Goal: Feedback & Contribution: Contribute content

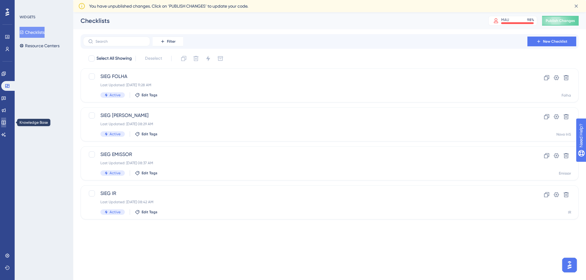
click at [6, 123] on icon at bounding box center [3, 122] width 5 height 5
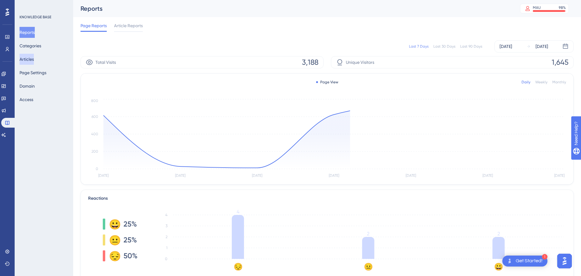
click at [34, 60] on button "Articles" at bounding box center [27, 59] width 14 height 11
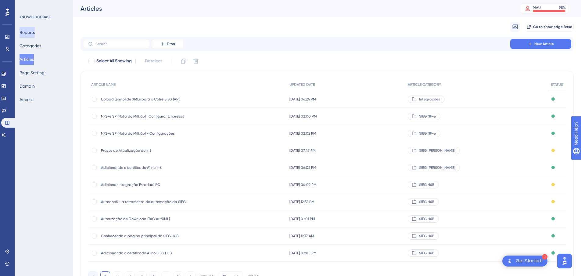
click at [32, 36] on button "Reports" at bounding box center [27, 32] width 15 height 11
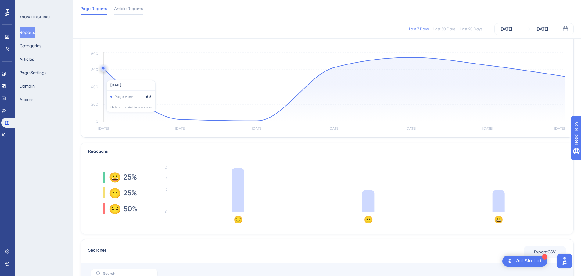
scroll to position [92, 0]
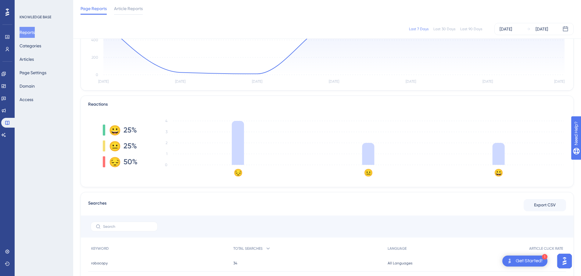
click at [117, 164] on div "😔" at bounding box center [114, 162] width 10 height 10
click at [104, 162] on div at bounding box center [104, 161] width 2 height 11
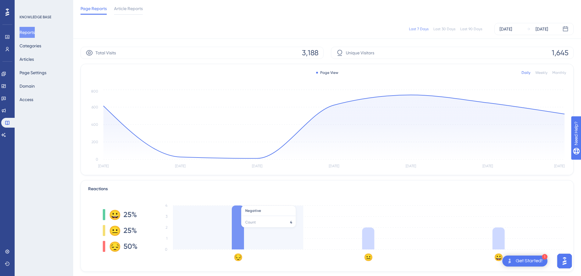
scroll to position [0, 0]
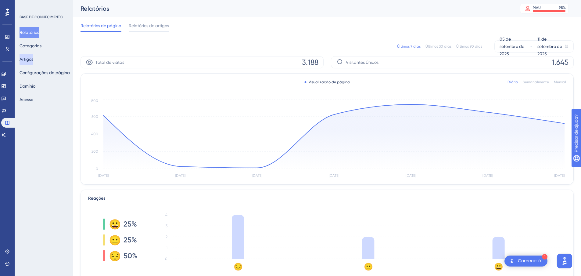
drag, startPoint x: 35, startPoint y: 59, endPoint x: 47, endPoint y: 59, distance: 11.3
click at [33, 59] on font "Artigos" at bounding box center [27, 59] width 14 height 5
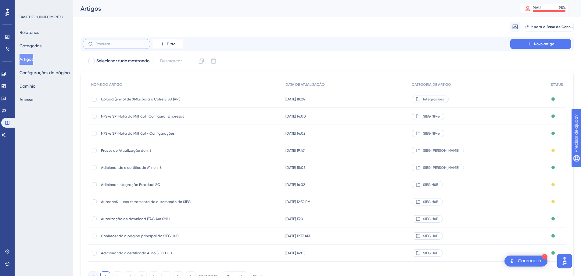
click at [112, 43] on input "text" at bounding box center [120, 44] width 49 height 4
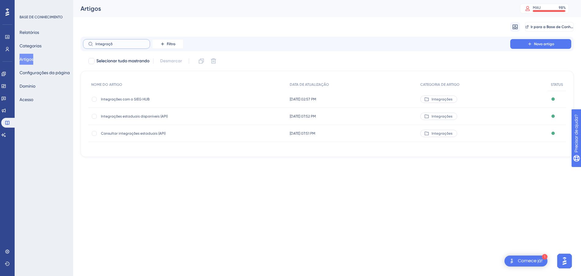
type input "Integraçõa"
checkbox input "true"
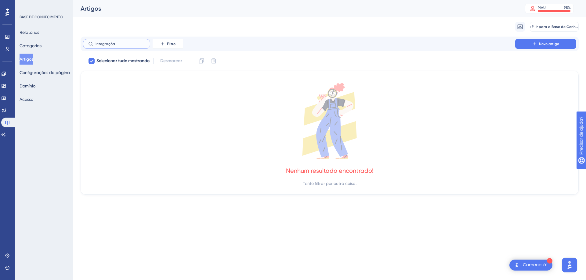
type input "Integraçõ"
checkbox input "false"
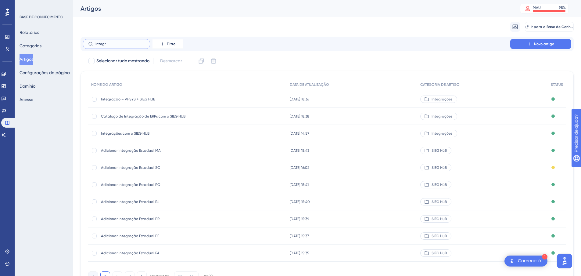
type input "Integrç"
checkbox input "true"
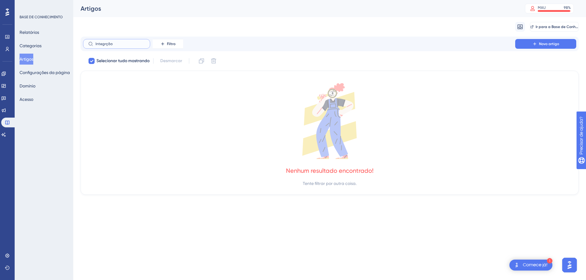
type input "Integrçã"
checkbox input "false"
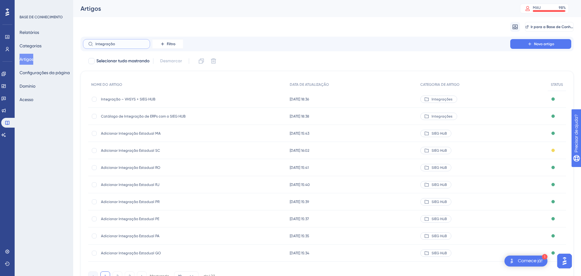
type input "Integração"
click at [138, 154] on div "Adicionar Integração Estadual SC Adicionar Integração Estadual SC" at bounding box center [150, 150] width 98 height 17
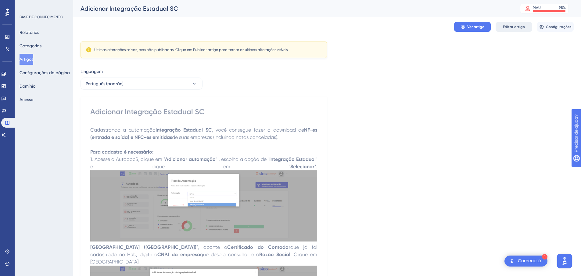
click at [504, 26] on font "Editar artigo" at bounding box center [514, 27] width 22 height 4
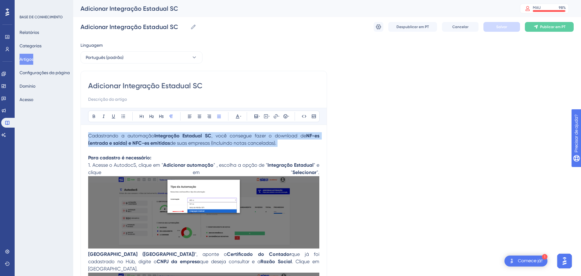
drag, startPoint x: 291, startPoint y: 147, endPoint x: 85, endPoint y: 136, distance: 206.3
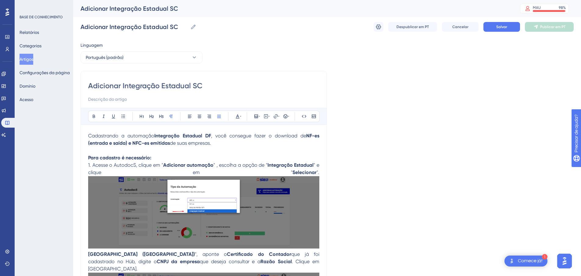
drag, startPoint x: 90, startPoint y: 138, endPoint x: 76, endPoint y: 133, distance: 14.9
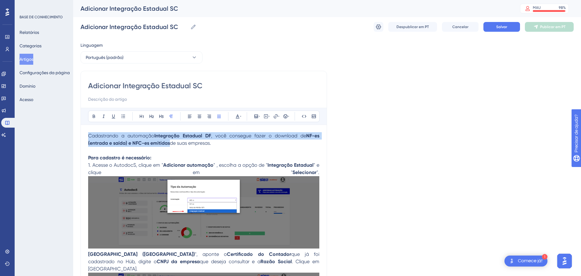
click at [161, 144] on strong "NF-es (entrada e saída) e NFC-es emitidas" at bounding box center [204, 139] width 233 height 13
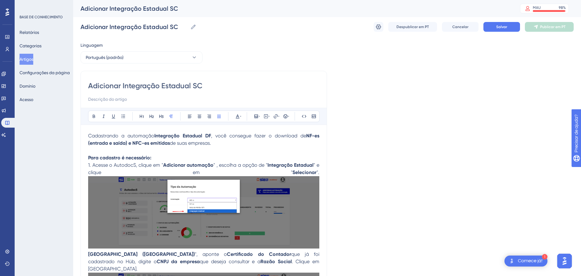
drag, startPoint x: 173, startPoint y: 140, endPoint x: 79, endPoint y: 132, distance: 94.1
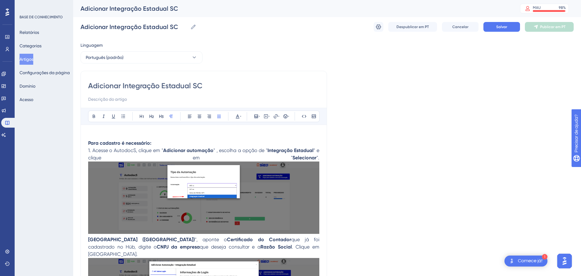
paste div
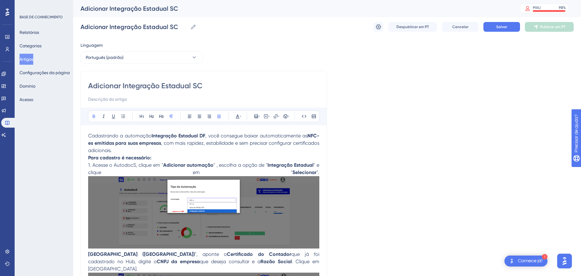
click at [205, 136] on strong "Integração Estadual DF" at bounding box center [179, 136] width 54 height 6
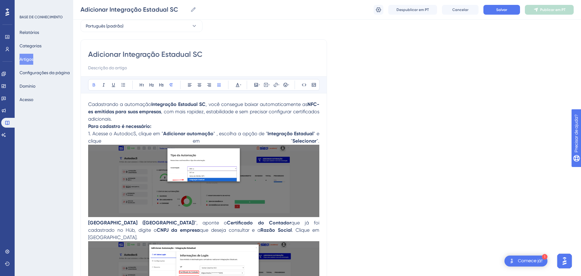
scroll to position [31, 0]
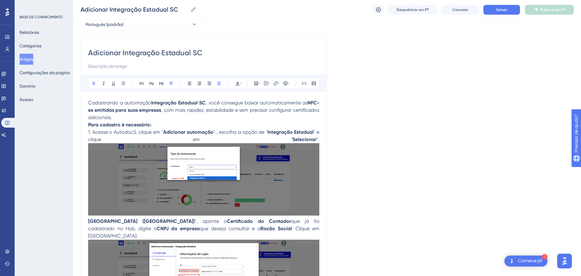
click at [156, 124] on p "Cadastrando a automação Integração Estadual SC , você consegue baixar automatic…" at bounding box center [203, 169] width 231 height 140
click at [122, 118] on p "Cadastrando a automação Integração Estadual SC , você consegue baixar automatic…" at bounding box center [203, 169] width 231 height 140
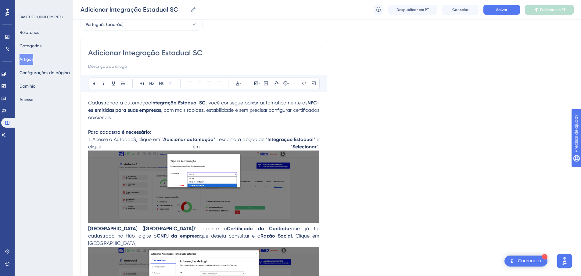
click at [168, 133] on p "Cadastrando a automação Integração Estadual SC , você consegue baixar automatic…" at bounding box center [203, 173] width 231 height 148
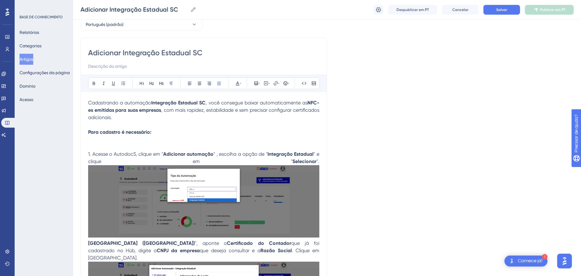
click at [115, 142] on p "Cadastrando a automação Integração Estadual SC , você consegue baixar automatic…" at bounding box center [203, 180] width 231 height 162
click at [89, 140] on span "Estar previamente cadastrado no portal do estado" at bounding box center [145, 139] width 114 height 6
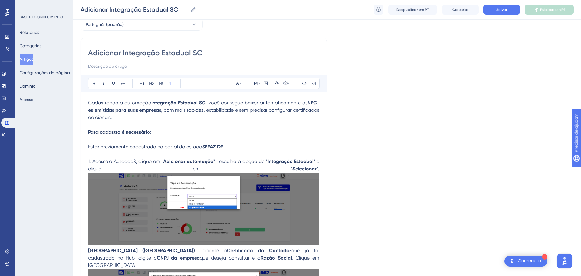
click at [232, 148] on p "Cadastrando a automação Integração Estadual SC , você consegue baixar automatic…" at bounding box center [203, 184] width 231 height 170
click at [228, 146] on p "Cadastrando a automação Integração Estadual SC , você consegue baixar automatic…" at bounding box center [203, 184] width 231 height 170
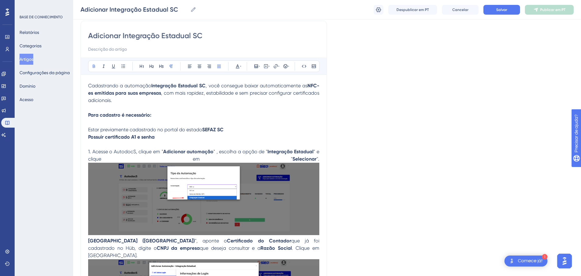
scroll to position [29, 0]
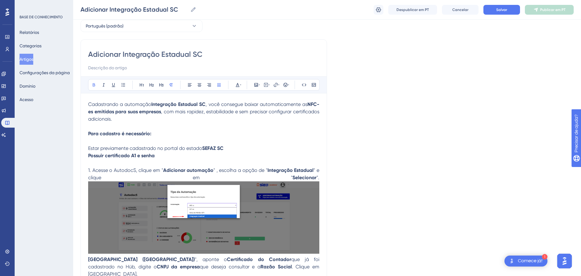
drag, startPoint x: 160, startPoint y: 153, endPoint x: 81, endPoint y: 156, distance: 79.1
click at [160, 157] on p "Possuir certificado A1 e senha 1. Acesse o AutodocS, clique em " Adicionar auto…" at bounding box center [203, 215] width 231 height 126
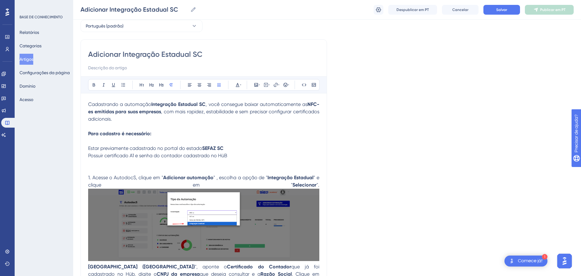
click at [239, 153] on p "Possuir certificado A1 e senha do contador cadastrado no HüB" at bounding box center [203, 155] width 231 height 7
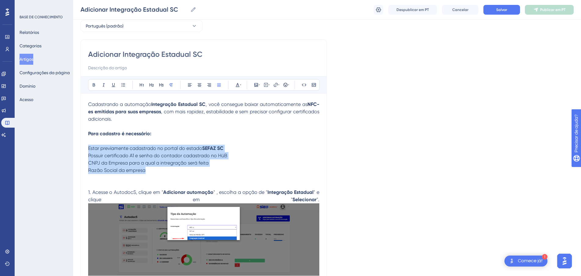
drag, startPoint x: 155, startPoint y: 169, endPoint x: 93, endPoint y: 142, distance: 67.7
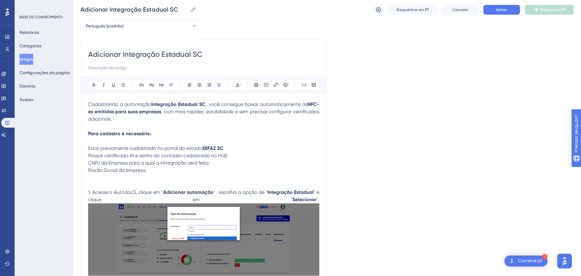
click at [129, 86] on div "Audacioso itálico Sublinhado Ponto de bala Título 1 Título 2 Título 3 Normal Al…" at bounding box center [204, 85] width 232 height 12
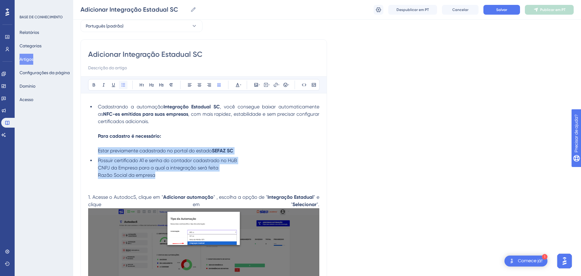
click at [125, 86] on icon at bounding box center [123, 84] width 5 height 5
click at [161, 178] on li "Possuir certificado A1 e senha do contador cadastrado no HüB CNPJ da Empresa pa…" at bounding box center [208, 168] width 224 height 22
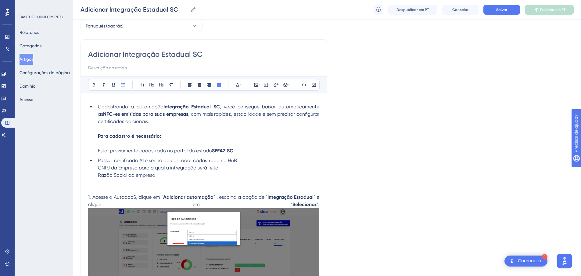
click at [146, 172] on span "Razão Social da empresa" at bounding box center [126, 175] width 57 height 6
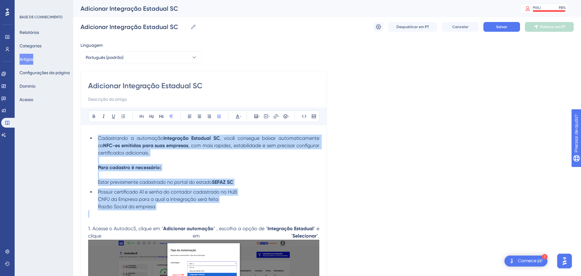
drag, startPoint x: 89, startPoint y: 175, endPoint x: 80, endPoint y: 132, distance: 43.0
click at [123, 117] on icon at bounding box center [123, 116] width 5 height 5
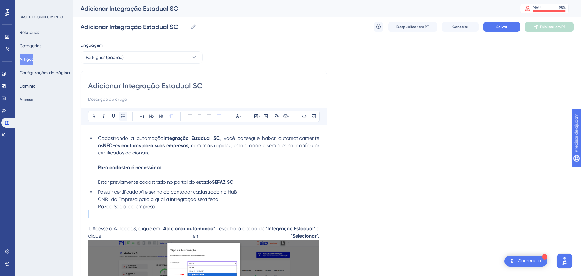
click at [123, 117] on icon at bounding box center [123, 116] width 5 height 5
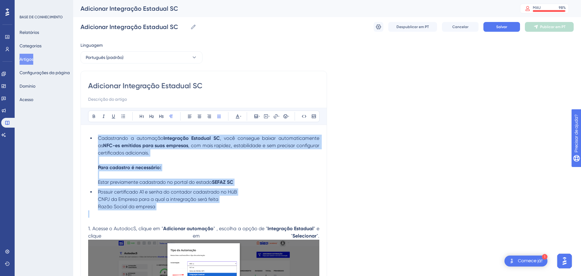
click at [116, 157] on li "Cadastrando a automação Integração Estadual SC , você consegue baixar automatic…" at bounding box center [208, 160] width 224 height 51
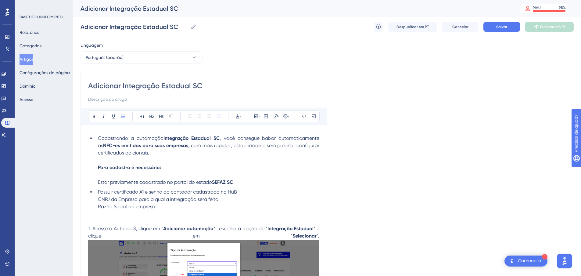
click at [98, 140] on span "Cadastrando a automação" at bounding box center [131, 138] width 66 height 6
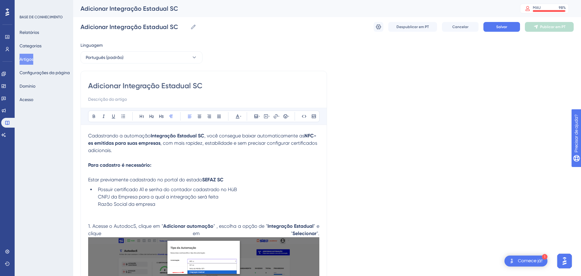
click at [99, 191] on span "Possuir certificado A1 e senha do contador cadastrado no HüB" at bounding box center [167, 189] width 139 height 6
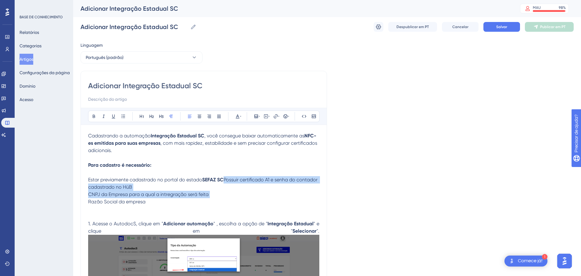
drag, startPoint x: 147, startPoint y: 204, endPoint x: 90, endPoint y: 186, distance: 60.0
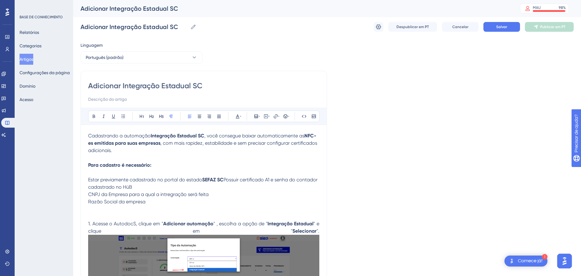
click at [226, 176] on p "Cadastrando a automação Integração Estadual SC , você consegue baixar automatic…" at bounding box center [203, 168] width 231 height 73
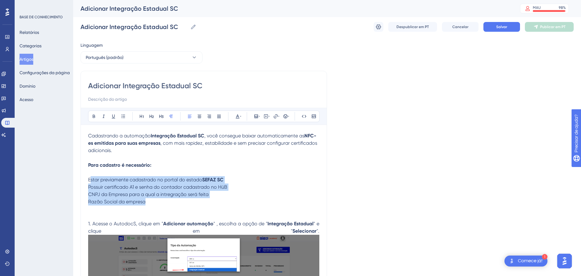
drag, startPoint x: 168, startPoint y: 205, endPoint x: 91, endPoint y: 178, distance: 81.5
drag, startPoint x: 100, startPoint y: 189, endPoint x: 10, endPoint y: 163, distance: 93.6
click at [100, 189] on span "Possuir certificado A1 e senha do contador cadastrado no HüB" at bounding box center [157, 187] width 139 height 6
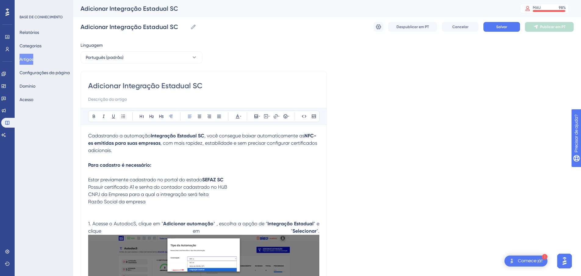
click at [158, 160] on p "Cadastrando a automação Integração Estadual SC , você consegue baixar automatic…" at bounding box center [203, 157] width 231 height 51
drag, startPoint x: 235, startPoint y: 177, endPoint x: 124, endPoint y: 136, distance: 118.7
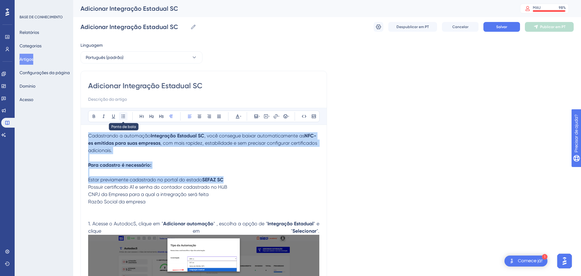
click at [121, 116] on icon at bounding box center [123, 116] width 5 height 5
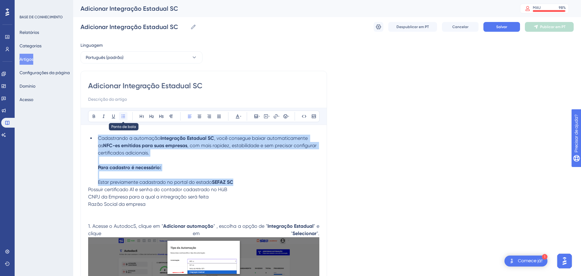
click at [121, 114] on icon at bounding box center [123, 116] width 5 height 5
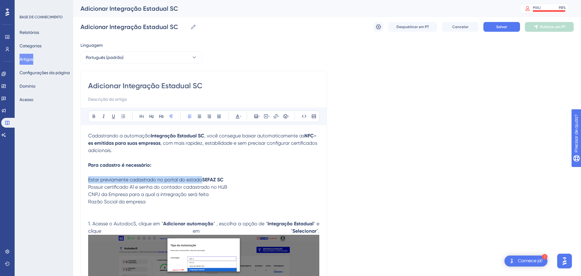
drag, startPoint x: 106, startPoint y: 179, endPoint x: 94, endPoint y: 179, distance: 11.3
click at [105, 179] on span "Estar previamente cadastrado no portal do estado" at bounding box center [145, 180] width 114 height 6
click at [92, 179] on span "Estar previamente cadastrado no portal do estado" at bounding box center [145, 180] width 114 height 6
click at [89, 180] on span "Estar previamente cadastrado no portal do estado" at bounding box center [145, 180] width 114 height 6
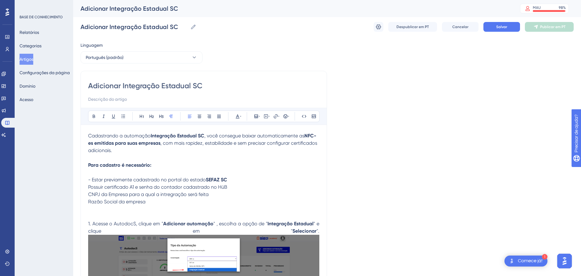
click at [230, 180] on p "Cadastrando a automação Integração Estadual SC , você consegue baixar automatic…" at bounding box center [203, 157] width 231 height 51
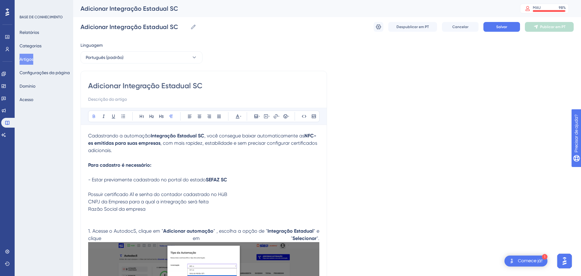
click at [105, 188] on p at bounding box center [203, 186] width 231 height 7
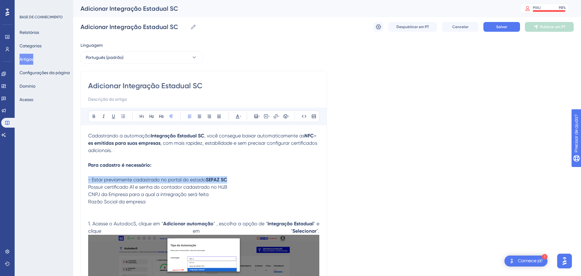
drag, startPoint x: 211, startPoint y: 180, endPoint x: 76, endPoint y: 174, distance: 135.0
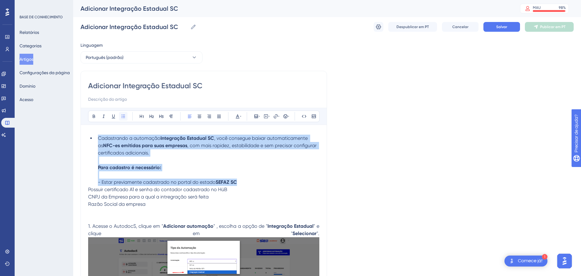
click at [124, 115] on icon at bounding box center [123, 116] width 5 height 5
click at [121, 117] on button at bounding box center [123, 116] width 9 height 9
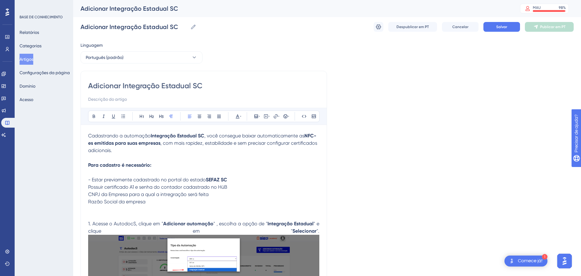
drag, startPoint x: 184, startPoint y: 184, endPoint x: 209, endPoint y: 181, distance: 25.2
click at [184, 184] on p "Possuir certificado A1 e senha do contador cadastrado no HüB CNPJ da Empresa pa…" at bounding box center [203, 194] width 231 height 22
drag, startPoint x: 226, startPoint y: 180, endPoint x: 213, endPoint y: 181, distance: 13.2
click at [212, 181] on strong "SEFAZ SC" at bounding box center [216, 180] width 21 height 6
drag, startPoint x: 125, startPoint y: 177, endPoint x: 92, endPoint y: 177, distance: 33.6
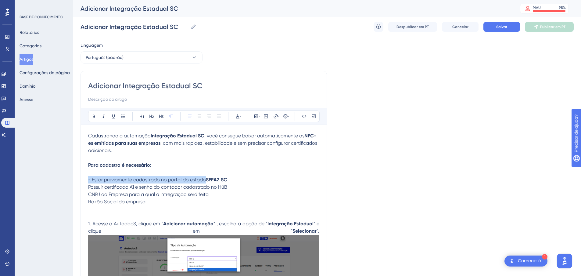
click at [92, 177] on p "Cadastrando a automação Integração Estadual SC , você consegue baixar automatic…" at bounding box center [203, 157] width 231 height 51
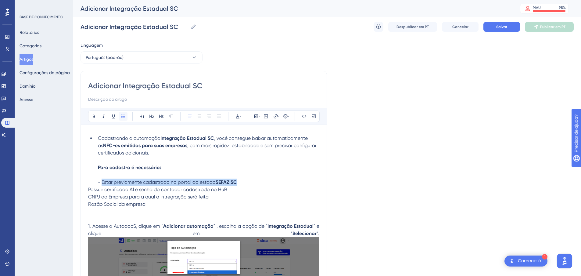
click at [121, 113] on button at bounding box center [123, 116] width 9 height 9
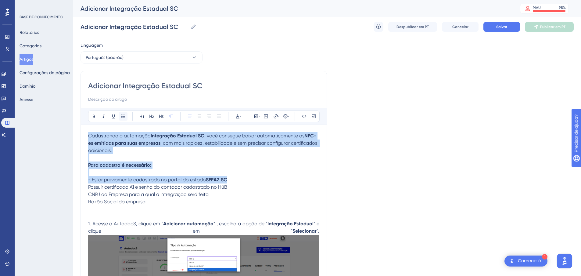
click at [121, 113] on button at bounding box center [123, 116] width 9 height 9
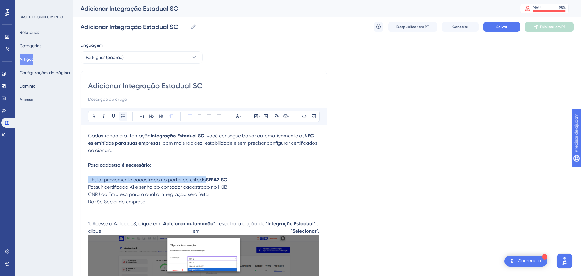
click at [121, 113] on button at bounding box center [123, 116] width 9 height 9
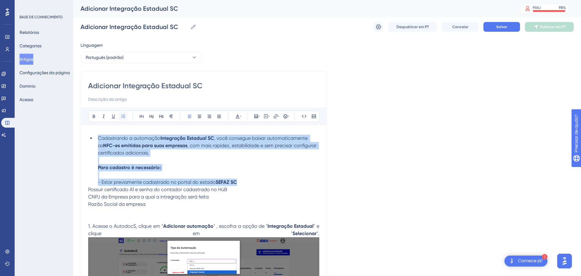
click at [121, 113] on button at bounding box center [123, 116] width 9 height 9
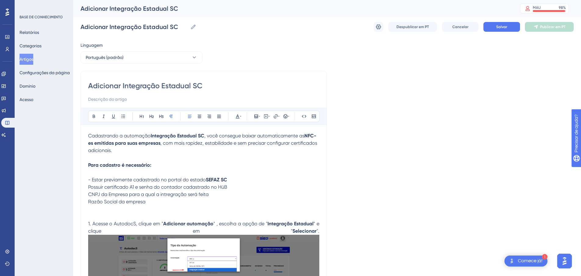
click at [106, 192] on span "CNPJ da Empresa para a qual a intregração será feita" at bounding box center [148, 194] width 121 height 6
click at [91, 181] on span "- Estar previamente cadastrado no portal do estado" at bounding box center [147, 180] width 118 height 6
click at [92, 180] on span "- Estar previamente cadastrado no portal do estado" at bounding box center [147, 180] width 118 height 6
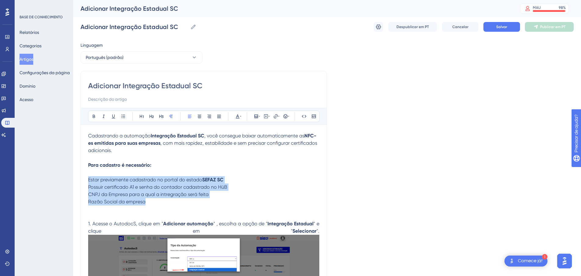
drag, startPoint x: 123, startPoint y: 200, endPoint x: 88, endPoint y: 180, distance: 39.9
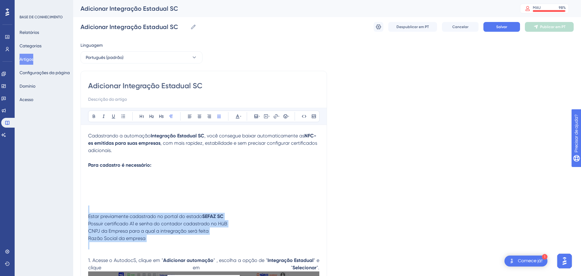
drag, startPoint x: 105, startPoint y: 238, endPoint x: 82, endPoint y: 204, distance: 41.1
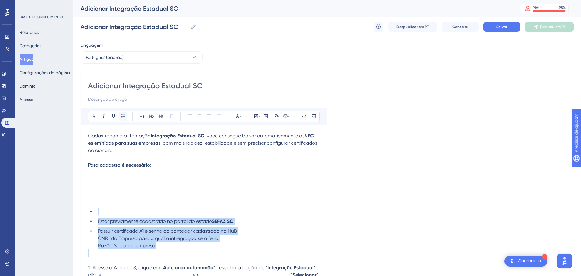
click at [121, 116] on button at bounding box center [123, 116] width 9 height 9
drag, startPoint x: 89, startPoint y: 244, endPoint x: 93, endPoint y: 235, distance: 9.4
click at [90, 244] on ul "Estar previamente cadastrado no portal do estado SEFAZ SC Possuir certificado A…" at bounding box center [203, 229] width 231 height 42
click at [98, 225] on ul "Estar previamente cadastrado no portal do estado SEFAZ SC Possuir certificado A…" at bounding box center [203, 229] width 231 height 42
click at [98, 223] on span "Estar previamente cadastrado no portal do estado" at bounding box center [155, 221] width 114 height 6
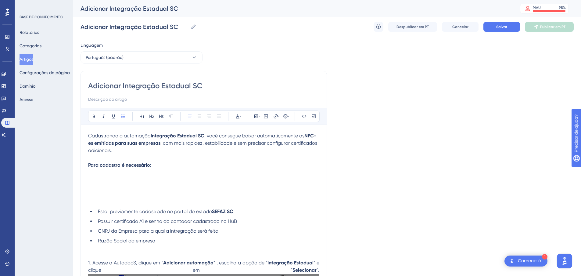
click at [166, 243] on li "Razão Social da empresa" at bounding box center [208, 240] width 224 height 7
click at [99, 210] on span "Estar previamente cadastrado no portal do estado" at bounding box center [155, 211] width 114 height 6
click at [197, 172] on p "Cadastrando a automação Integração Estadual SC , você consegue baixar automatic…" at bounding box center [203, 157] width 231 height 51
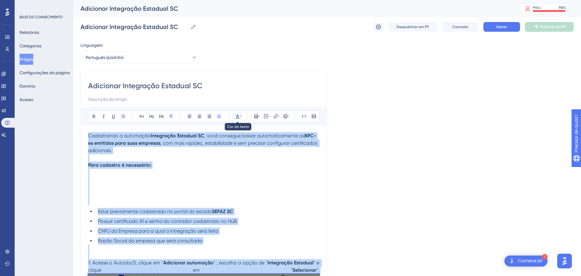
click at [242, 115] on button at bounding box center [237, 116] width 9 height 9
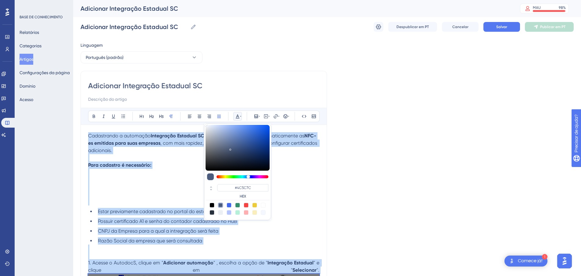
click at [166, 183] on p "Cadastrando a automação Integração Estadual SC , você consegue baixar automatic…" at bounding box center [203, 157] width 231 height 51
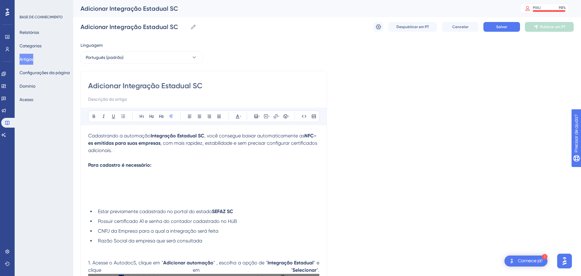
drag, startPoint x: 206, startPoint y: 157, endPoint x: 239, endPoint y: 128, distance: 43.9
click at [211, 152] on p "Cadastrando a automação Integração Estadual SC , você consegue baixar automatic…" at bounding box center [203, 157] width 231 height 51
click at [242, 115] on div "Audacioso itálico Sublinhado Ponto de bala Título 1 Título 2 Título 3 Normal Al…" at bounding box center [204, 116] width 232 height 12
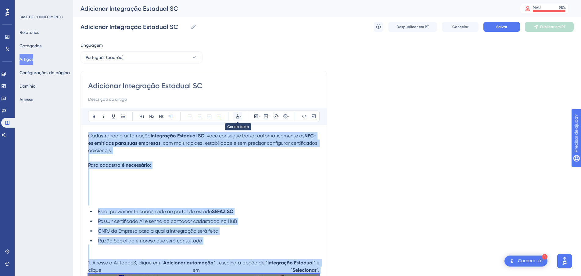
click at [241, 116] on icon at bounding box center [240, 116] width 1 height 1
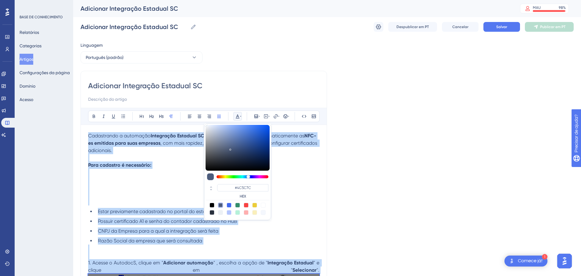
click at [213, 205] on div at bounding box center [212, 205] width 5 height 5
type input "#000000"
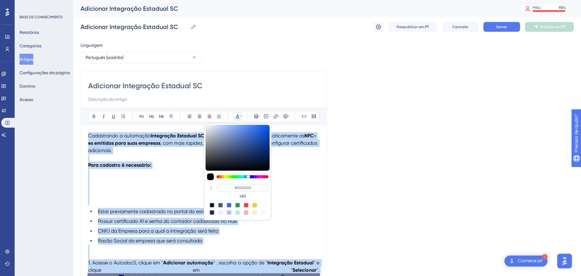
click at [173, 198] on p at bounding box center [203, 201] width 231 height 7
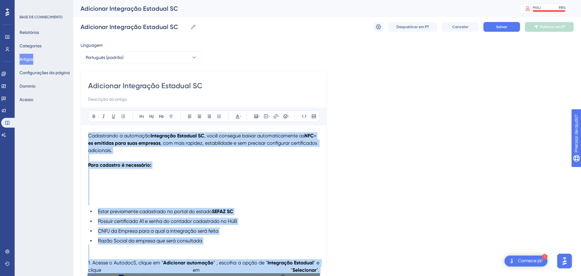
click at [173, 193] on p at bounding box center [203, 194] width 231 height 7
click at [175, 188] on p at bounding box center [203, 186] width 231 height 7
click at [221, 169] on p "Cadastrando a automação Integração Estadual SC , você consegue baixar automatic…" at bounding box center [203, 157] width 231 height 51
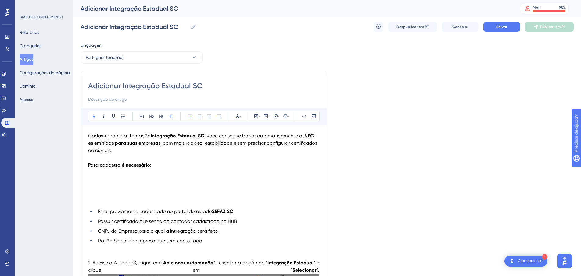
click at [158, 145] on strong "NFC-es emitidas para suas empresas" at bounding box center [202, 139] width 228 height 13
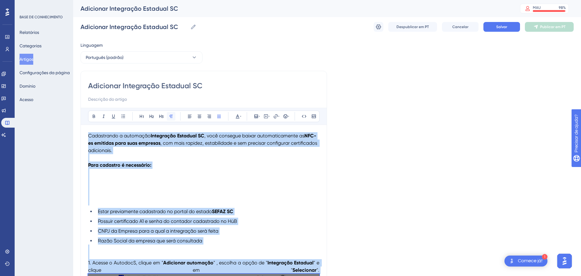
click at [172, 116] on icon at bounding box center [171, 116] width 5 height 5
click at [238, 115] on icon at bounding box center [237, 116] width 5 height 5
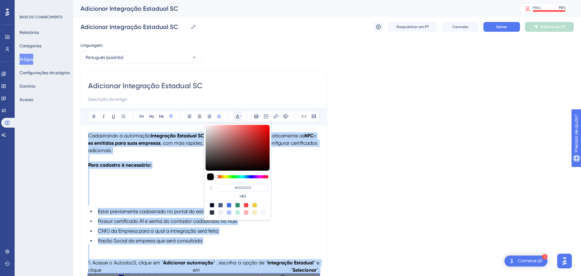
click at [143, 147] on p "Cadastrando a automação Integração Estadual SC , você consegue baixar automatic…" at bounding box center [203, 157] width 231 height 51
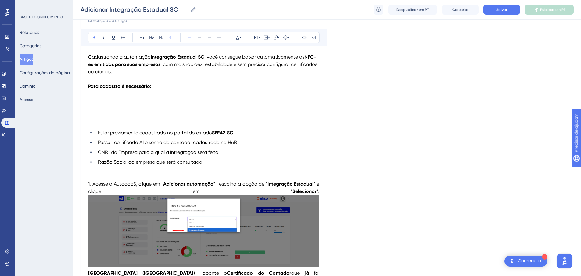
scroll to position [92, 0]
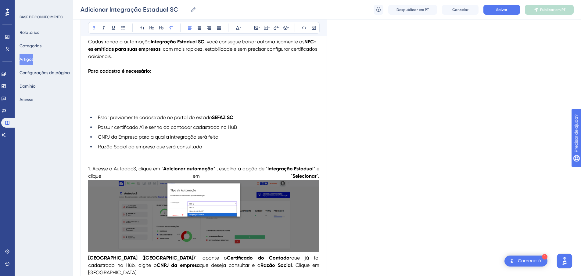
click at [143, 155] on p "1. Acesse o AutodocS, clique em " Adicionar automação " , escolha a opção de " …" at bounding box center [203, 213] width 231 height 126
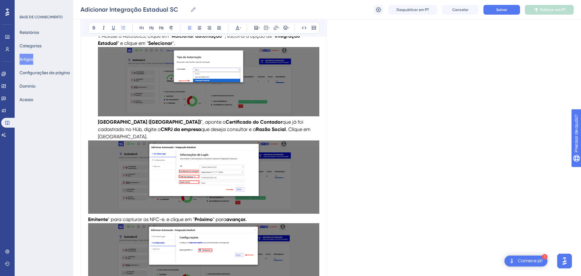
scroll to position [144, 0]
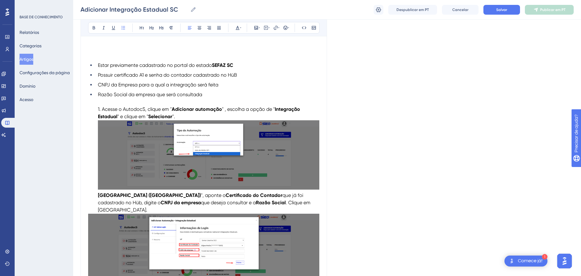
click at [99, 119] on li "Razão Social da empresa que será consultada 1. Acesse o AutodocS, clique em " A…" at bounding box center [208, 152] width 224 height 123
click at [102, 112] on span "1. Acesse o AutodocS, clique em "" at bounding box center [135, 109] width 74 height 6
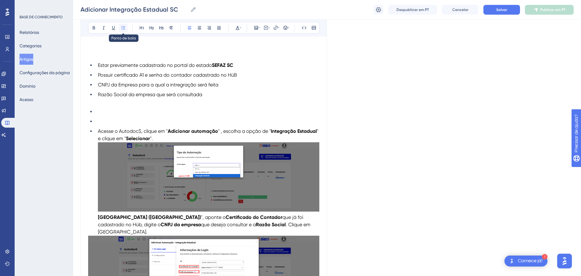
click at [124, 29] on icon at bounding box center [123, 27] width 4 height 3
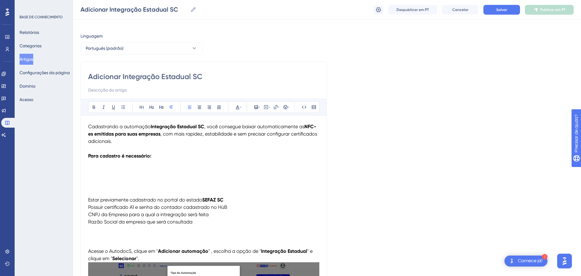
scroll to position [0, 0]
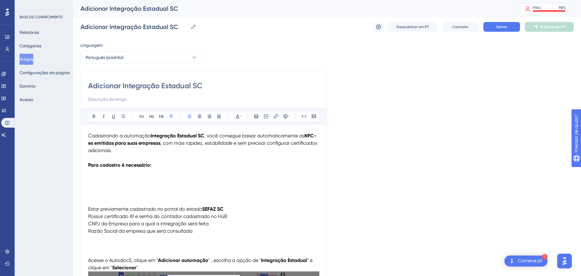
drag, startPoint x: 130, startPoint y: 196, endPoint x: 15, endPoint y: 181, distance: 115.7
click at [129, 196] on p at bounding box center [203, 194] width 231 height 7
click at [139, 97] on input at bounding box center [203, 99] width 231 height 7
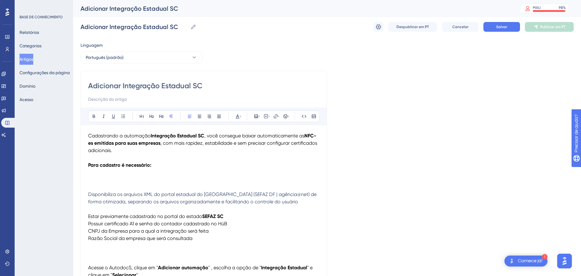
click at [126, 103] on input at bounding box center [203, 99] width 231 height 7
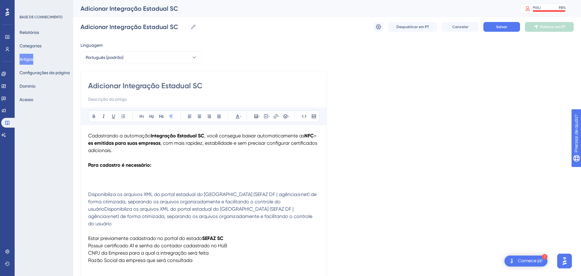
click at [162, 184] on p at bounding box center [203, 186] width 231 height 7
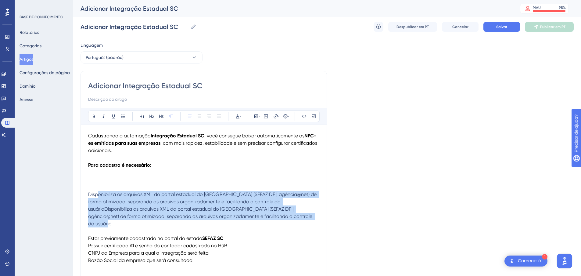
drag, startPoint x: 268, startPoint y: 219, endPoint x: 99, endPoint y: 193, distance: 170.5
click at [99, 193] on p "Disponibiliza os arquivos XML do portal estadual do Distrito Federal (SEFAZ DF …" at bounding box center [203, 209] width 231 height 37
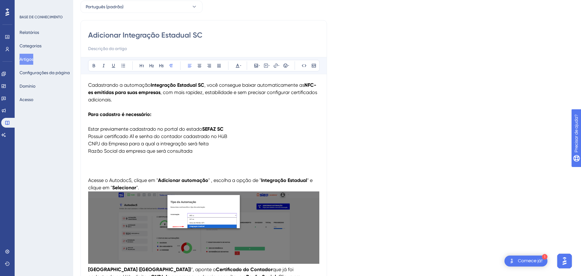
scroll to position [61, 0]
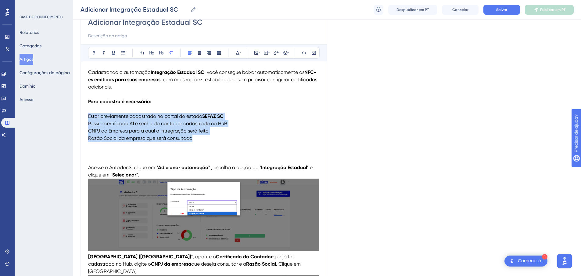
drag, startPoint x: 148, startPoint y: 134, endPoint x: 80, endPoint y: 110, distance: 71.9
click at [78, 112] on div "Desempenho Usuários Noivado Widgets Opinião Atualizações de produtos Base de co…" at bounding box center [327, 278] width 508 height 678
click at [124, 53] on icon at bounding box center [123, 52] width 5 height 5
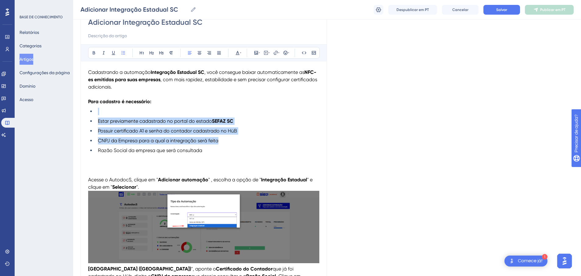
click at [109, 108] on li at bounding box center [208, 111] width 224 height 7
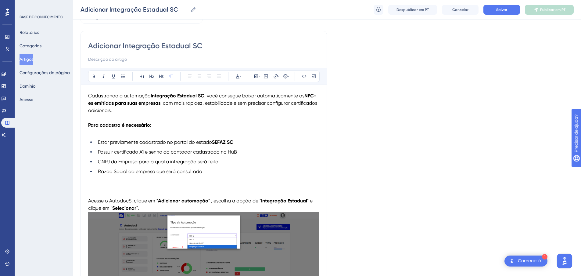
scroll to position [31, 0]
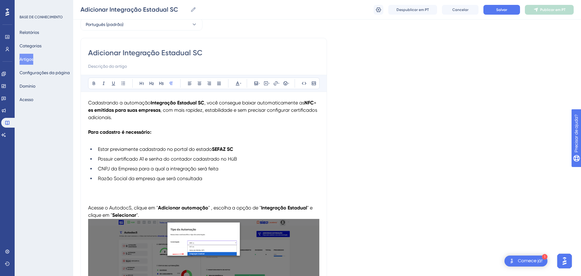
click at [118, 68] on input at bounding box center [203, 66] width 231 height 7
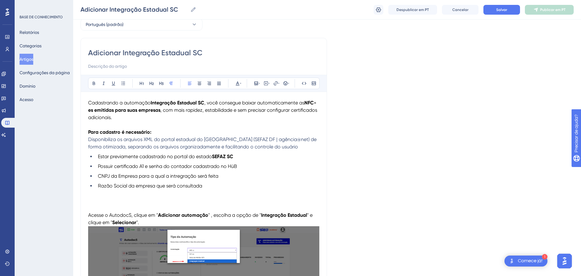
drag, startPoint x: 289, startPoint y: 146, endPoint x: 83, endPoint y: 137, distance: 206.5
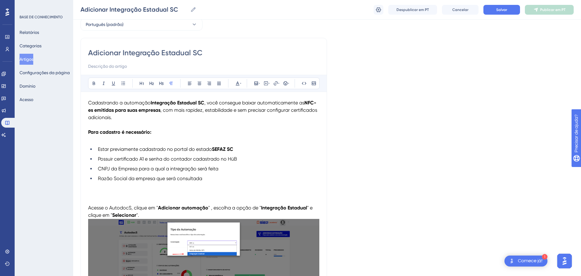
click at [135, 67] on input at bounding box center [203, 66] width 231 height 7
click at [110, 142] on p "sd" at bounding box center [203, 139] width 231 height 7
click at [141, 65] on input at bounding box center [203, 66] width 231 height 7
click at [140, 67] on input at bounding box center [203, 66] width 231 height 7
drag, startPoint x: 140, startPoint y: 67, endPoint x: 424, endPoint y: 60, distance: 283.9
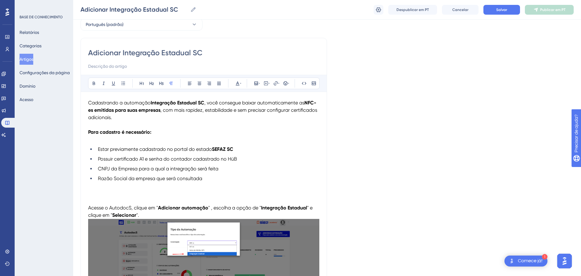
click at [140, 67] on input at bounding box center [203, 66] width 231 height 7
click at [496, 9] on button "Salvar" at bounding box center [502, 10] width 37 height 10
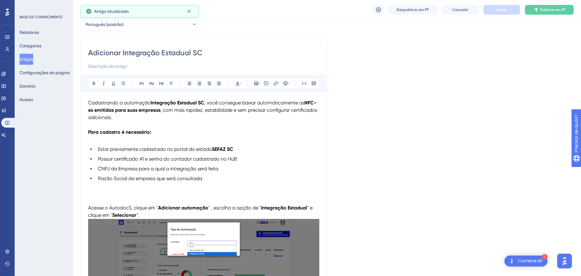
click at [121, 67] on input at bounding box center [203, 66] width 231 height 7
click at [460, 8] on font "Cancelar" at bounding box center [461, 10] width 16 height 4
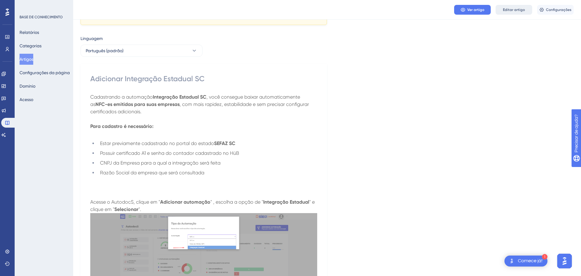
click at [515, 5] on button "Editar artigo" at bounding box center [514, 10] width 37 height 10
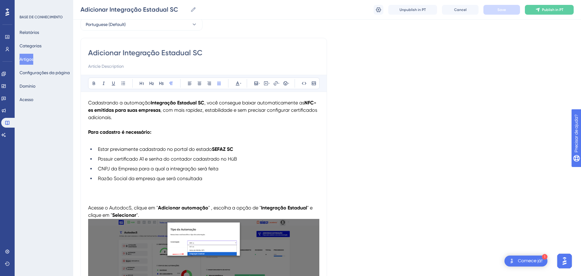
scroll to position [61, 0]
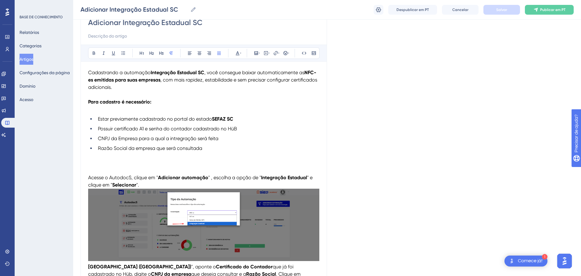
click at [137, 36] on input at bounding box center [203, 35] width 231 height 7
type input "c"
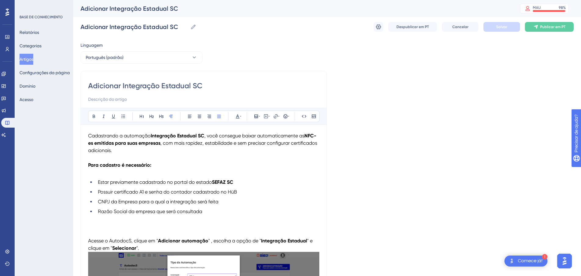
click at [147, 96] on input at bounding box center [203, 99] width 231 height 7
paste input "Disponibiliza os arquivos XML do portal estadual do Distrito Federal (SEFAZ DF …"
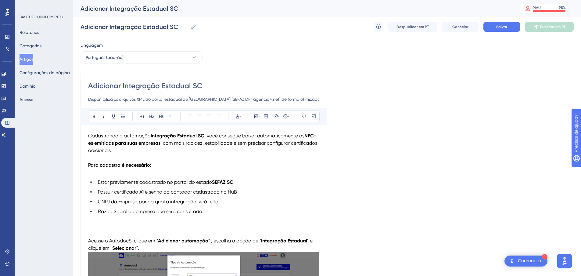
drag, startPoint x: 153, startPoint y: 102, endPoint x: 52, endPoint y: 109, distance: 101.5
click at [220, 100] on input "Disponibiliza os arquivos XML do portal estadual do Distrito Federal (SEFAZ DF …" at bounding box center [203, 99] width 231 height 7
click at [239, 98] on input "Disponibiliza os arquivos XML do portal estadual de Santa Catarina (SEFAZ SC | …" at bounding box center [203, 99] width 231 height 7
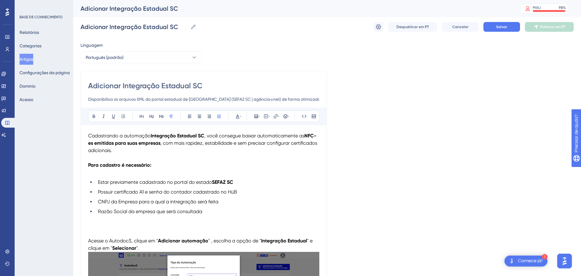
click at [244, 99] on input "Disponibiliza os arquivos XML do portal estadual de Santa Catarina (SEFAZ SC | …" at bounding box center [203, 99] width 231 height 7
paste input "https://sat.sef.sc."
drag, startPoint x: 260, startPoint y: 100, endPoint x: 245, endPoint y: 102, distance: 15.4
click at [245, 102] on input "Disponibiliza os arquivos XML do portal estadual de Santa Catarina (SEFAZ SC | …" at bounding box center [203, 99] width 231 height 7
type input "Disponibiliza os arquivos XML do portal estadual de Santa Catarina (SEFAZ SC | …"
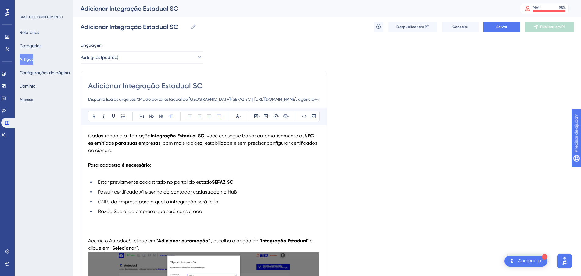
drag, startPoint x: 284, startPoint y: 101, endPoint x: 307, endPoint y: 101, distance: 22.6
click at [307, 101] on input "Disponibiliza os arquivos XML do portal estadual de Santa Catarina (SEFAZ SC | …" at bounding box center [203, 99] width 231 height 7
click at [285, 94] on div "Adicionar Integração Estadual SC Disponibiliza os arquivos XML do portal estadu…" at bounding box center [203, 92] width 231 height 22
click at [290, 99] on input "Disponibiliza os arquivos XML do portal estadual de Santa Catarina (SEFAZ SC | …" at bounding box center [203, 99] width 231 height 7
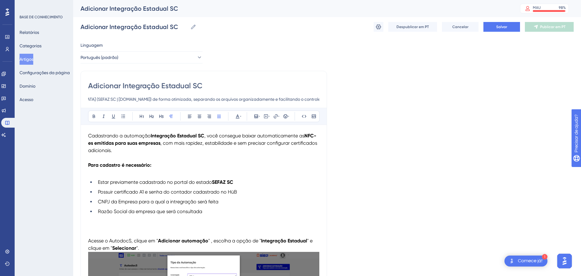
click at [172, 100] on input "Disponibiliza os arquivos XML do portal estadual de Santa Catarina (SEFAZ SC | …" at bounding box center [203, 99] width 231 height 7
drag, startPoint x: 251, startPoint y: 99, endPoint x: 227, endPoint y: 101, distance: 23.6
click at [228, 101] on input "Disponibiliza os arquivos XML do portal estadual de Santa Catarina (SEFAZ SC | …" at bounding box center [203, 99] width 231 height 7
drag, startPoint x: 282, startPoint y: 101, endPoint x: 332, endPoint y: 97, distance: 50.2
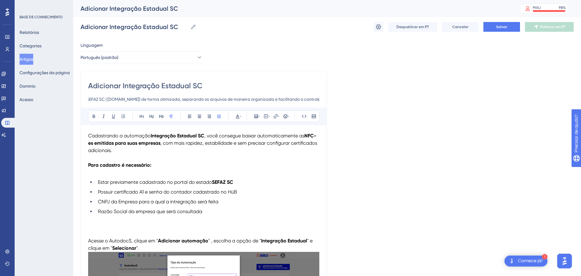
click at [302, 97] on input "Disponibiliza os arquivos XML do portal estadual de [GEOGRAPHIC_DATA] (SEFAZ SC…" at bounding box center [203, 99] width 231 height 7
drag, startPoint x: 313, startPoint y: 99, endPoint x: 324, endPoint y: 98, distance: 11.9
click at [317, 98] on input "Disponibiliza os arquivos XML do portal estadual de [GEOGRAPHIC_DATA] (SEFAZ SC…" at bounding box center [203, 99] width 231 height 7
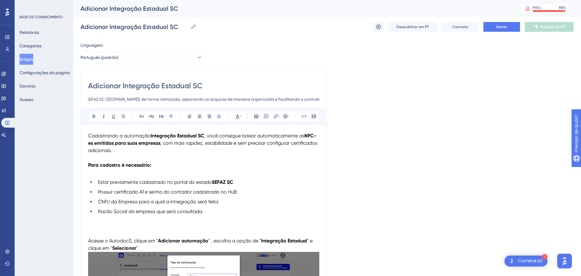
type input "Disponibiliza os arquivos XML do portal estadual de [GEOGRAPHIC_DATA] (SEFAZ SC…"
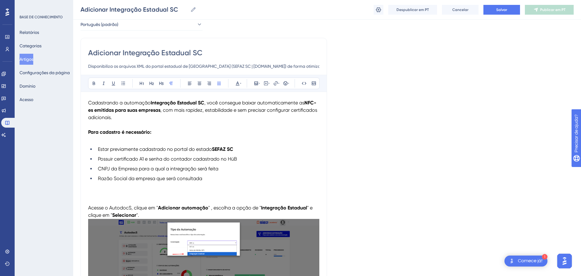
click at [211, 181] on li "Razão Social da empresa que será consultada" at bounding box center [208, 182] width 224 height 15
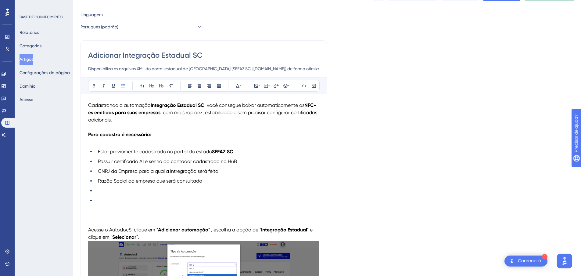
scroll to position [0, 0]
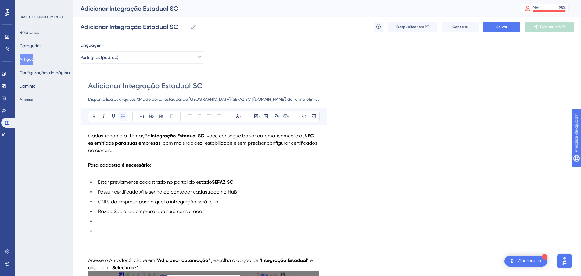
click at [121, 115] on icon at bounding box center [123, 116] width 5 height 5
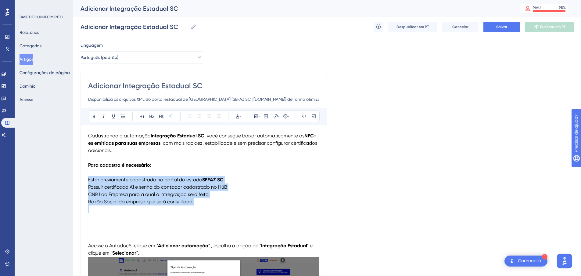
drag, startPoint x: 208, startPoint y: 205, endPoint x: 88, endPoint y: 171, distance: 124.8
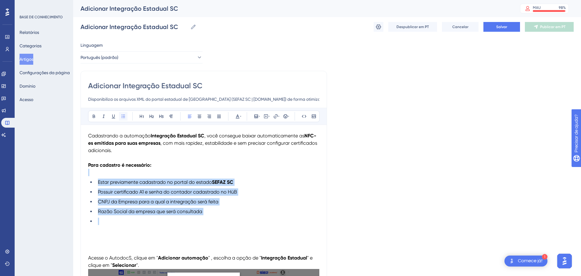
click at [121, 116] on icon at bounding box center [123, 115] width 4 height 3
click at [118, 219] on li at bounding box center [208, 221] width 224 height 7
click at [215, 215] on li "Razão Social da empresa que será consultada" at bounding box center [208, 211] width 224 height 7
click at [212, 212] on li "Razão Social da empresa que será consultada" at bounding box center [208, 211] width 224 height 7
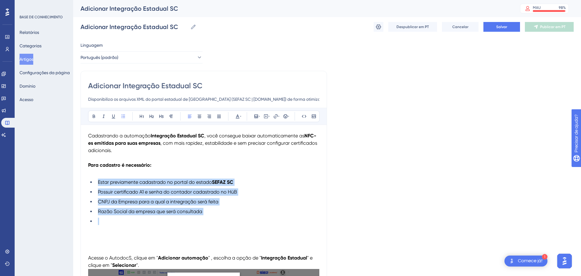
click at [205, 212] on li "Razão Social da empresa que será consultada" at bounding box center [208, 211] width 224 height 7
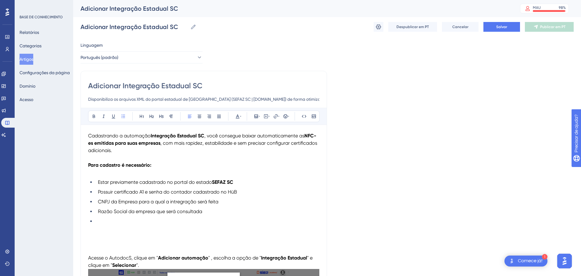
click at [197, 197] on ul "Estar previamente cadastrado no portal do estado SEFAZ SC Possuir certificado A…" at bounding box center [203, 202] width 231 height 46
click at [208, 209] on li "Razão Social da empresa que será consultada" at bounding box center [208, 211] width 224 height 7
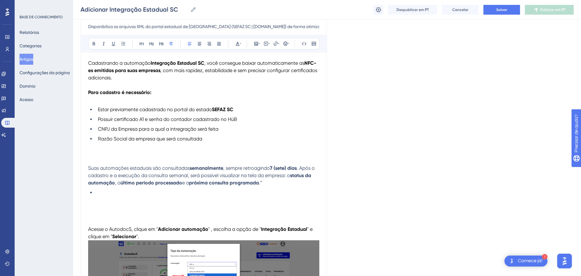
scroll to position [92, 0]
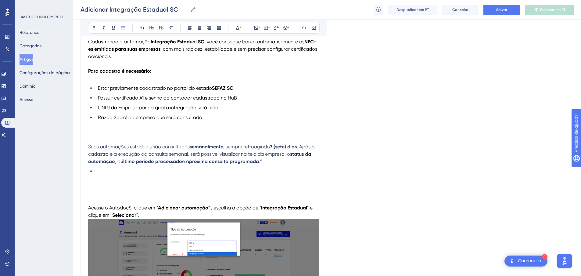
click at [103, 172] on li at bounding box center [208, 171] width 224 height 7
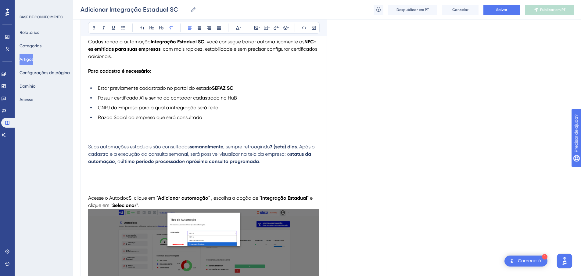
click at [89, 149] on span "Suas automações estaduais são consultadas" at bounding box center [139, 147] width 102 height 6
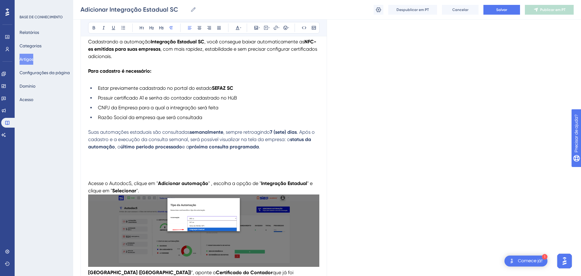
click at [275, 132] on strong "7 (sete) dias" at bounding box center [283, 132] width 27 height 6
click at [257, 132] on strong "7 (sete) dias" at bounding box center [265, 132] width 27 height 6
click at [270, 133] on strong "(sete) dias" at bounding box center [267, 132] width 23 height 6
click at [264, 146] on p "Suas automações estaduais são consultadas semanalmente , retroagindo 3 (três) d…" at bounding box center [203, 139] width 231 height 22
click at [271, 149] on p "Suas automações estaduais são consultadas semanalmente , retroagindo 3 (três) d…" at bounding box center [203, 139] width 231 height 22
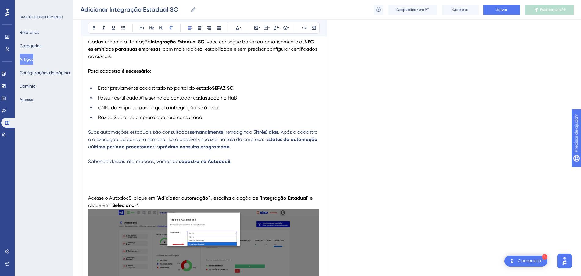
click at [124, 178] on p at bounding box center [203, 172] width 231 height 15
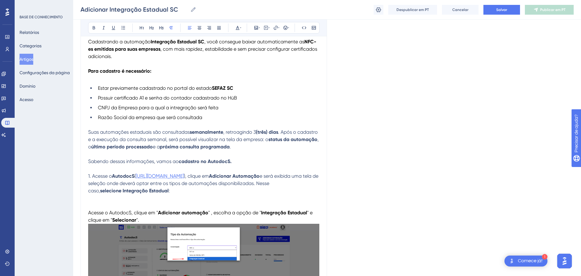
click at [168, 175] on span "https://hub.sieg.com/AutoDocs/Home" at bounding box center [160, 176] width 48 height 6
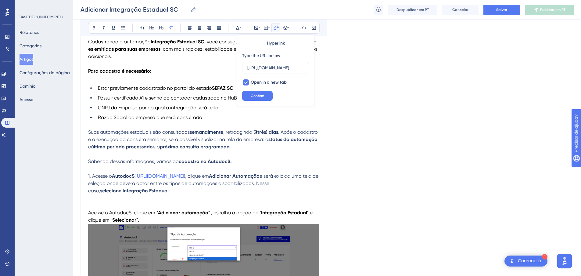
scroll to position [0, 0]
click at [230, 171] on p "1. Acesse o AutodocS ( https://hub.sieg.com/AutoDocs/Home ), clique em Adiciona…" at bounding box center [203, 179] width 231 height 29
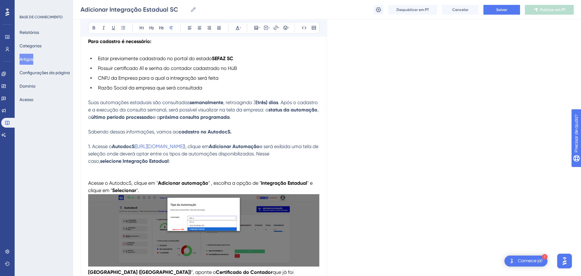
scroll to position [122, 0]
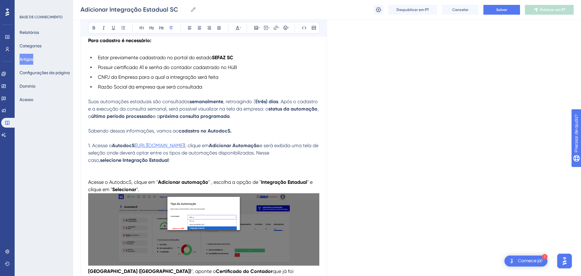
click at [184, 146] on span "https://hub.sieg.com/AutoDocs/Home" at bounding box center [160, 146] width 48 height 6
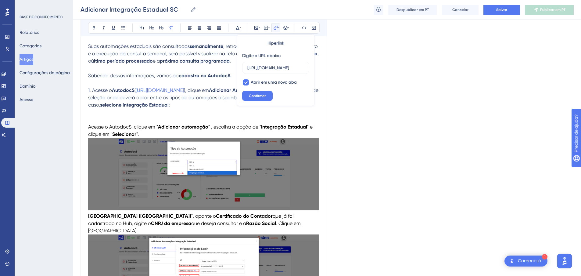
scroll to position [183, 0]
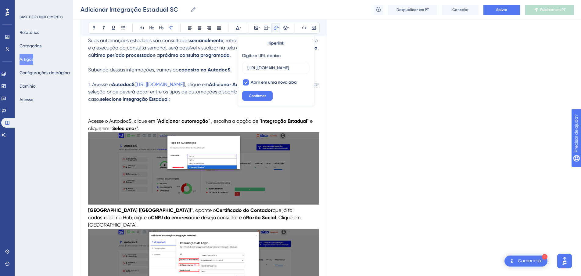
click at [246, 179] on img at bounding box center [203, 168] width 231 height 72
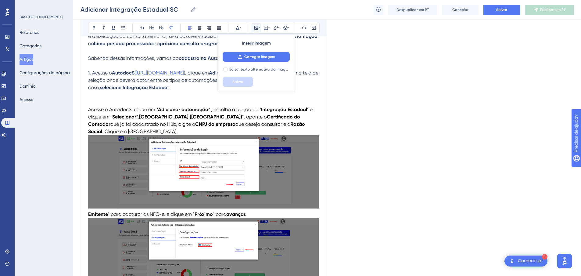
scroll to position [214, 0]
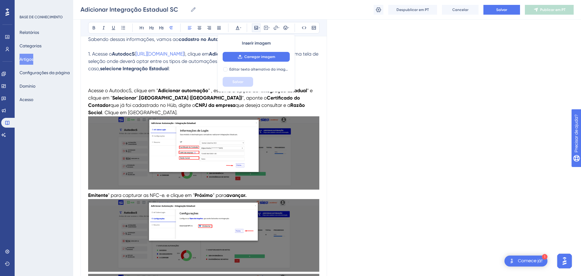
click at [259, 111] on p "Acesse o AutodocS, clique em " Adicionar automação " , escolha a opção de " Int…" at bounding box center [203, 101] width 231 height 29
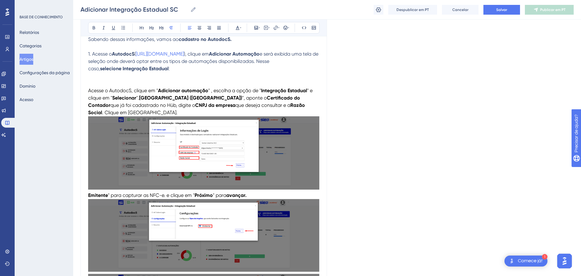
click at [198, 79] on p at bounding box center [203, 75] width 231 height 7
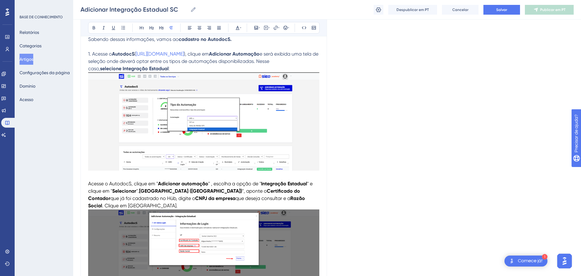
click at [240, 145] on img at bounding box center [203, 121] width 231 height 98
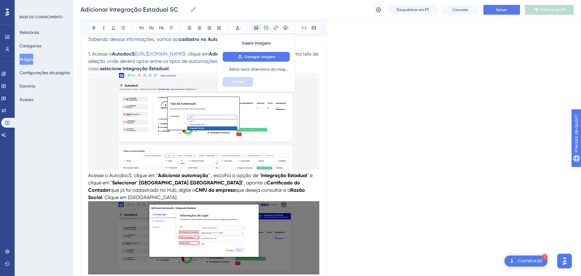
scroll to position [183, 0]
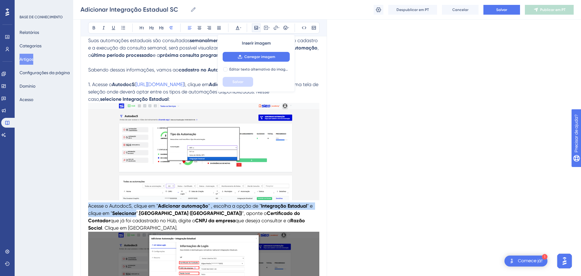
drag, startPoint x: 140, startPoint y: 214, endPoint x: 95, endPoint y: 202, distance: 46.2
click at [84, 206] on div "Adicionar Integração Estadual SC Disponibiliza os arquivos XML do portal estadu…" at bounding box center [204, 206] width 247 height 642
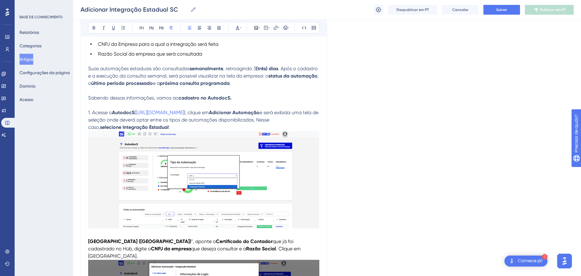
scroll to position [153, 0]
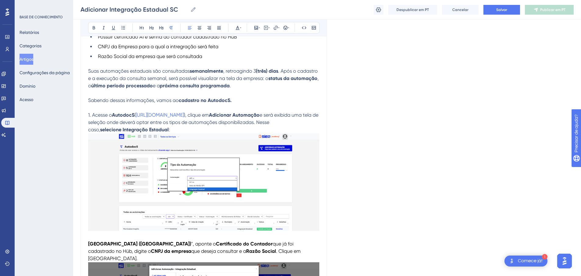
click at [181, 131] on p "1. Acesse o AutodocS ( https://hub.sieg.com/AutoDocs/Home ), clique em Adiciona…" at bounding box center [203, 118] width 231 height 29
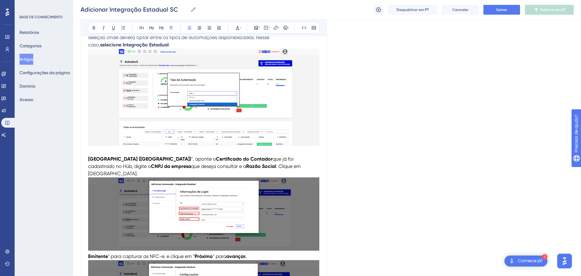
scroll to position [244, 0]
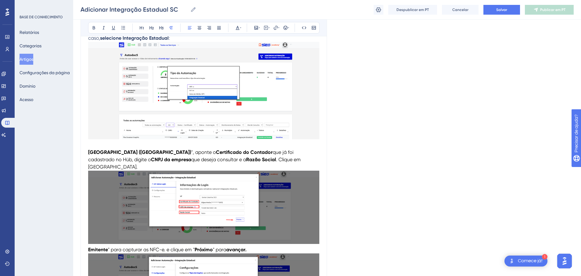
click at [106, 144] on p "Santa Catarina (SC) ", aponte o Certificado do Contador que já foi cadastrado n…" at bounding box center [203, 155] width 231 height 29
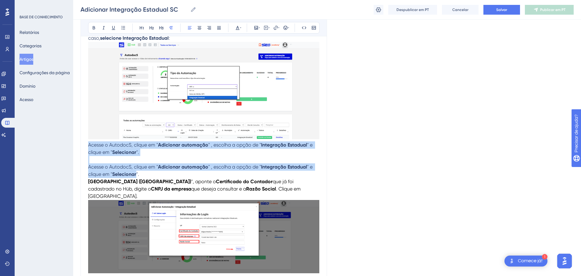
drag, startPoint x: 130, startPoint y: 176, endPoint x: 85, endPoint y: 144, distance: 56.1
click at [85, 144] on div "Adicionar Integração Estadual SC Disponibiliza os arquivos XML do portal estadu…" at bounding box center [204, 159] width 247 height 671
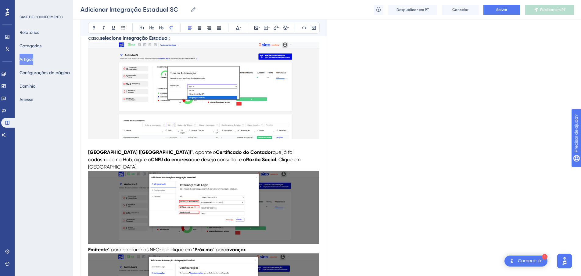
click at [252, 160] on p "Santa Catarina (SC) ", aponte o Certificado do Contador que já foi cadastrado n…" at bounding box center [203, 155] width 231 height 29
click at [231, 143] on p "Santa Catarina (SC) ", aponte o Certificado do Contador que já foi cadastrado n…" at bounding box center [203, 155] width 231 height 29
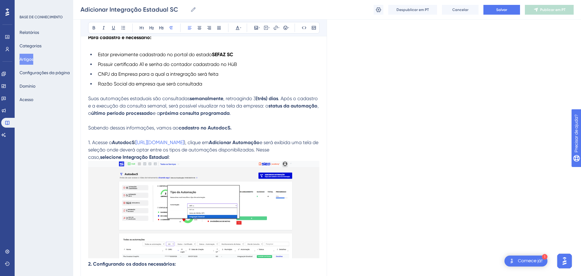
scroll to position [177, 0]
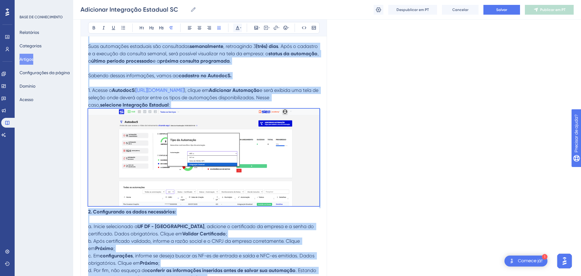
click at [240, 26] on icon at bounding box center [240, 27] width 1 height 5
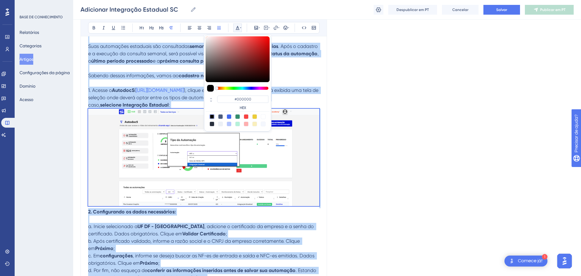
click at [209, 87] on div at bounding box center [210, 88] width 7 height 7
click at [213, 115] on div at bounding box center [212, 116] width 5 height 5
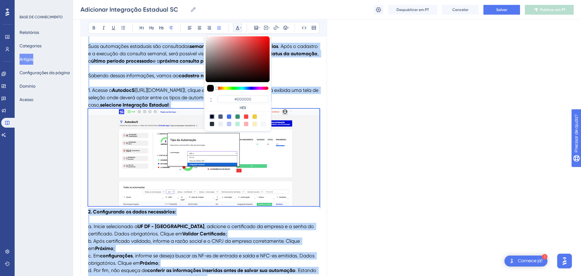
click at [179, 93] on p "1. Acesse o AutodocS ( https://hub.sieg.com/AutoDocs/Home ), clique em Adiciona…" at bounding box center [203, 93] width 231 height 29
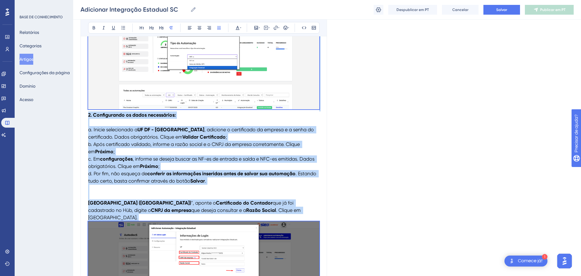
scroll to position [330, 0]
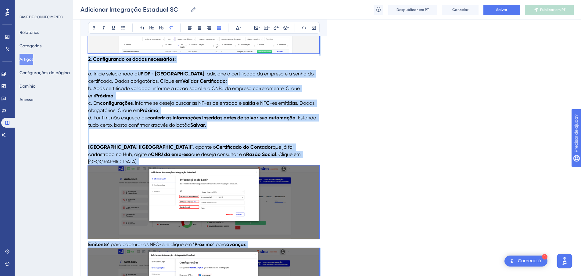
click at [203, 121] on p "2. Configurando os dados necessários: a. Inicie selecionado a UF DF - Distrito …" at bounding box center [203, 92] width 231 height 73
click at [199, 113] on p "2. Configurando os dados necessários: a. Inicie selecionado a UF DF - Distrito …" at bounding box center [203, 92] width 231 height 73
drag, startPoint x: 192, startPoint y: 107, endPoint x: 167, endPoint y: 99, distance: 26.2
click at [192, 107] on p "2. Configurando os dados necessários: a. Inicie selecionado a UF DF - Distrito …" at bounding box center [203, 92] width 231 height 73
click at [157, 99] on p "2. Configurando os dados necessários: a. Inicie selecionado a UF DF - Distrito …" at bounding box center [203, 92] width 231 height 73
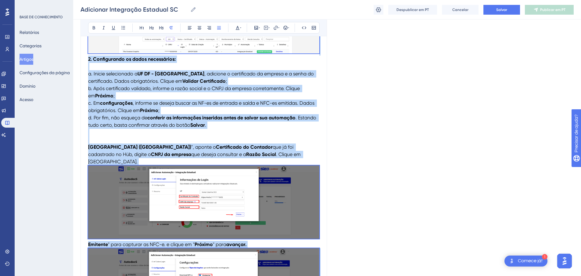
click at [147, 96] on p "2. Configurando os dados necessários: a. Inicie selecionado a UF DF - Distrito …" at bounding box center [203, 92] width 231 height 73
click at [144, 95] on p "2. Configurando os dados necessários: a. Inicie selecionado a UF DF - Distrito …" at bounding box center [203, 92] width 231 height 73
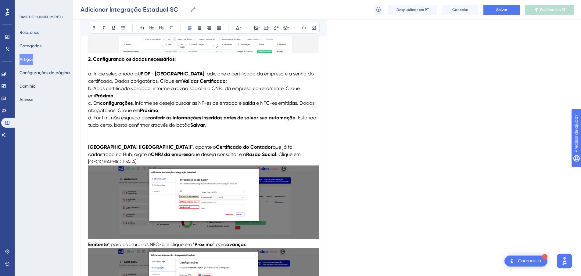
drag, startPoint x: 145, startPoint y: 96, endPoint x: 150, endPoint y: 98, distance: 5.0
click at [147, 97] on p "2. Configurando os dados necessários: a. Inicie selecionado a UF DF - Distrito …" at bounding box center [203, 92] width 231 height 73
click at [152, 74] on strong "UF DF - Distrito Federal" at bounding box center [171, 74] width 67 height 6
drag, startPoint x: 193, startPoint y: 74, endPoint x: 161, endPoint y: 76, distance: 31.6
click at [161, 76] on p "2. Configurando os dados necessários: a. Inicie selecionado a UF SC - Distrito …" at bounding box center [203, 92] width 231 height 73
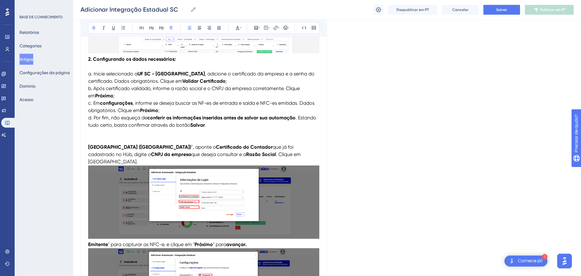
click at [161, 76] on strong "UF SC - Distrito Federal" at bounding box center [171, 74] width 67 height 6
drag, startPoint x: 192, startPoint y: 74, endPoint x: 223, endPoint y: 74, distance: 30.2
click at [222, 74] on strong "UF SC - Santa Catarinaistrito Federal" at bounding box center [180, 74] width 85 height 6
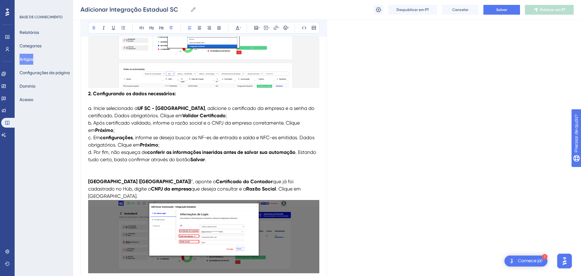
scroll to position [238, 0]
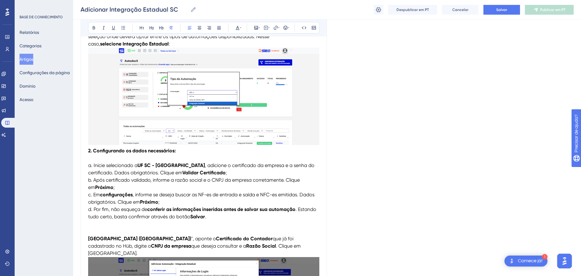
drag, startPoint x: 272, startPoint y: 166, endPoint x: 254, endPoint y: 166, distance: 17.7
click at [254, 166] on span ", adicione o certificado da empresa e a senha do certificado. Dados obrigatório…" at bounding box center [202, 168] width 228 height 13
click at [250, 165] on span ", adicione o certificado da empresa e a senha do certificado. Dados obrigatório…" at bounding box center [202, 168] width 228 height 13
click at [251, 165] on span ", adicione o certificado da empresa e a senha do certificado. Dados obrigatório…" at bounding box center [202, 168] width 228 height 13
drag, startPoint x: 275, startPoint y: 165, endPoint x: 112, endPoint y: 173, distance: 163.5
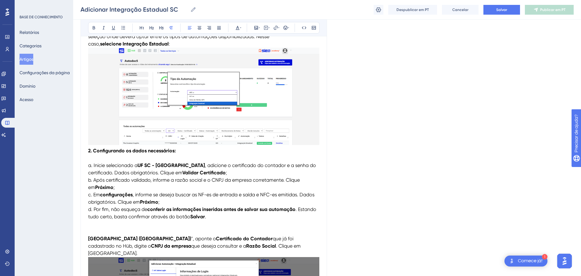
click at [112, 173] on span ", adicione o certificado do contador e a senha do certificado. Dados obrigatóri…" at bounding box center [202, 168] width 229 height 13
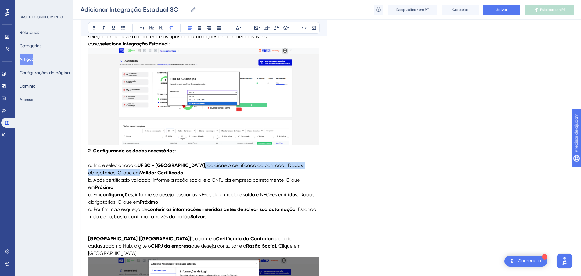
drag, startPoint x: 184, startPoint y: 173, endPoint x: 118, endPoint y: 175, distance: 66.2
click at [118, 175] on p "2. Configurando os dados necessários: a. Inicie selecionado a UF SC - Santa Cat…" at bounding box center [203, 183] width 231 height 73
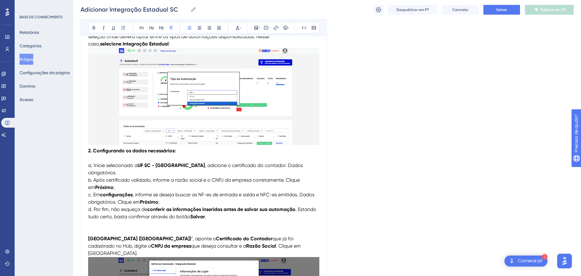
drag, startPoint x: 151, startPoint y: 179, endPoint x: 107, endPoint y: 181, distance: 44.3
click at [107, 181] on span "b. Após certificado validado, informe a razão social e o CNPJ da empresa corret…" at bounding box center [194, 183] width 213 height 13
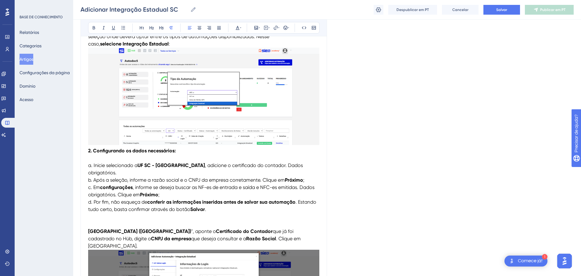
click at [229, 180] on span "b. Após a seleção, informe a razão social e o CNPJ da empresa corretamente. Cli…" at bounding box center [186, 180] width 197 height 6
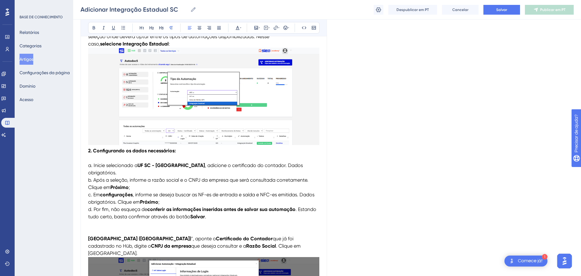
click at [250, 179] on span "b. Após a seleção, informe a razão social e o CNPJ da empresa que será consulta…" at bounding box center [199, 183] width 222 height 13
click at [240, 180] on span "b. Após a seleção, informe a razão social e o CNPJ da empresa que será consulta…" at bounding box center [199, 183] width 223 height 13
drag, startPoint x: 240, startPoint y: 182, endPoint x: 230, endPoint y: 182, distance: 10.1
click at [230, 182] on span "b. Após a seleção, informe a razão social e o CNPJ da empresa que será consulta…" at bounding box center [199, 183] width 223 height 13
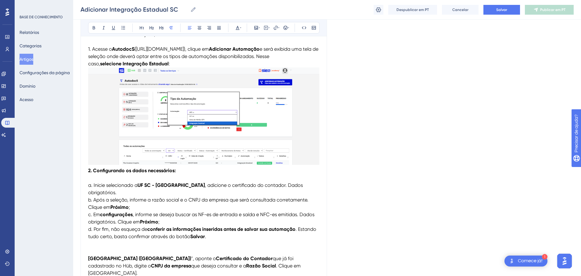
scroll to position [232, 0]
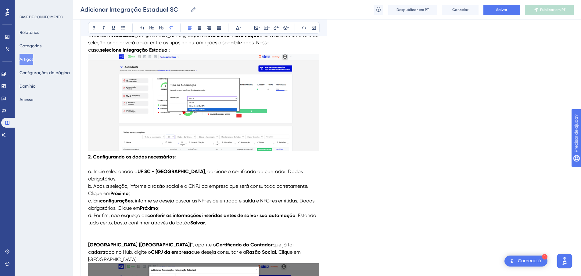
drag, startPoint x: 138, startPoint y: 201, endPoint x: 260, endPoint y: 202, distance: 122.1
click at [260, 202] on span ", informe se deseja buscar as NF-es de entrada e saída e NFC-es emitidas. Dados…" at bounding box center [202, 204] width 228 height 13
drag, startPoint x: 255, startPoint y: 201, endPoint x: 298, endPoint y: 201, distance: 42.4
click at [298, 201] on span ", selecione a opção para capturar a NFC-es emitidas. Dados obrigatórios. Clique…" at bounding box center [201, 204] width 227 height 13
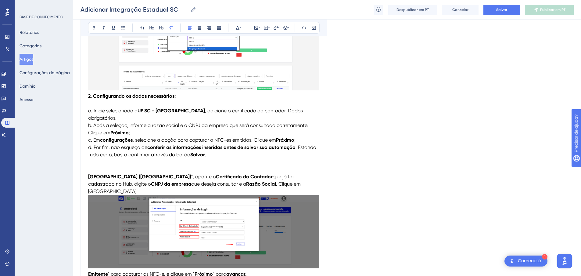
scroll to position [324, 0]
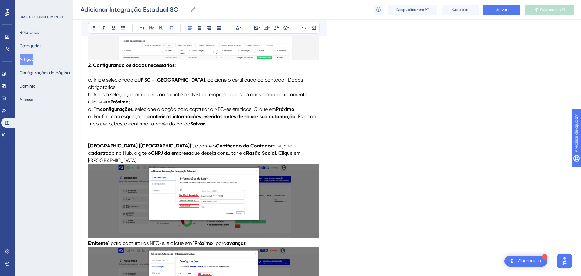
click at [154, 198] on img at bounding box center [203, 200] width 231 height 73
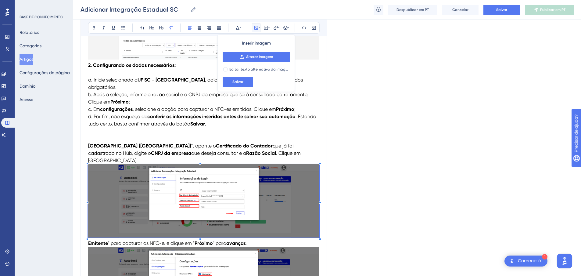
click at [219, 125] on p "2. Configurando os dados necessários: a. Inicie selecionado a UF SC - Santa Cat…" at bounding box center [203, 95] width 231 height 66
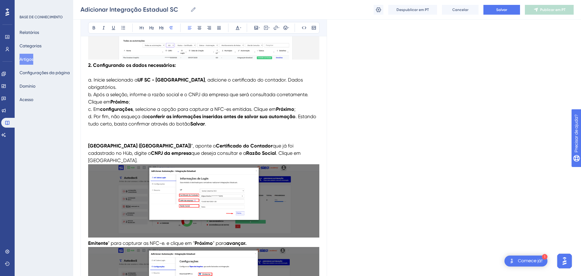
click at [218, 125] on p "2. Configurando os dados necessários: a. Inicie selecionado a UF SC - Santa Cat…" at bounding box center [203, 95] width 231 height 66
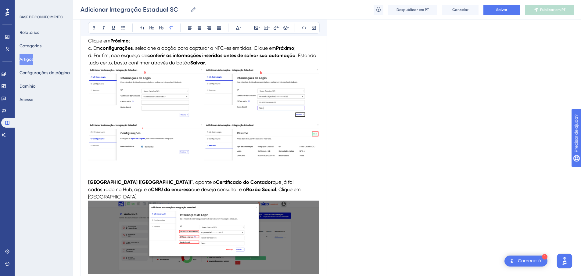
click at [244, 238] on img at bounding box center [203, 237] width 231 height 73
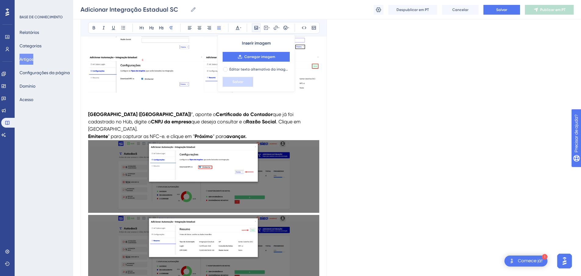
scroll to position [476, 0]
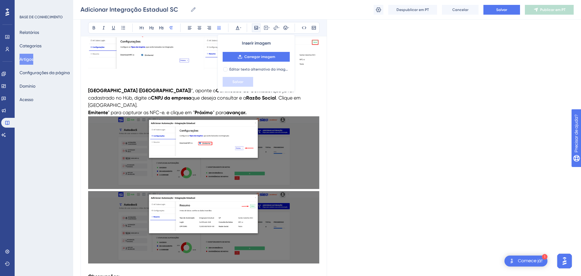
click at [257, 159] on img at bounding box center [203, 152] width 231 height 73
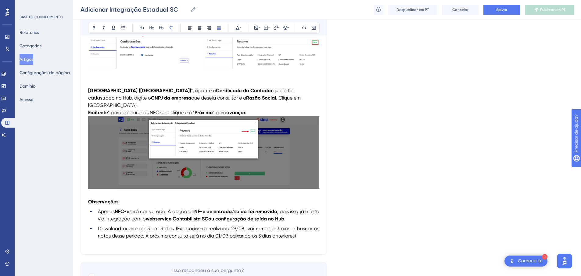
click at [251, 154] on img at bounding box center [203, 152] width 231 height 72
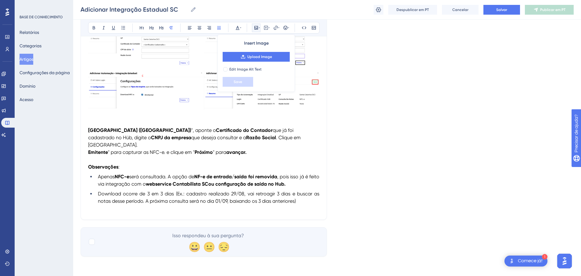
scroll to position [429, 0]
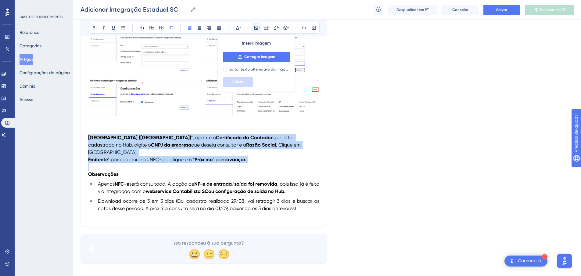
drag, startPoint x: 112, startPoint y: 143, endPoint x: 84, endPoint y: 138, distance: 28.5
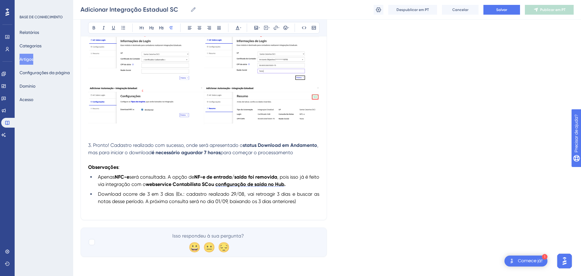
scroll to position [422, 0]
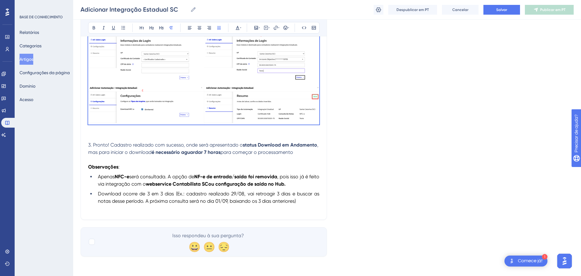
click at [243, 30] on div "Audacioso itálico Sublinhado Ponto de bala Título 1 Título 2 Título 3 Normal Al…" at bounding box center [204, 28] width 232 height 12
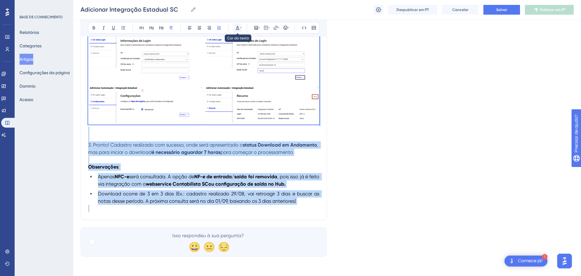
click at [239, 28] on icon at bounding box center [237, 27] width 5 height 5
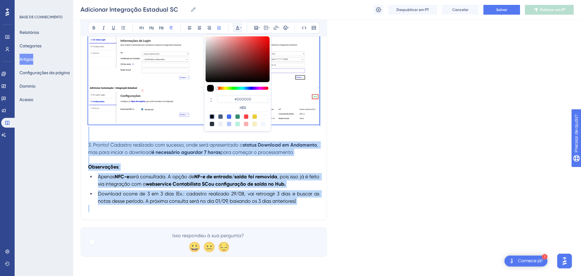
click at [213, 117] on div at bounding box center [212, 116] width 5 height 5
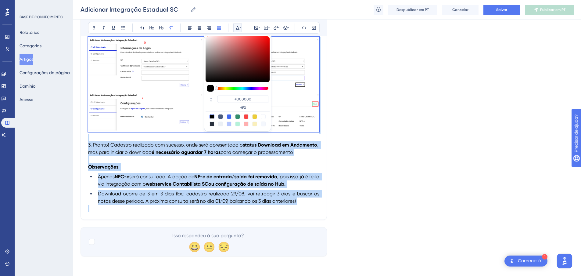
click at [190, 165] on p "Observações :" at bounding box center [203, 166] width 231 height 7
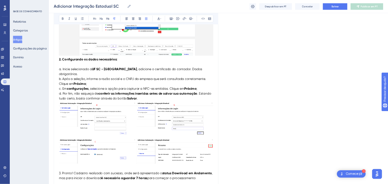
scroll to position [311, 0]
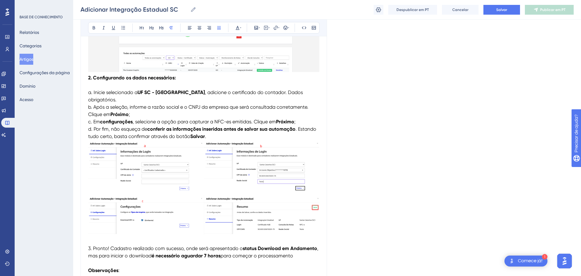
click at [266, 175] on img at bounding box center [203, 187] width 231 height 95
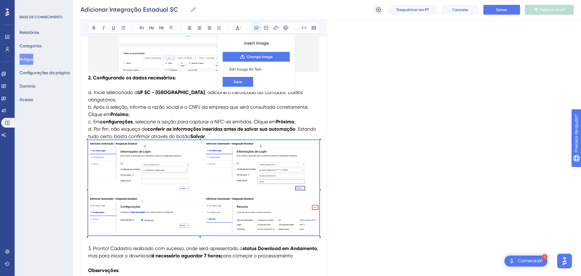
click at [266, 175] on img at bounding box center [203, 187] width 231 height 95
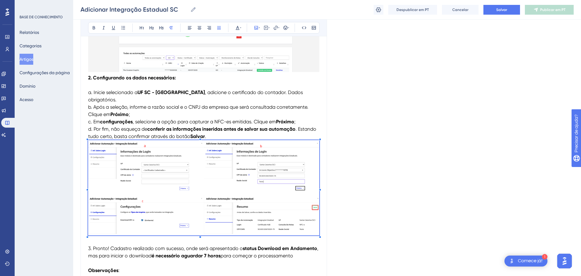
click at [266, 175] on img at bounding box center [203, 187] width 231 height 95
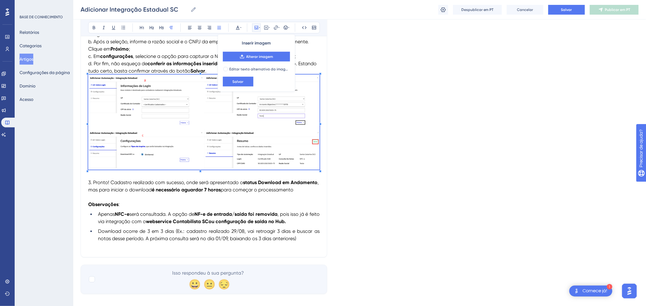
scroll to position [392, 0]
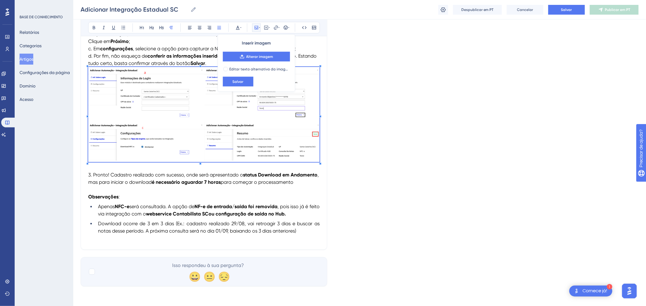
click at [304, 185] on p "3. Pronto! Cadastro realizado com sucesso, onde será apresentado o status Downl…" at bounding box center [203, 183] width 231 height 22
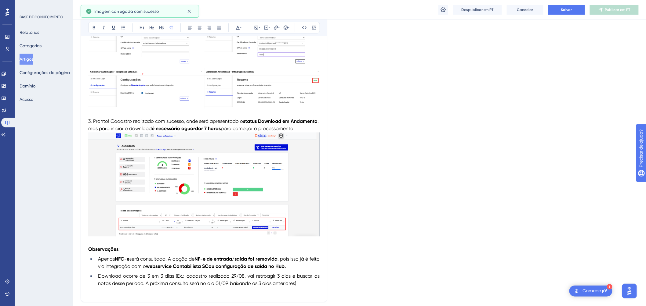
scroll to position [493, 0]
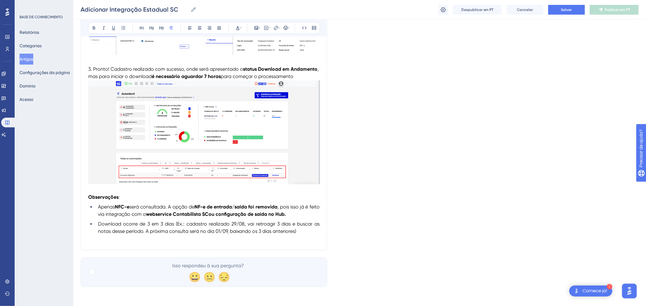
click at [310, 132] on img at bounding box center [203, 132] width 231 height 104
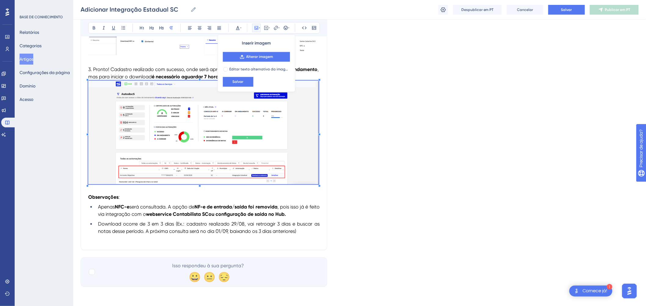
click at [320, 136] on div at bounding box center [319, 134] width 2 height 2
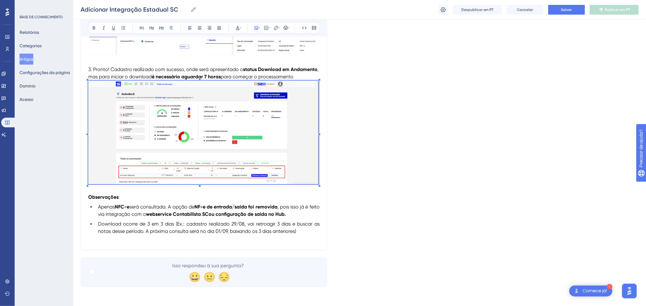
click at [260, 145] on img at bounding box center [203, 133] width 230 height 104
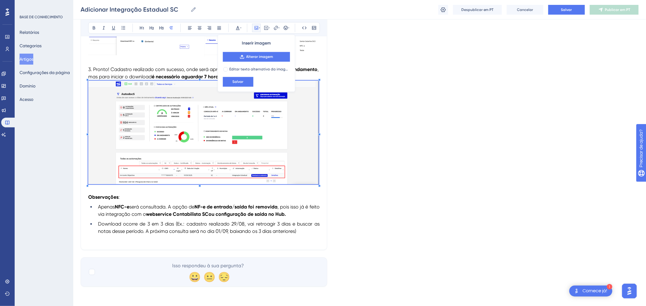
scroll to position [399, 0]
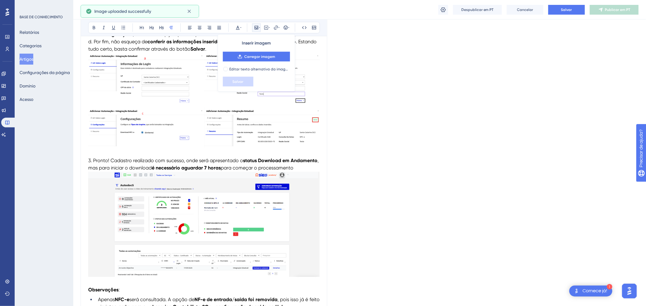
click at [115, 181] on p at bounding box center [203, 229] width 231 height 115
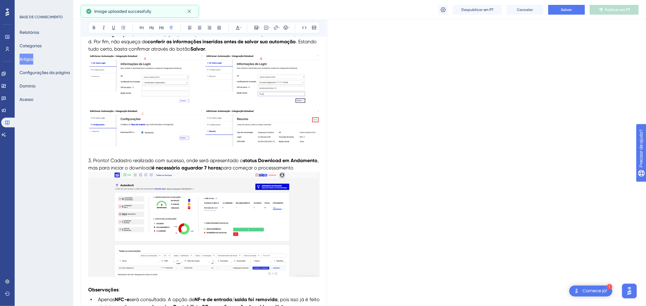
scroll to position [493, 0]
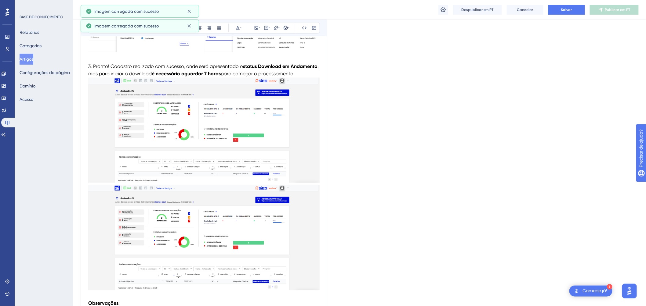
drag, startPoint x: 248, startPoint y: 189, endPoint x: 243, endPoint y: 204, distance: 16.0
click at [247, 193] on p at bounding box center [203, 189] width 231 height 223
click at [238, 219] on img at bounding box center [203, 238] width 231 height 106
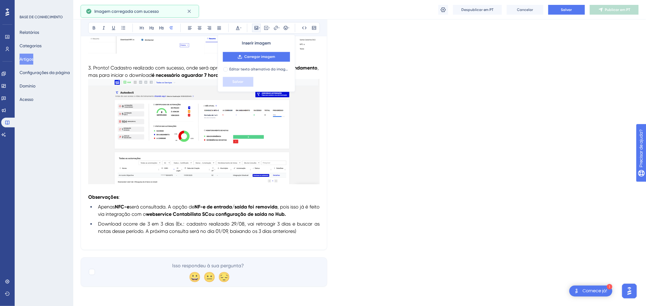
scroll to position [499, 0]
click at [114, 193] on p at bounding box center [203, 136] width 231 height 115
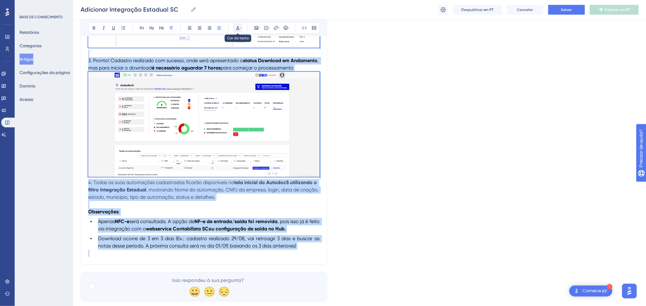
drag, startPoint x: 242, startPoint y: 26, endPoint x: 261, endPoint y: 30, distance: 19.8
click at [241, 26] on button at bounding box center [237, 28] width 9 height 9
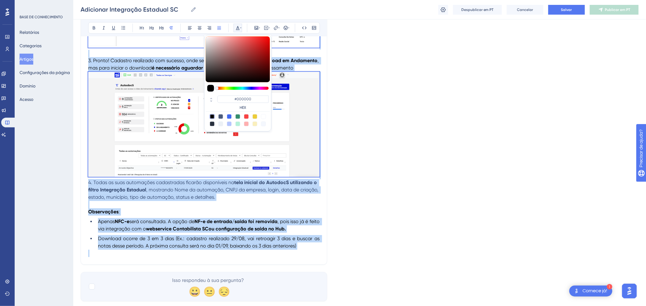
click at [211, 117] on div at bounding box center [212, 116] width 5 height 5
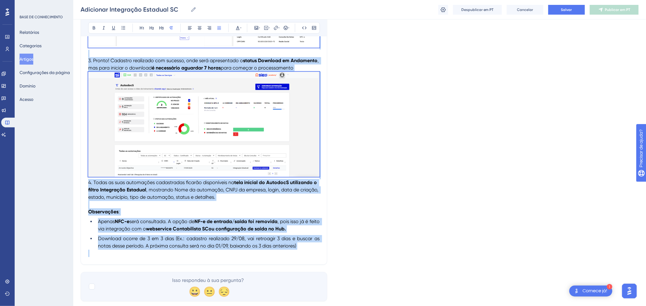
click at [203, 243] on li "Download ocorre de 3 em 3 dias (Ex.: cadastro realizado 29/08, vai retroagir 3 …" at bounding box center [208, 242] width 224 height 15
click at [221, 209] on p "4. Todas as suas automações cadastradas ficarão disponíveis na tela inicial do …" at bounding box center [203, 140] width 231 height 137
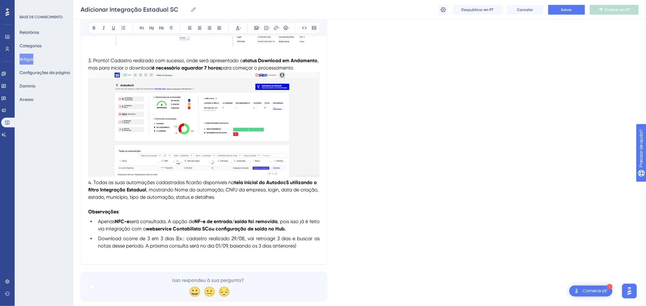
click at [89, 186] on span "4. Todas as suas automações cadastradas ficarão disponíveis na" at bounding box center [161, 183] width 146 height 6
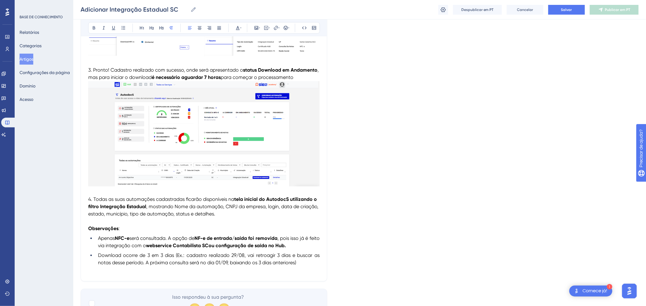
scroll to position [529, 0]
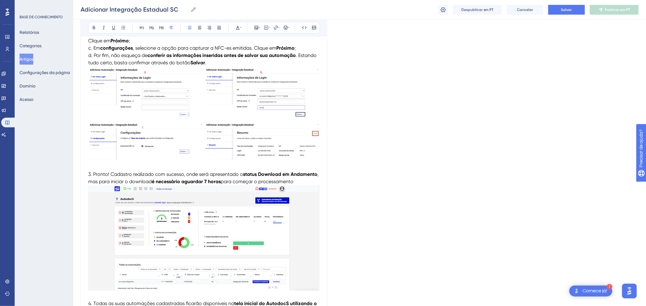
scroll to position [388, 0]
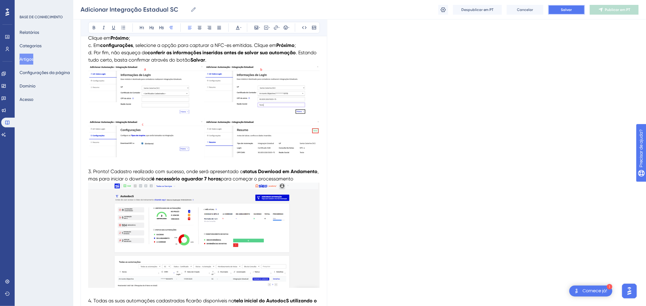
click at [575, 8] on button "Salvar" at bounding box center [566, 10] width 37 height 10
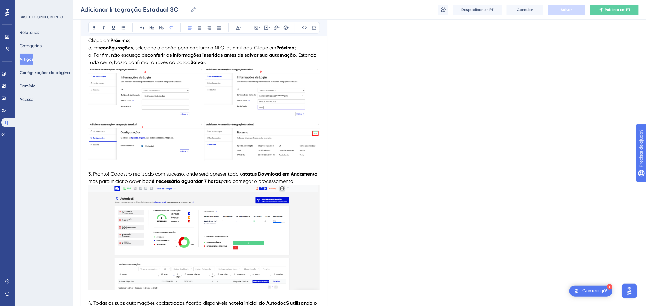
scroll to position [388, 0]
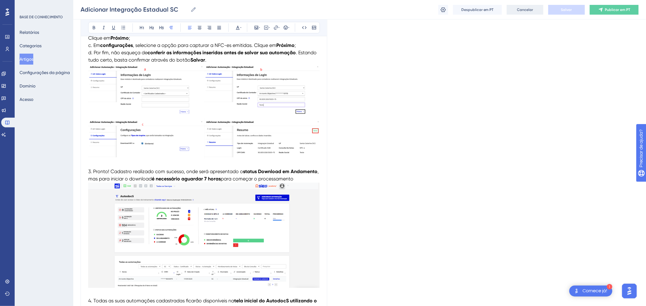
click at [520, 8] on font "Cancelar" at bounding box center [525, 10] width 16 height 4
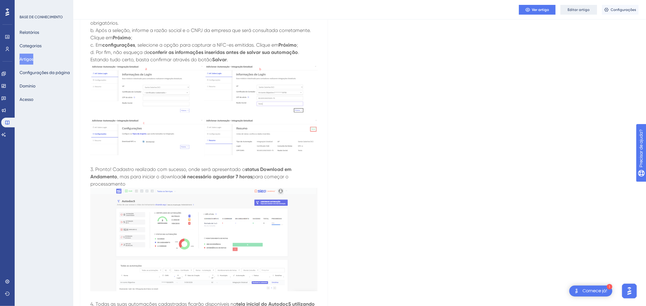
click at [581, 8] on font "Editar artigo" at bounding box center [579, 10] width 22 height 4
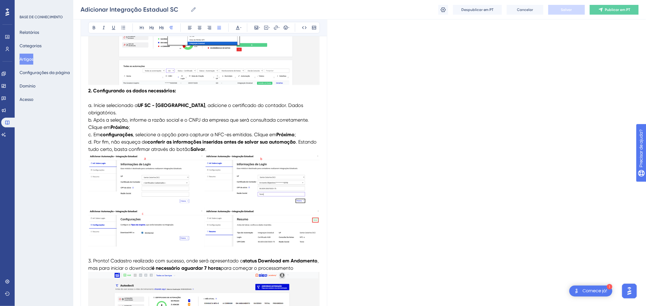
scroll to position [347, 0]
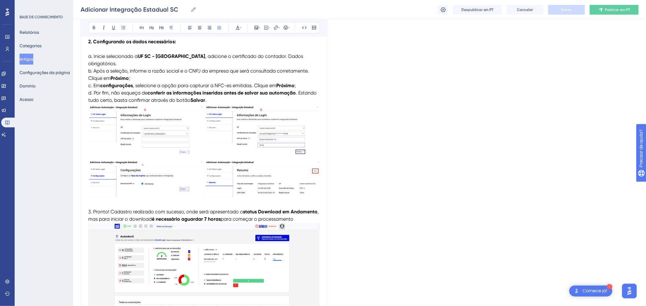
click at [223, 97] on p "2. Configurando os dados necessários: a. Inicie selecionado a UF SC - Santa Cat…" at bounding box center [203, 71] width 231 height 66
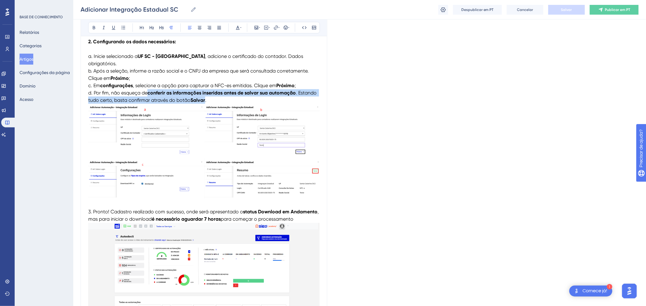
click at [218, 99] on p "2. Configurando os dados necessários: a. Inicie selecionado a UF SC - Santa Cat…" at bounding box center [203, 71] width 231 height 66
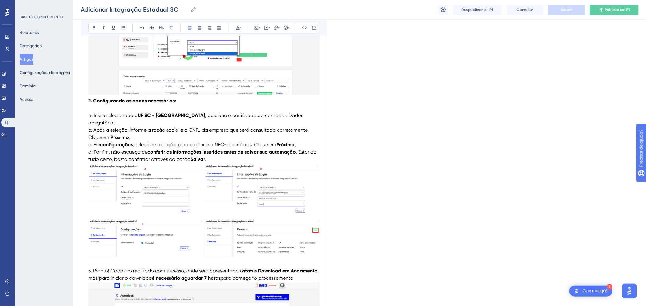
scroll to position [246, 0]
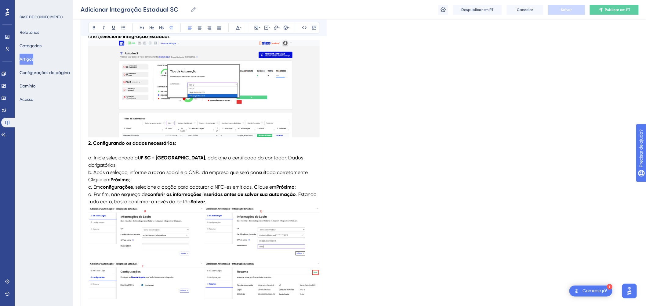
click at [89, 142] on strong "2. Configurando os dados necessários:" at bounding box center [132, 143] width 88 height 6
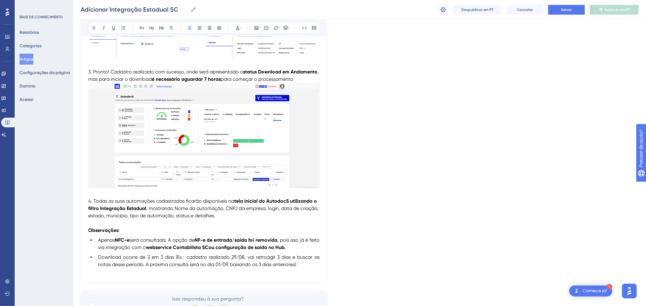
scroll to position [393, 0]
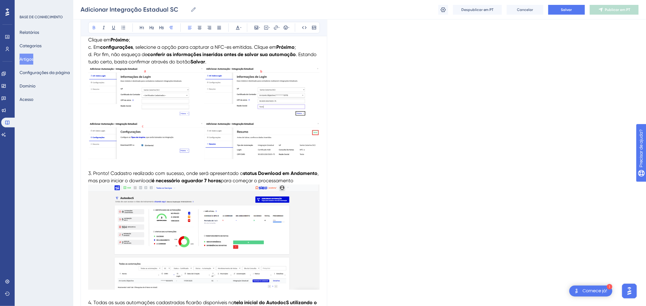
click at [217, 223] on img at bounding box center [203, 238] width 231 height 106
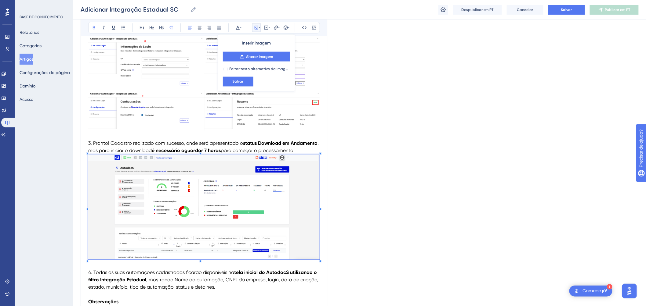
scroll to position [427, 0]
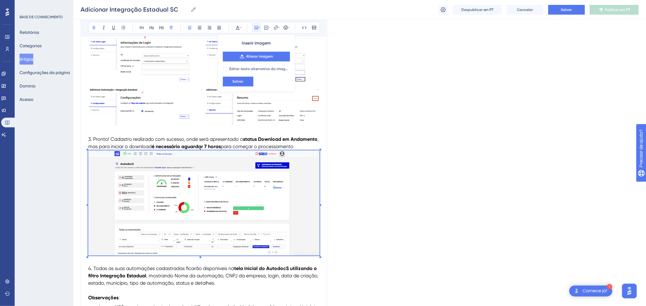
click at [263, 288] on p "4. Todas as suas automações cadastradas ficarão disponíveis na tela inicial do …" at bounding box center [203, 280] width 231 height 29
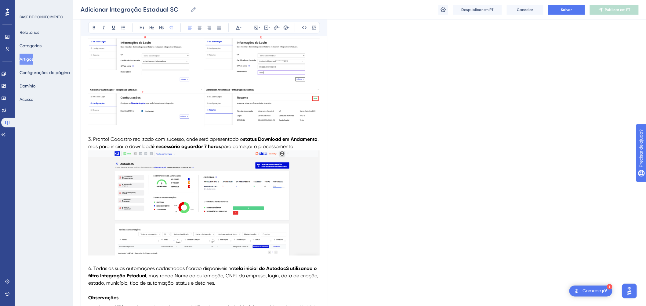
click at [221, 292] on p "4. Todas as suas automações cadastradas ficarão disponíveis na tela inicial do …" at bounding box center [203, 280] width 231 height 29
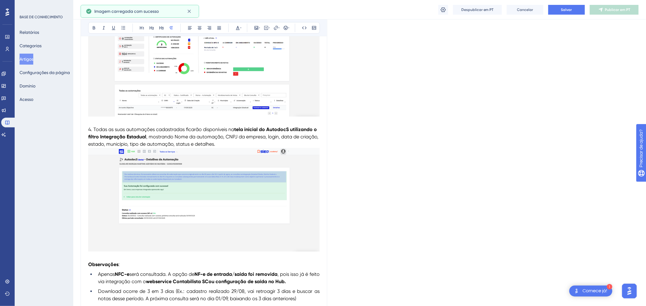
scroll to position [563, 0]
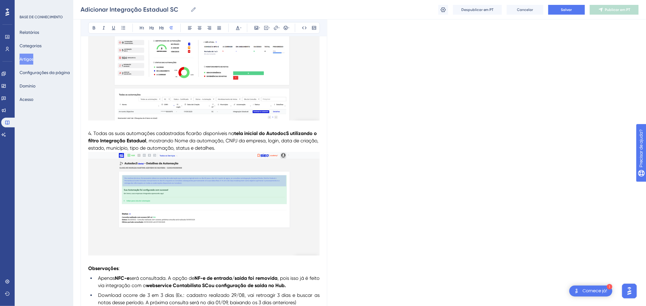
click at [185, 193] on img at bounding box center [203, 204] width 231 height 104
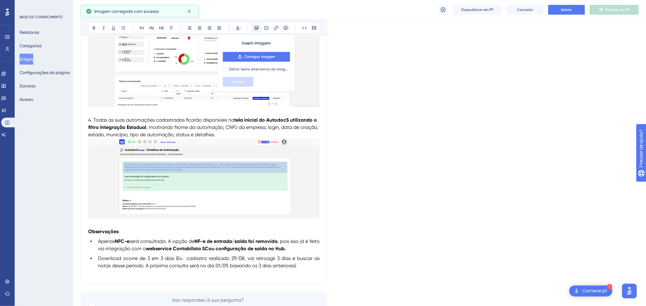
scroll to position [597, 0]
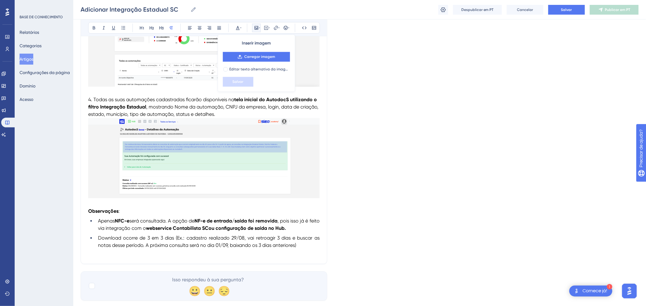
click at [226, 118] on p "4. Todas as suas automações cadastradas ficarão disponíveis na tela inicial do …" at bounding box center [203, 107] width 231 height 22
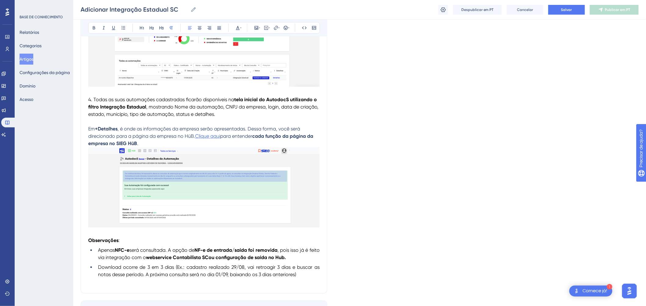
click at [205, 139] on span "Clique aqui" at bounding box center [207, 136] width 25 height 6
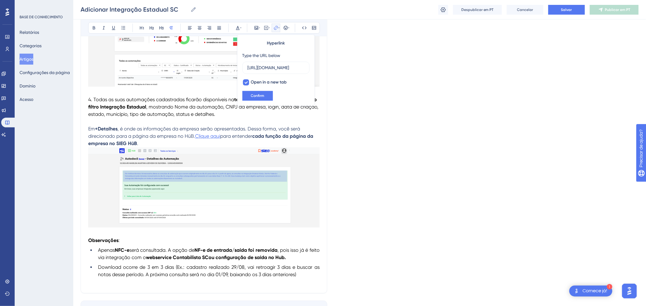
scroll to position [0, 0]
click at [205, 139] on span "Clique aqui" at bounding box center [207, 136] width 25 height 6
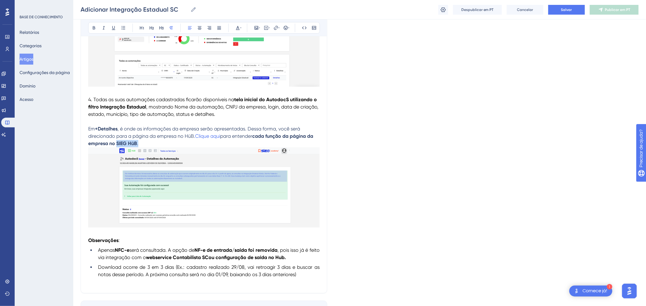
drag, startPoint x: 116, startPoint y: 150, endPoint x: 139, endPoint y: 150, distance: 22.3
click at [139, 147] on p "Em +Detalhes , é onde as informações da empresa serão apresentadas. Dessa forma…" at bounding box center [203, 136] width 231 height 22
drag, startPoint x: 295, startPoint y: 145, endPoint x: 284, endPoint y: 150, distance: 12.6
click at [284, 147] on p "Em +Detalhes , é onde as informações da empresa serão apresentadas. Dessa forma…" at bounding box center [203, 136] width 231 height 22
drag, startPoint x: 214, startPoint y: 144, endPoint x: 218, endPoint y: 145, distance: 3.7
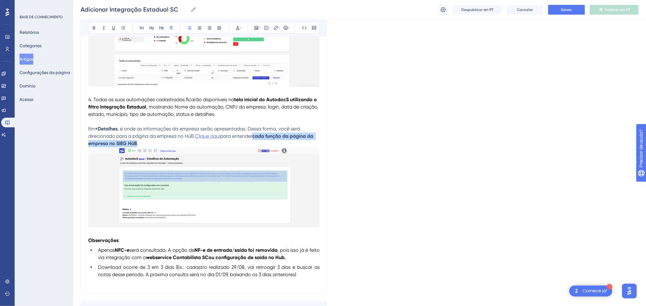
click at [214, 139] on span "Clique aqui" at bounding box center [207, 136] width 25 height 6
click at [212, 139] on span "Clique aqui" at bounding box center [207, 136] width 25 height 6
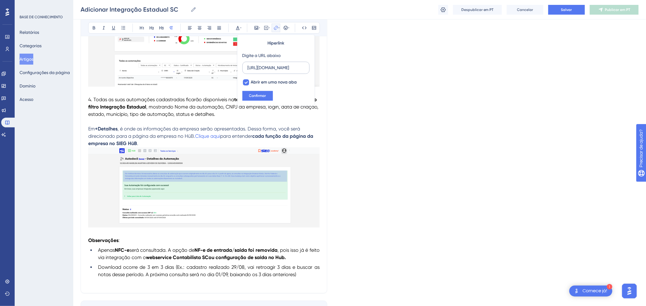
click at [267, 67] on input "https://sieg.movidesk.com/kb/article/356129/detalhes-dos-clientes-no-hub" at bounding box center [276, 67] width 57 height 7
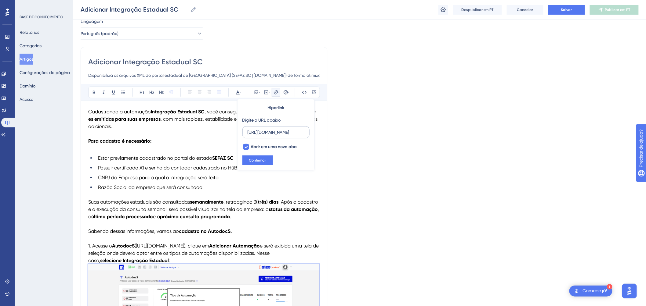
scroll to position [597, 0]
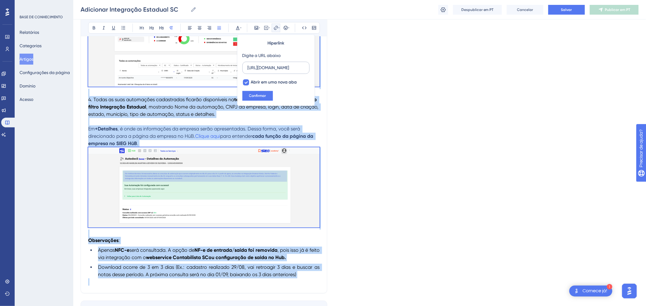
click at [303, 67] on input "https://sieg.movidesk.com/kb/article/356129/detalhes-dos-clientes-no-hub" at bounding box center [276, 67] width 57 height 7
click at [295, 66] on input "https://sieg.movidesk.com/kb/article/356129/detalhes-dos-clientes-no-hub" at bounding box center [276, 67] width 57 height 7
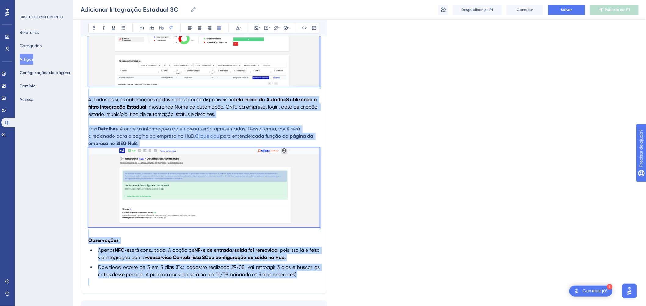
click at [228, 139] on span ", é onde as informações da empresa serão apresentadas. Dessa forma, você será d…" at bounding box center [194, 132] width 213 height 13
click at [225, 125] on p at bounding box center [203, 121] width 231 height 7
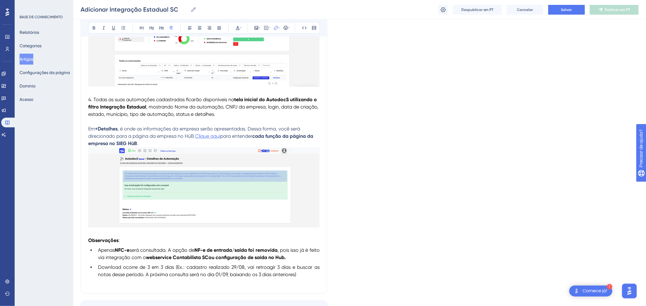
click at [213, 139] on span "Clique aqui" at bounding box center [207, 136] width 25 height 6
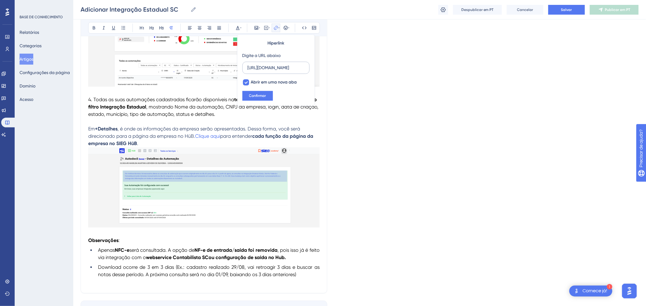
click at [283, 64] on label "https://sieg.movidesk.com/kb/article/356129/detalhes-dos-clientes-no-hub" at bounding box center [275, 68] width 67 height 12
click at [283, 64] on input "https://sieg.movidesk.com/kb/article/356129/detalhes-dos-clientes-no-hub" at bounding box center [276, 67] width 57 height 7
click at [270, 68] on input "https://sieg.movidesk.com/kb/article/356129/detalhes-dos-clientes-no-hub" at bounding box center [276, 67] width 57 height 7
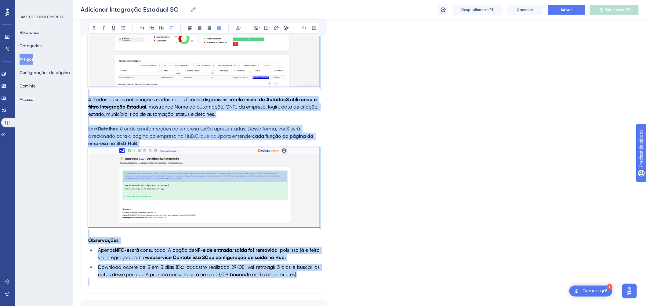
drag, startPoint x: 238, startPoint y: 135, endPoint x: 240, endPoint y: 124, distance: 10.8
click at [238, 134] on span ", é onde as informações da empresa serão apresentadas. Dessa forma, você será d…" at bounding box center [194, 132] width 213 height 13
drag, startPoint x: 245, startPoint y: 112, endPoint x: 243, endPoint y: 115, distance: 3.7
click at [245, 113] on span ", mostrando Nome da automação, CNPJ da empresa, login, data de criação, estado,…" at bounding box center [203, 110] width 231 height 13
click at [243, 115] on span ", mostrando Nome da automação, CNPJ da empresa, login, data de criação, estado,…" at bounding box center [203, 110] width 231 height 13
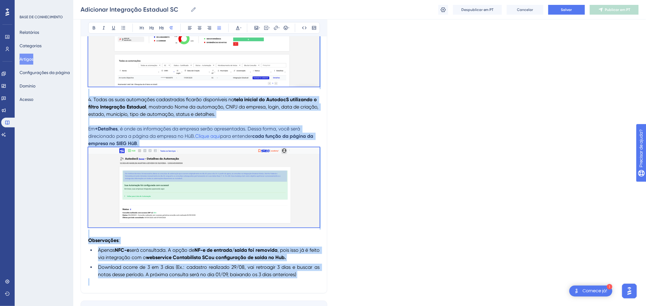
click at [253, 118] on p "4. Todas as suas automações cadastradas ficarão disponíveis na tela inicial do …" at bounding box center [203, 107] width 231 height 22
click at [225, 118] on p "4. Todas as suas automações cadastradas ficarão disponíveis na tela inicial do …" at bounding box center [203, 107] width 231 height 22
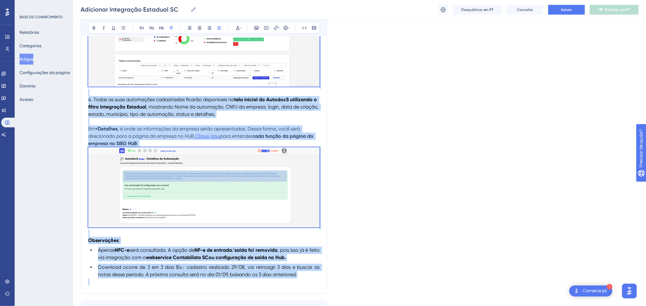
click at [213, 139] on span "Clique aqui" at bounding box center [207, 136] width 25 height 6
click at [223, 118] on p "4. Todas as suas automações cadastradas ficarão disponíveis na tela inicial do …" at bounding box center [203, 107] width 231 height 22
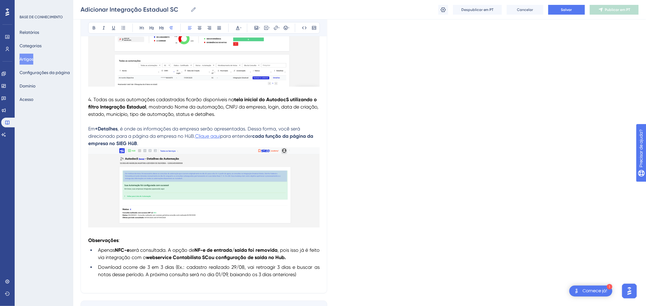
click at [217, 139] on span "Clique aqui" at bounding box center [207, 136] width 25 height 6
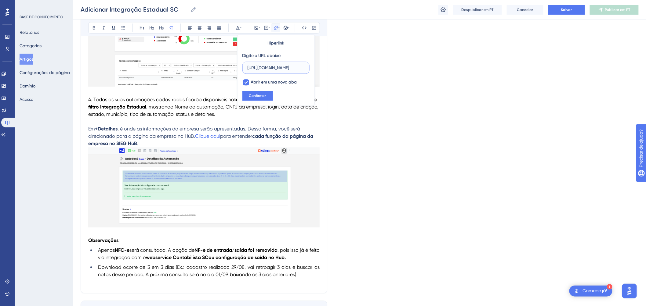
click at [265, 70] on input "https://sieg.movidesk.com/kb/article/356129/detalhes-dos-clientes-no-hub" at bounding box center [276, 67] width 57 height 7
drag, startPoint x: 263, startPoint y: 69, endPoint x: 309, endPoint y: 67, distance: 45.5
click at [309, 67] on label "https://sieg.movidesk.com/kb/article/356129/detalhes-dos-clientes-no-hub" at bounding box center [275, 68] width 67 height 12
click at [304, 67] on input "https://sieg.movidesk.com/kb/article/356129/detalhes-dos-clientes-no-hub" at bounding box center [276, 67] width 57 height 7
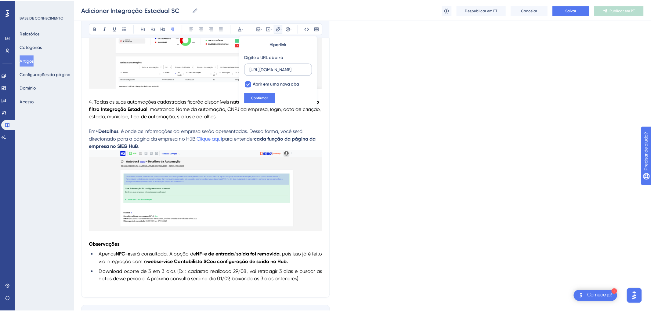
scroll to position [0, 0]
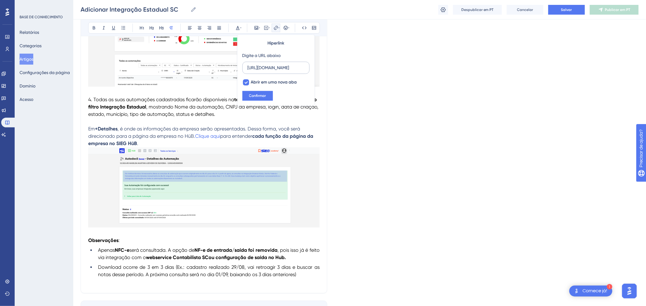
drag, startPoint x: 306, startPoint y: 67, endPoint x: 273, endPoint y: 69, distance: 32.7
click at [273, 69] on label "https://sieg.movidesk.com/kb/article/356129/detalhes-dos-clientes-no-hub" at bounding box center [275, 68] width 67 height 12
click at [273, 69] on input "https://sieg.movidesk.com/kb/article/356129/detalhes-dos-clientes-no-hub" at bounding box center [276, 67] width 57 height 7
click at [266, 69] on input "https://sieg.movidesk.com/kb/article/356129/detalhes-dos-clientes-no-hub" at bounding box center [276, 67] width 57 height 7
drag, startPoint x: 264, startPoint y: 67, endPoint x: 289, endPoint y: 69, distance: 25.1
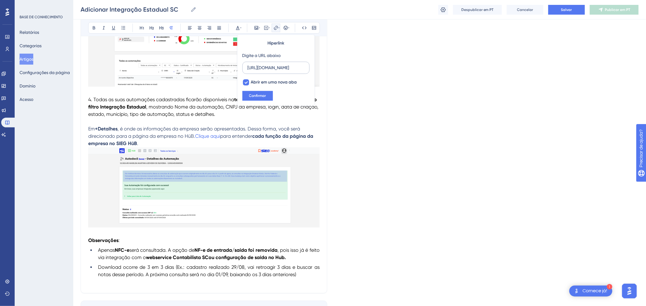
click at [289, 69] on input "https://sieg.movidesk.com/kb/article/356129/detalhes-dos-clientes-no-hub" at bounding box center [276, 67] width 57 height 7
drag, startPoint x: 263, startPoint y: 69, endPoint x: 298, endPoint y: 69, distance: 35.4
click at [298, 69] on input "https://sieg.movidesk.com/kb/article/356129/detalhes-dos-clientes-no-hub" at bounding box center [276, 67] width 57 height 7
drag, startPoint x: 222, startPoint y: 143, endPoint x: 196, endPoint y: 144, distance: 25.7
click at [196, 144] on p "Em +Detalhes , é onde as informações da empresa serão apresentadas. Dessa forma…" at bounding box center [203, 136] width 231 height 22
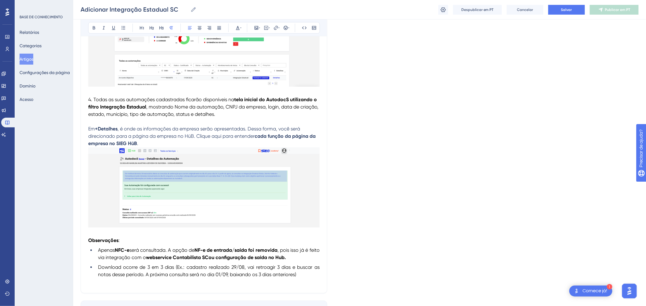
drag, startPoint x: 197, startPoint y: 143, endPoint x: 222, endPoint y: 144, distance: 24.2
click at [222, 139] on span ", é onde as informações da empresa serão apresentadas. Dessa forma, você será d…" at bounding box center [194, 132] width 213 height 13
click at [278, 30] on icon at bounding box center [278, 27] width 1 height 5
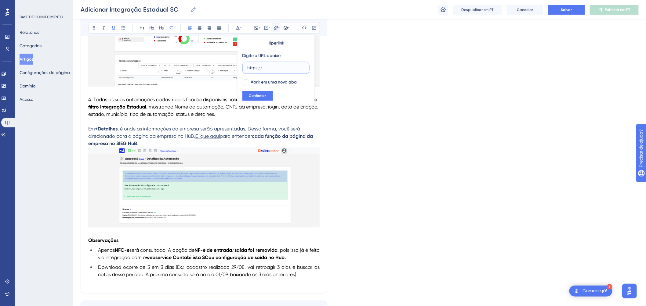
click at [273, 67] on input "https://" at bounding box center [276, 67] width 57 height 7
drag, startPoint x: 389, startPoint y: 80, endPoint x: 385, endPoint y: 83, distance: 5.3
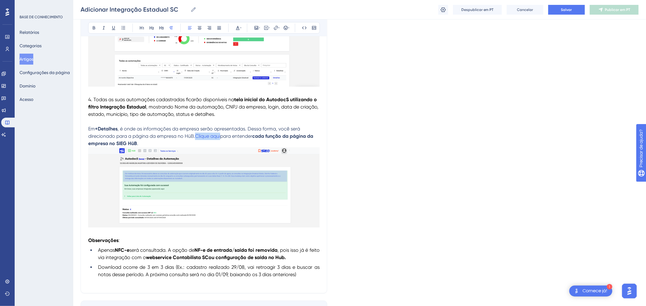
drag, startPoint x: 196, startPoint y: 144, endPoint x: 222, endPoint y: 142, distance: 25.7
click at [223, 143] on p "Em +Detalhes , é onde as informações da empresa serão apresentadas. Dessa forma…" at bounding box center [203, 136] width 231 height 22
drag, startPoint x: 196, startPoint y: 144, endPoint x: 222, endPoint y: 146, distance: 25.7
click at [222, 139] on span ", é onde as informações da empresa serão apresentadas. Dessa forma, você será d…" at bounding box center [194, 132] width 213 height 13
click at [277, 31] on button at bounding box center [276, 28] width 9 height 9
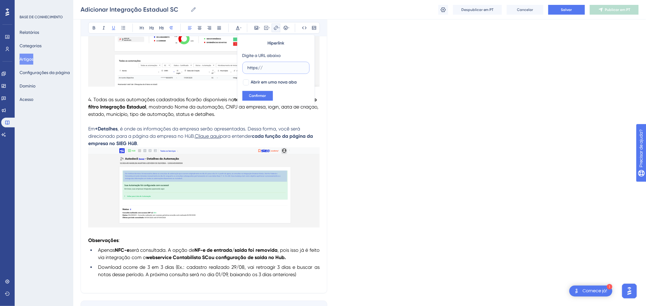
click at [284, 68] on input "https://" at bounding box center [276, 67] width 57 height 7
click at [273, 66] on input "https://" at bounding box center [276, 67] width 57 height 7
click at [246, 83] on div at bounding box center [246, 82] width 6 height 6
checkbox input "true"
click at [267, 68] on input "https://" at bounding box center [276, 67] width 57 height 7
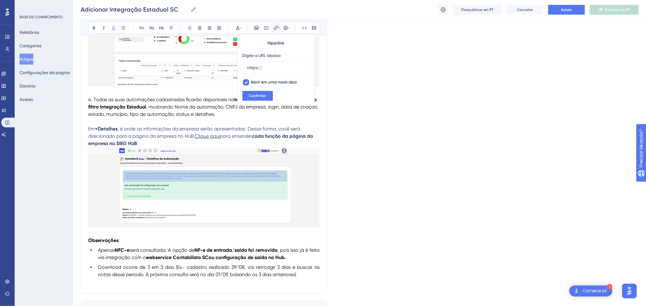
click at [231, 118] on p "4. Todas as suas automações cadastradas ficarão disponíveis na tela inicial do …" at bounding box center [203, 107] width 231 height 22
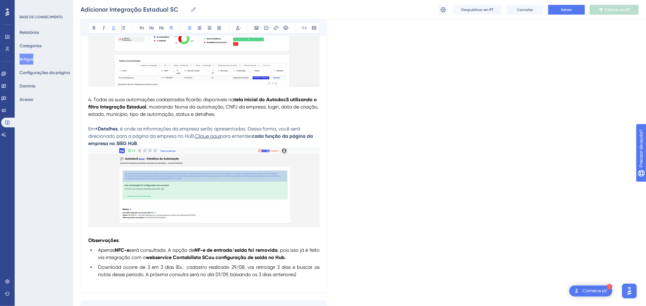
click at [212, 139] on span "Clique aqui" at bounding box center [207, 136] width 25 height 6
drag, startPoint x: 197, startPoint y: 144, endPoint x: 226, endPoint y: 125, distance: 34.6
click at [222, 141] on p "Em +Detalhes , é onde as informações da empresa serão apresentadas. Dessa forma…" at bounding box center [203, 136] width 231 height 22
click at [277, 25] on button at bounding box center [276, 28] width 9 height 9
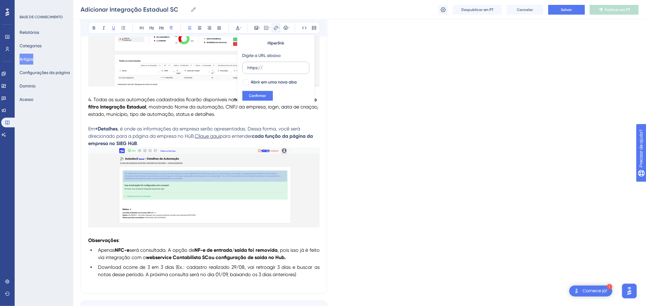
click at [275, 70] on input "https://" at bounding box center [276, 67] width 57 height 7
click at [265, 95] on font "Confirmar" at bounding box center [257, 96] width 17 height 4
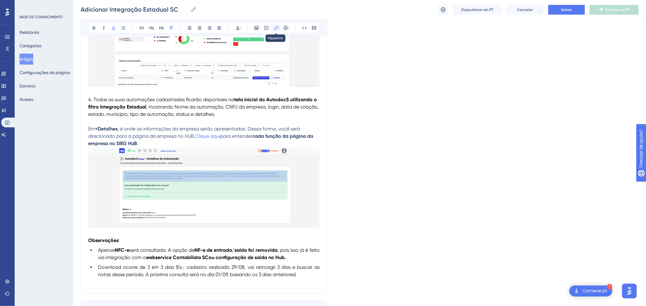
click at [278, 29] on icon at bounding box center [278, 27] width 1 height 5
click at [276, 30] on icon at bounding box center [275, 27] width 5 height 5
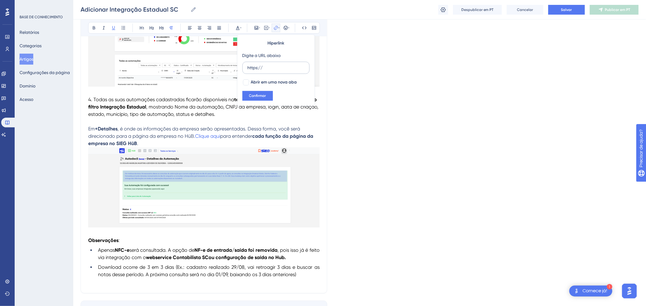
drag, startPoint x: 273, startPoint y: 65, endPoint x: 277, endPoint y: 65, distance: 3.4
click at [273, 66] on input "https://" at bounding box center [276, 67] width 57 height 7
click at [558, 14] on div "Adicionar Integração Estadual SC Adicionar Integração Estadual SC Despublicar e…" at bounding box center [359, 10] width 573 height 20
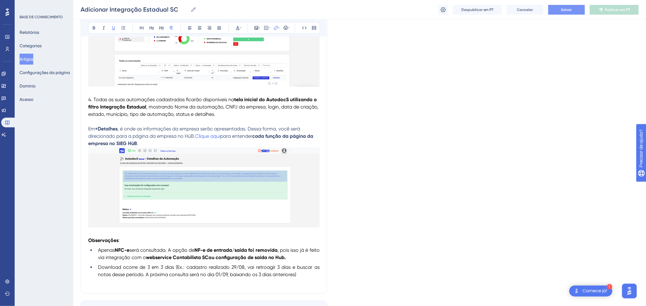
click at [560, 10] on button "Salvar" at bounding box center [566, 10] width 37 height 10
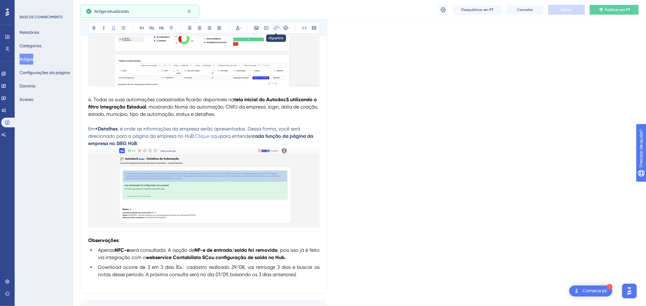
click at [274, 24] on button at bounding box center [276, 28] width 9 height 9
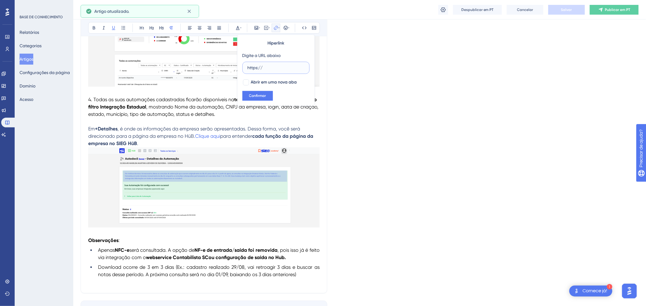
click at [273, 68] on input "https://" at bounding box center [276, 67] width 57 height 7
click at [224, 118] on p "4. Todas as suas automações cadastradas ficarão disponíveis na tela inicial do …" at bounding box center [203, 107] width 231 height 22
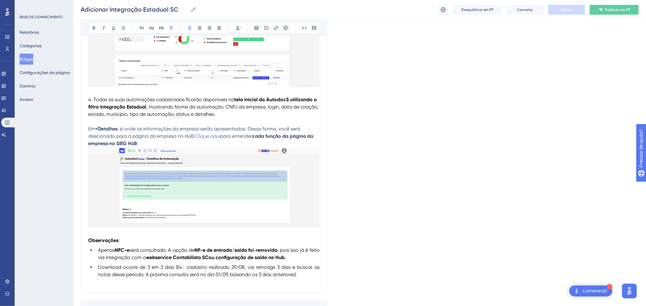
drag, startPoint x: 226, startPoint y: 118, endPoint x: 242, endPoint y: 116, distance: 15.7
click at [242, 116] on p "4. Todas as suas automações cadastradas ficarão disponíveis na tela inicial do …" at bounding box center [203, 107] width 231 height 22
click at [273, 27] on icon at bounding box center [275, 27] width 5 height 5
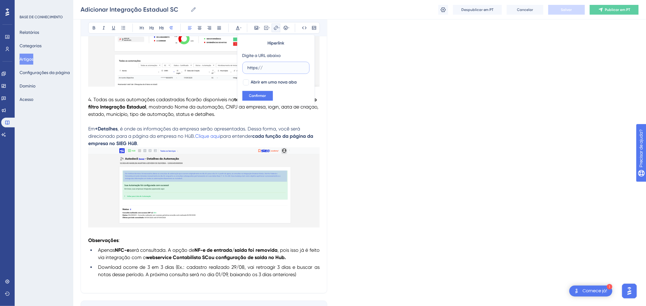
click at [273, 67] on input "https://" at bounding box center [276, 67] width 57 height 7
drag, startPoint x: 219, startPoint y: 122, endPoint x: 223, endPoint y: 121, distance: 4.8
click at [219, 118] on p "4. Todas as suas automações cadastradas ficarão disponíveis na tela inicial do …" at bounding box center [203, 107] width 231 height 22
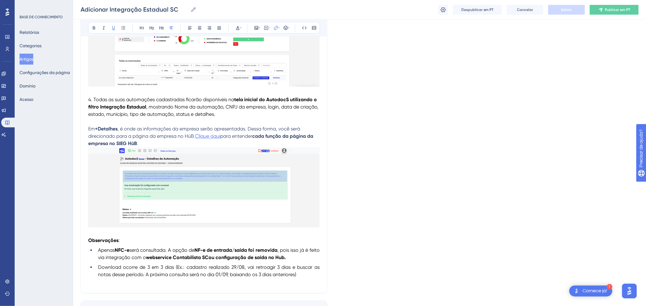
drag, startPoint x: 196, startPoint y: 144, endPoint x: 221, endPoint y: 145, distance: 24.7
click at [220, 139] on span "Clique aqui" at bounding box center [207, 136] width 25 height 6
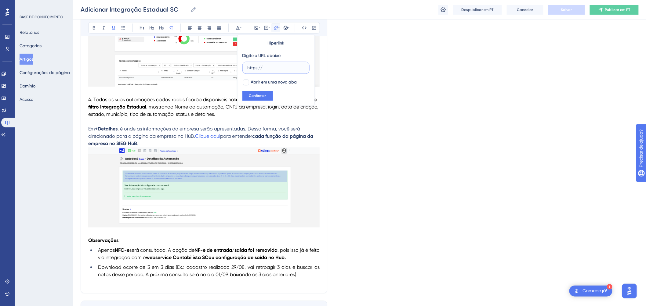
click at [268, 69] on input "https://" at bounding box center [276, 67] width 57 height 7
click at [251, 125] on p at bounding box center [203, 121] width 231 height 7
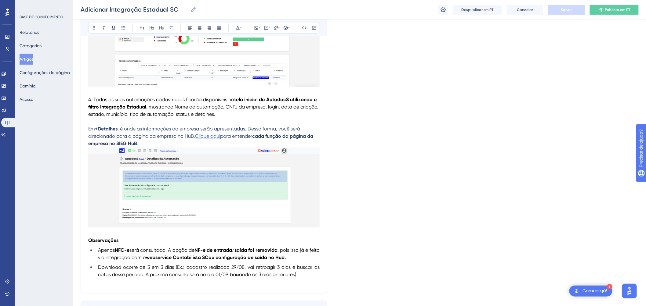
click at [212, 139] on span "Clique aqui" at bounding box center [207, 136] width 25 height 6
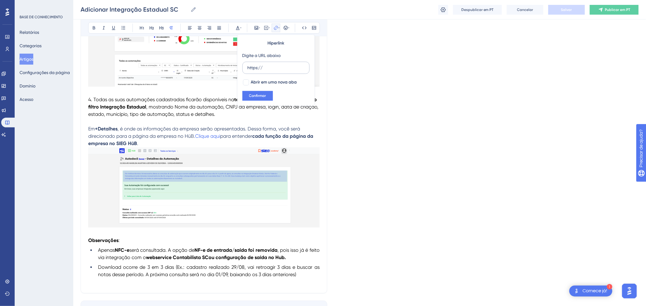
click at [279, 66] on input "https://" at bounding box center [276, 67] width 57 height 7
drag, startPoint x: 266, startPoint y: 134, endPoint x: 259, endPoint y: 135, distance: 6.8
click at [265, 135] on span ", é onde as informações da empresa serão apresentadas. Dessa forma, você será d…" at bounding box center [194, 132] width 213 height 13
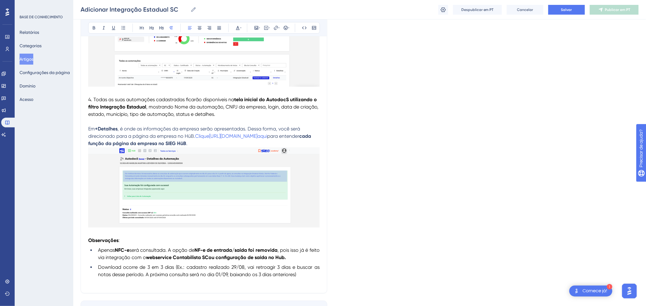
click at [253, 143] on p "Em +Detalhes , é onde as informações da empresa serão apresentadas. Dessa forma…" at bounding box center [203, 136] width 231 height 22
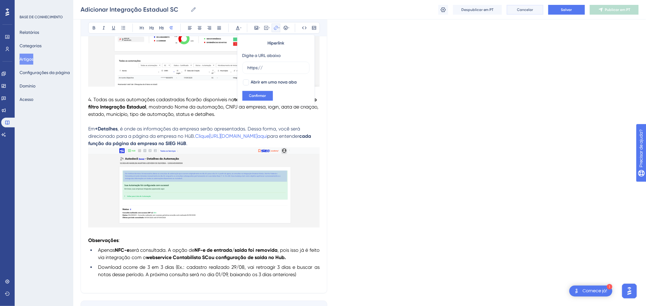
drag, startPoint x: 534, startPoint y: 12, endPoint x: 531, endPoint y: 12, distance: 3.1
click at [531, 12] on button "Cancelar" at bounding box center [525, 10] width 37 height 10
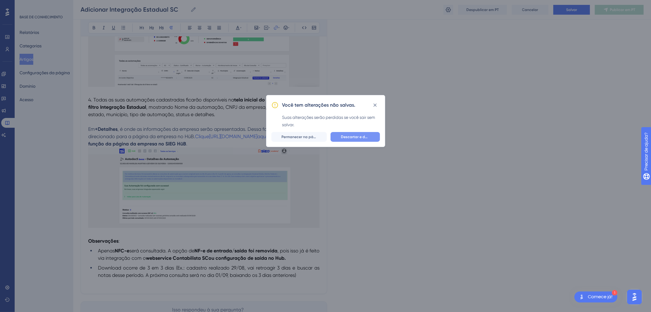
click at [363, 136] on font "Descartar e deixar" at bounding box center [357, 137] width 33 height 4
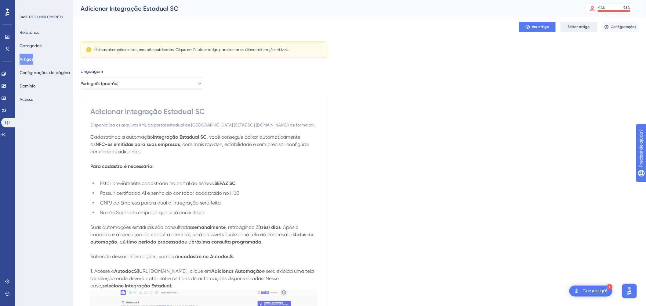
click at [578, 25] on font "Editar artigo" at bounding box center [579, 27] width 22 height 4
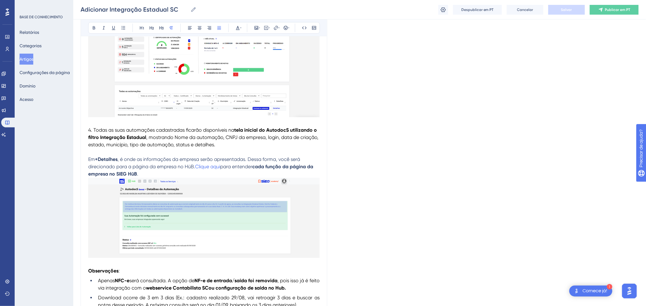
scroll to position [610, 0]
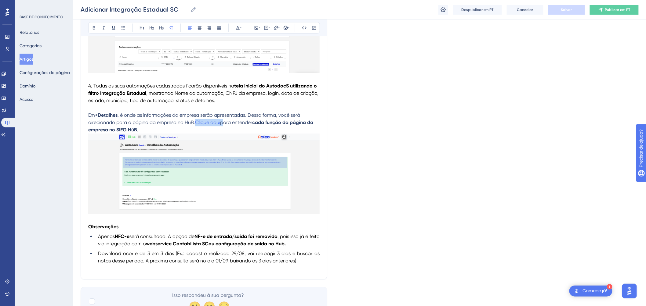
drag, startPoint x: 196, startPoint y: 130, endPoint x: 222, endPoint y: 130, distance: 26.0
click at [222, 130] on p "Em +Detalhes , é onde as informações da empresa serão apresentadas. Dessa forma…" at bounding box center [203, 123] width 231 height 22
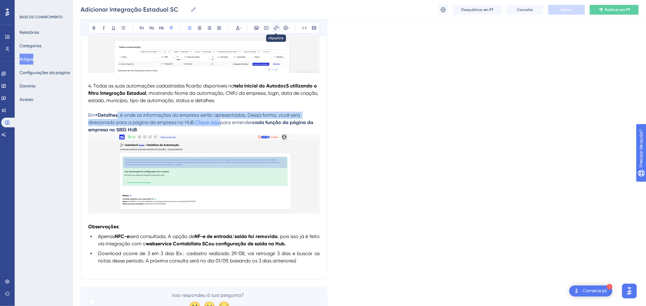
click at [274, 28] on icon at bounding box center [275, 27] width 5 height 5
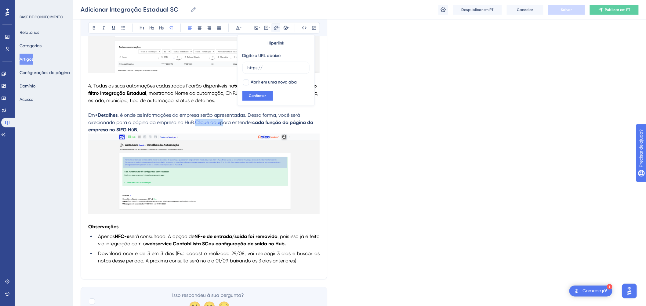
click at [222, 125] on span "para entender" at bounding box center [236, 123] width 32 height 6
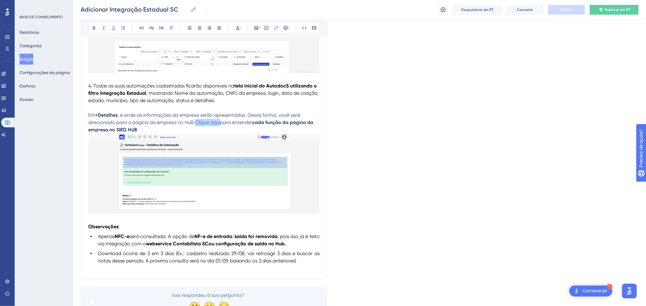
drag, startPoint x: 196, startPoint y: 131, endPoint x: 222, endPoint y: 128, distance: 25.5
click at [222, 128] on p "Em +Detalhes , é onde as informações da empresa serão apresentadas. Dessa forma…" at bounding box center [203, 123] width 231 height 22
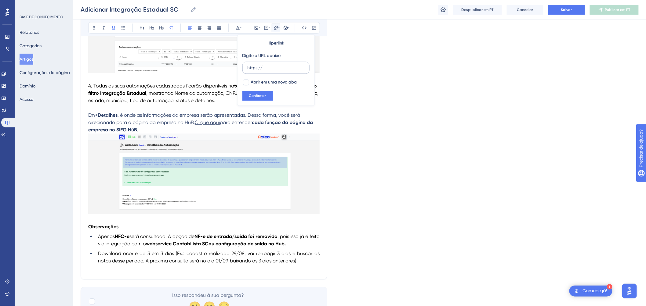
click at [270, 65] on input "https://" at bounding box center [276, 67] width 57 height 7
click at [271, 67] on input "https://" at bounding box center [276, 67] width 57 height 7
drag, startPoint x: 271, startPoint y: 67, endPoint x: 269, endPoint y: 71, distance: 3.6
click at [270, 68] on input "https://" at bounding box center [276, 67] width 57 height 7
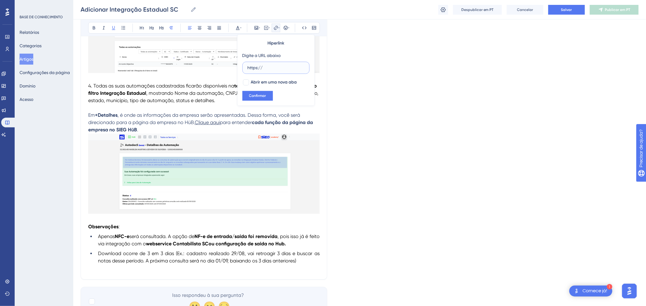
drag, startPoint x: 269, startPoint y: 71, endPoint x: 208, endPoint y: 136, distance: 89.4
click at [263, 75] on div "Hiperlink Digite a URL abaixo https:// Abrir em uma nova aba Confirmar" at bounding box center [276, 69] width 78 height 71
drag, startPoint x: 195, startPoint y: 135, endPoint x: 197, endPoint y: 131, distance: 4.4
click at [195, 134] on p "Em +Detalhes , é onde as informações da empresa serão apresentadas. Dessa forma…" at bounding box center [203, 123] width 231 height 22
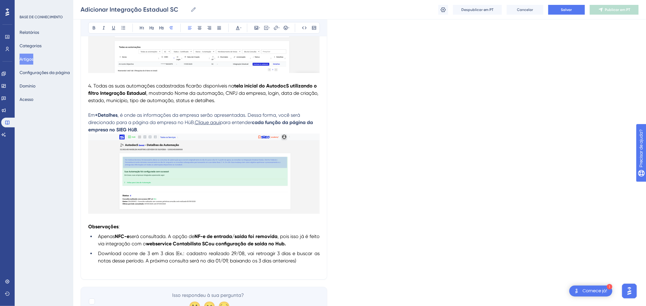
click at [188, 125] on span ", é onde as informações da empresa serão apresentadas. Dessa forma, você será d…" at bounding box center [194, 118] width 213 height 13
click at [190, 125] on span ", é onde as informações da empresa serão apresentadas. Dessa forma, você será d…" at bounding box center [194, 118] width 213 height 13
click at [191, 125] on span ", é onde as informações da empresa serão apresentadas. Dessa forma, você será d…" at bounding box center [194, 118] width 213 height 13
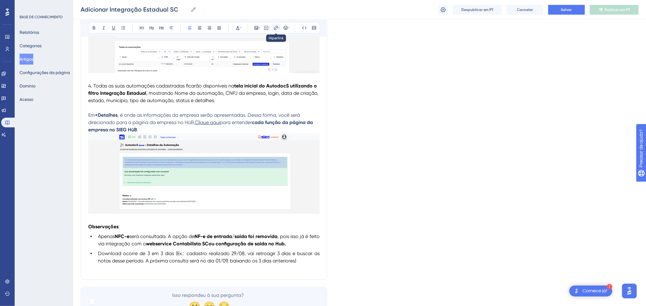
click at [278, 25] on icon at bounding box center [278, 27] width 1 height 5
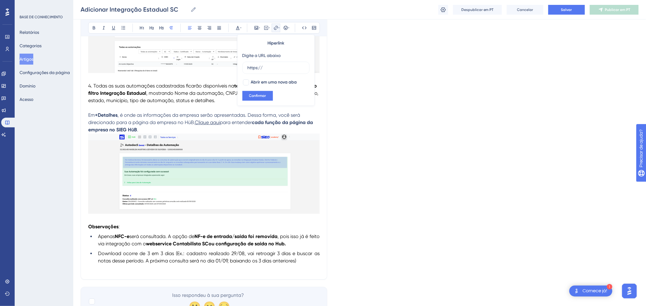
click at [278, 25] on icon at bounding box center [278, 27] width 1 height 5
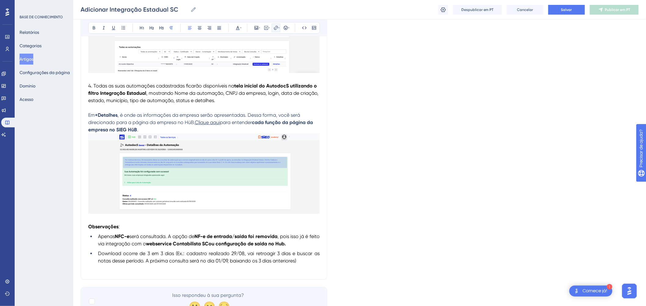
click at [278, 25] on icon at bounding box center [278, 27] width 1 height 5
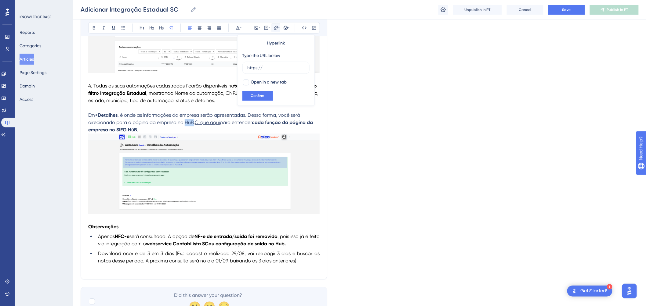
click at [190, 126] on p "Em +Detalhes , é onde as informações da empresa serão apresentadas. Dessa forma…" at bounding box center [203, 123] width 231 height 22
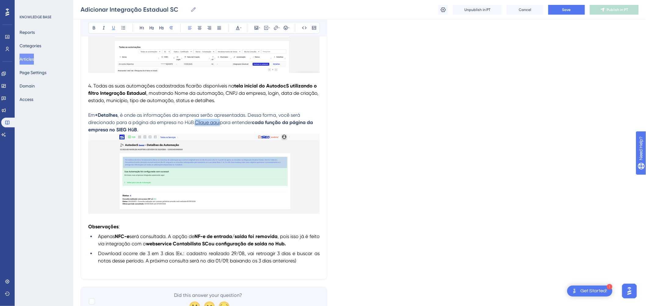
drag, startPoint x: 196, startPoint y: 129, endPoint x: 222, endPoint y: 130, distance: 26.0
click at [222, 130] on p "Em +Detalhes , é onde as informações da empresa serão apresentadas. Dessa forma…" at bounding box center [203, 123] width 231 height 22
click at [242, 120] on span ", é onde as informações da empresa serão apresentadas. Dessa forma, você será d…" at bounding box center [194, 118] width 213 height 13
click at [261, 112] on p at bounding box center [203, 107] width 231 height 7
click at [228, 121] on span ", é onde as informações da empresa serão apresentadas. Dessa forma, você será d…" at bounding box center [194, 118] width 213 height 13
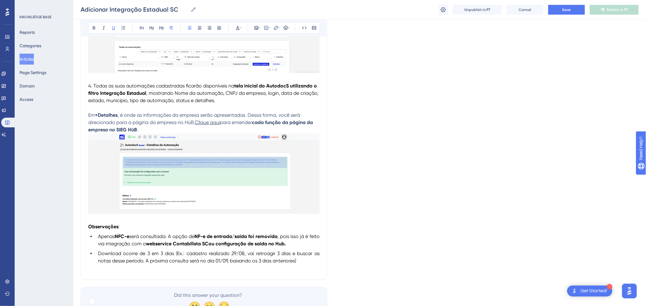
click at [246, 123] on span ", é onde as informações da empresa serão apresentadas. Dessa forma, você será d…" at bounding box center [194, 118] width 213 height 13
drag, startPoint x: 197, startPoint y: 131, endPoint x: 221, endPoint y: 132, distance: 23.8
click at [220, 125] on span "Clique aqui" at bounding box center [207, 123] width 25 height 6
click at [277, 28] on icon at bounding box center [275, 27] width 5 height 5
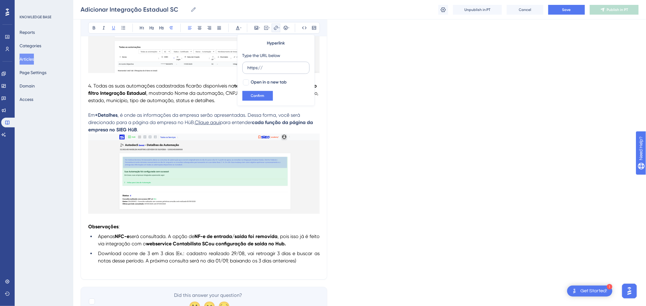
click at [278, 63] on label "https://" at bounding box center [275, 68] width 67 height 12
click at [278, 64] on input "https://" at bounding box center [276, 67] width 57 height 7
paste input "https://sieg-solucoes.help.userguiding.com/pt/articles/451-conhecendo-a-pagina-…"
type input "https://https://sieg-solucoes.help.userguiding.com/pt/articles/451-conhecendo-a…"
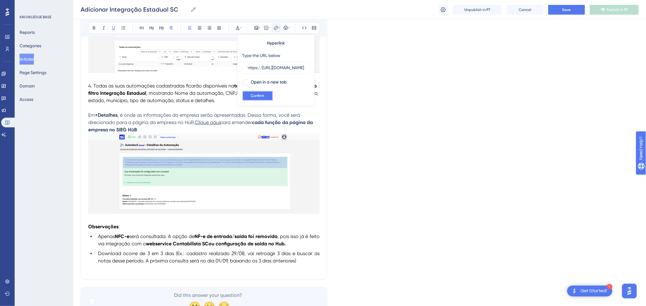
click at [269, 94] on button "Confirm" at bounding box center [257, 96] width 31 height 10
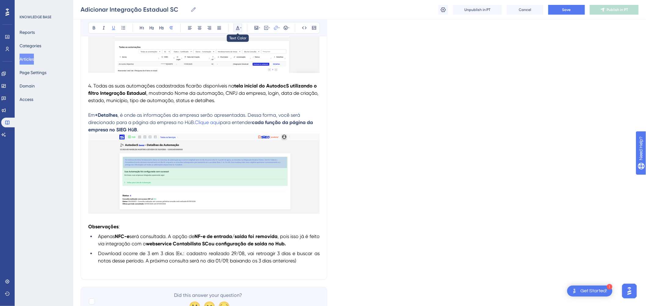
click at [241, 27] on icon at bounding box center [240, 27] width 1 height 5
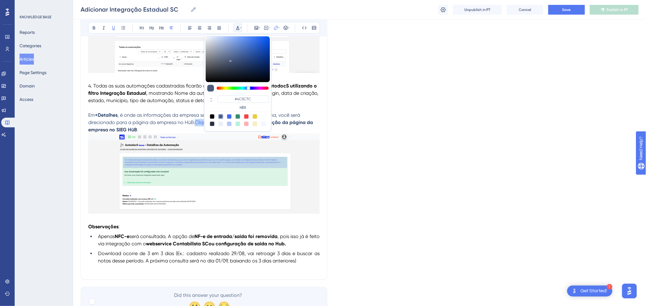
click at [229, 117] on div at bounding box center [229, 116] width 5 height 5
type input "#4169F0"
drag, startPoint x: 379, startPoint y: 118, endPoint x: 375, endPoint y: 118, distance: 3.4
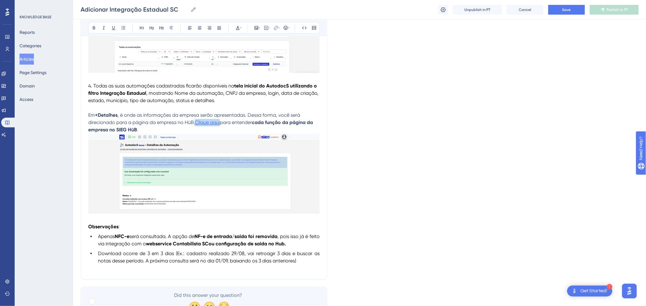
drag, startPoint x: 197, startPoint y: 129, endPoint x: 221, endPoint y: 130, distance: 24.1
click at [221, 130] on p "Em +Detalhes , é onde as informações da empresa serão apresentadas. Dessa forma…" at bounding box center [203, 123] width 231 height 22
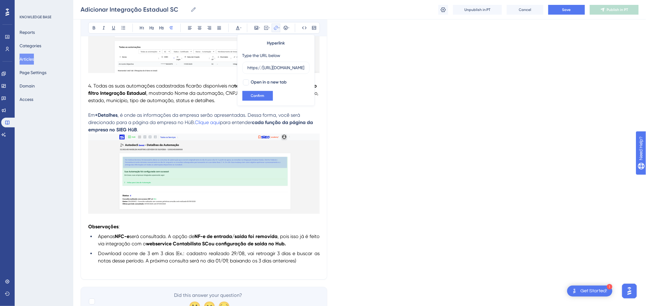
drag, startPoint x: 225, startPoint y: 129, endPoint x: 263, endPoint y: 107, distance: 43.6
click at [230, 125] on p "Em +Detalhes , é onde as informações da empresa serão apresentadas. Dessa forma…" at bounding box center [203, 123] width 231 height 22
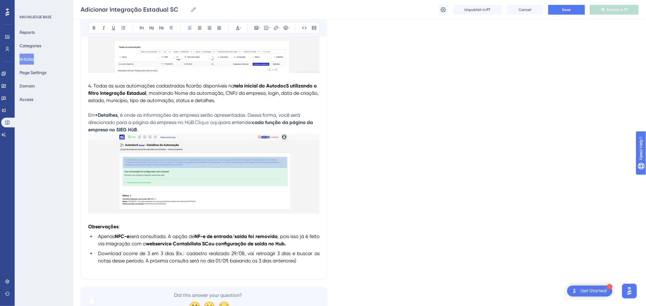
click at [226, 123] on span ", é onde as informações da empresa serão apresentadas. Dessa forma, você será d…" at bounding box center [194, 118] width 213 height 13
drag, startPoint x: 196, startPoint y: 131, endPoint x: 220, endPoint y: 131, distance: 24.1
click at [222, 131] on p "Em +Detalhes , é onde as informações da empresa serão apresentadas. Dessa forma…" at bounding box center [203, 123] width 231 height 22
click at [254, 125] on span "para entender" at bounding box center [238, 123] width 32 height 6
click at [212, 125] on strong "Clique aqui" at bounding box center [208, 123] width 26 height 6
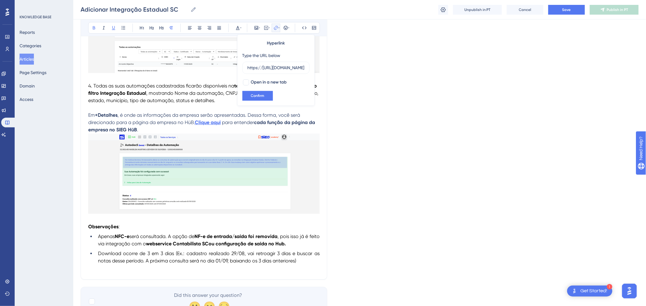
scroll to position [0, 171]
click at [559, 7] on button "Save" at bounding box center [566, 10] width 37 height 10
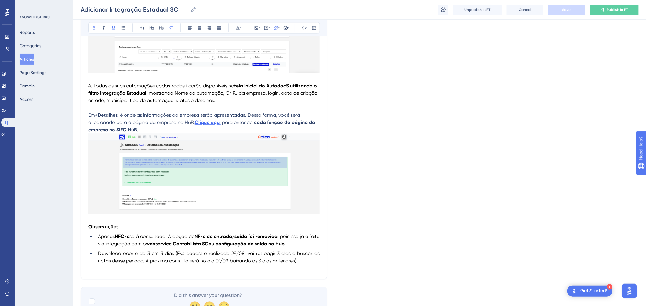
scroll to position [648, 0]
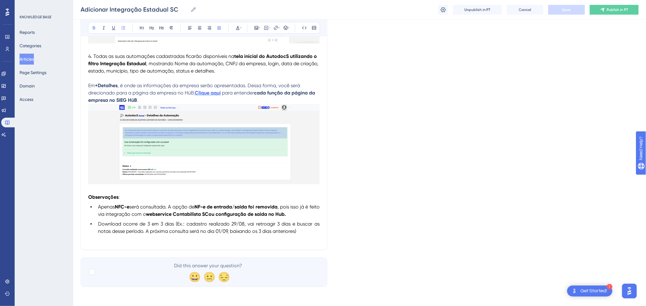
click at [276, 208] on strong "NF-e de entrada/saída foi removida" at bounding box center [235, 207] width 83 height 6
click at [132, 191] on p at bounding box center [203, 149] width 231 height 90
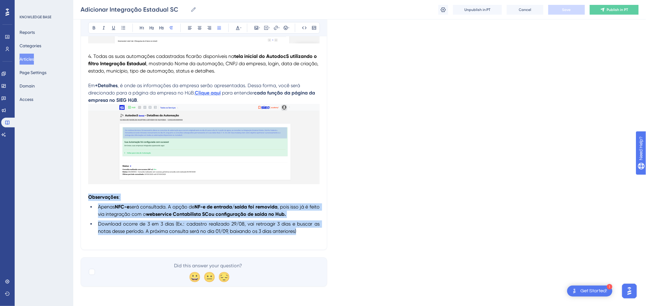
drag, startPoint x: 90, startPoint y: 197, endPoint x: 306, endPoint y: 237, distance: 219.9
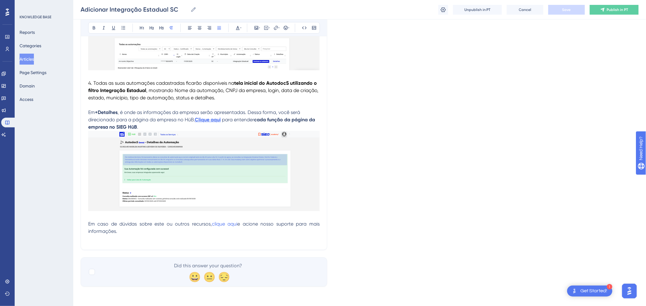
scroll to position [621, 0]
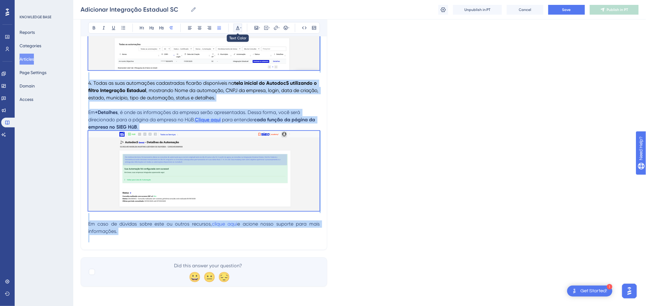
click at [240, 29] on icon at bounding box center [240, 27] width 1 height 5
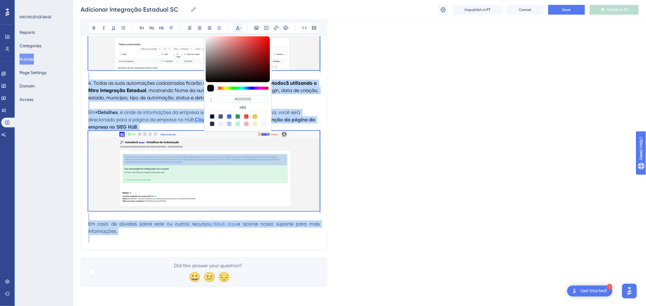
click at [212, 89] on div at bounding box center [210, 88] width 7 height 7
click at [212, 117] on div at bounding box center [212, 116] width 5 height 5
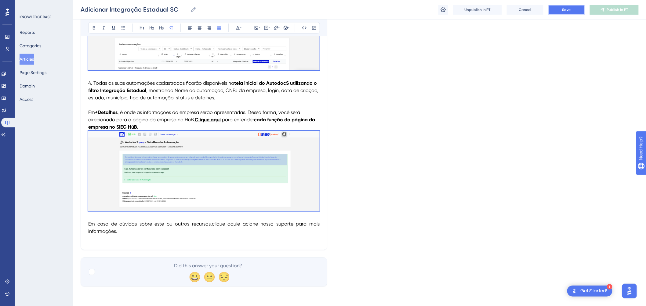
click at [569, 11] on span "Save" at bounding box center [566, 9] width 9 height 5
click at [606, 12] on button "Publish in PT" at bounding box center [614, 10] width 49 height 10
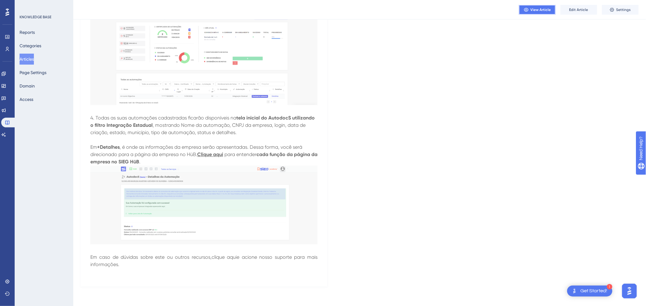
click at [548, 6] on button "View Article" at bounding box center [537, 10] width 37 height 10
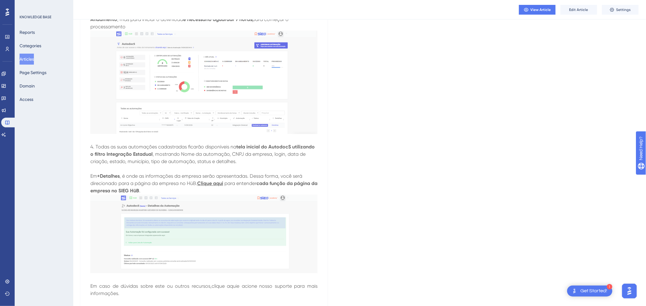
scroll to position [461, 0]
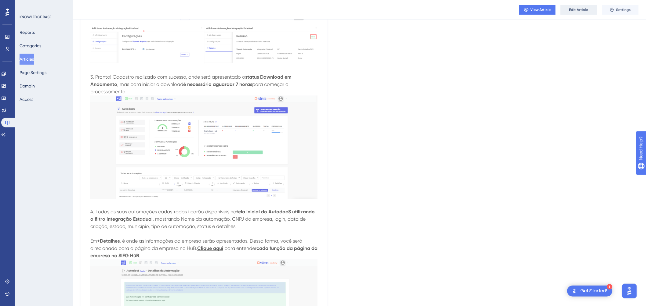
click at [577, 14] on div "View Article Edit Article Settings" at bounding box center [359, 10] width 573 height 20
click at [577, 13] on button "Edit Article" at bounding box center [578, 10] width 37 height 10
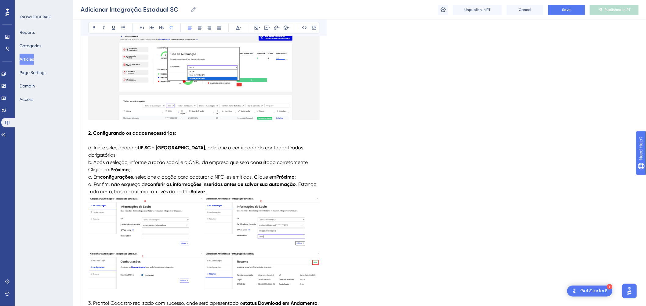
click at [194, 160] on span "b. Após a seleção, informe a razão social e o CNPJ da empresa que será consulta…" at bounding box center [199, 166] width 222 height 13
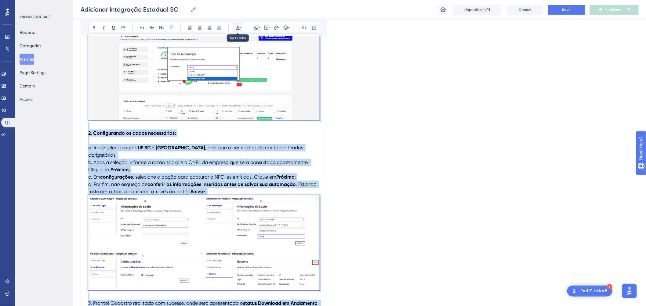
click at [237, 25] on icon at bounding box center [237, 27] width 5 height 5
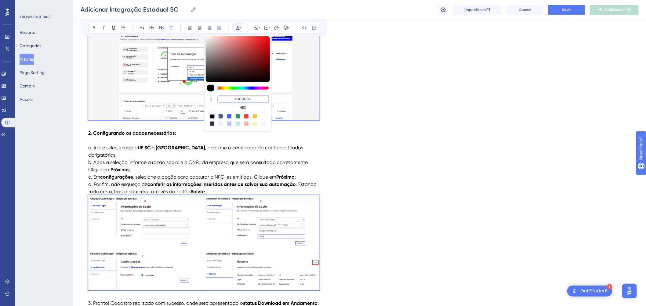
click at [239, 101] on input "#000000" at bounding box center [242, 99] width 51 height 7
click at [220, 118] on div at bounding box center [220, 116] width 5 height 5
type input "#4C5C7C"
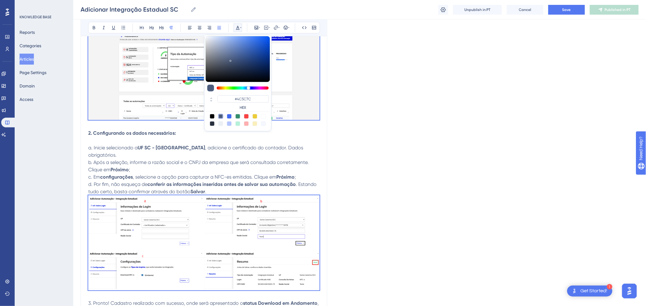
click at [401, 152] on div "Language Portuguese (Default) Adicionar Integração Estadual SC Disponibiliza os…" at bounding box center [360, 206] width 558 height 861
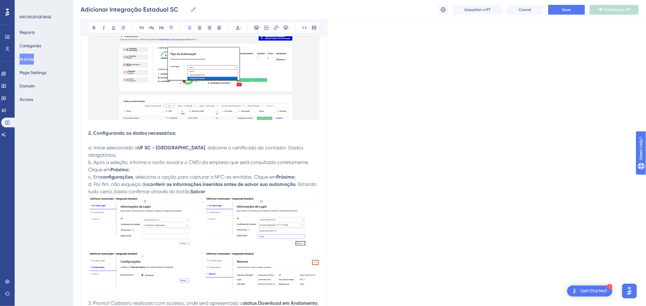
click at [274, 156] on p "2. Configurando os dados necessários: a. Inicie selecionado a UF SC - Santa Cat…" at bounding box center [203, 163] width 231 height 66
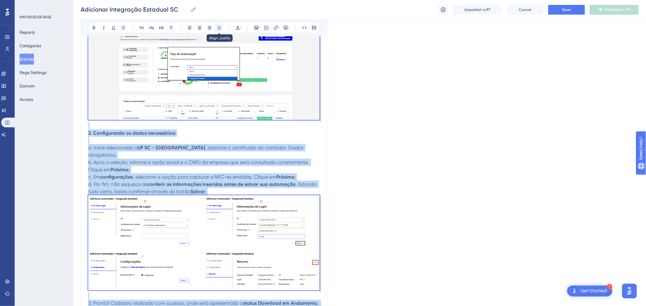
click at [219, 28] on icon at bounding box center [219, 27] width 5 height 5
click at [245, 156] on p "2. Configurando os dados necessários: a. Inicie selecionado a UF SC - Santa Cat…" at bounding box center [203, 163] width 231 height 66
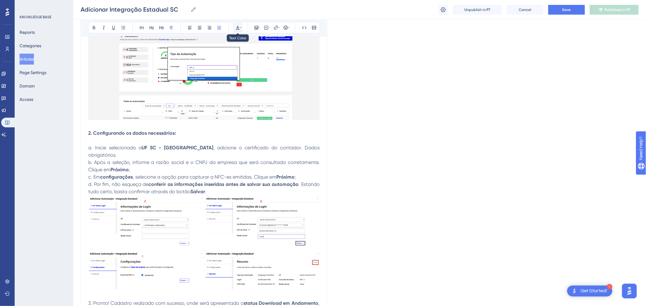
click at [240, 27] on icon at bounding box center [240, 27] width 1 height 5
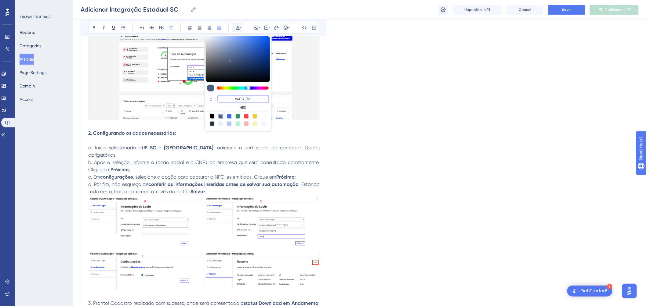
click at [257, 99] on input "#4C5C7C" at bounding box center [242, 99] width 51 height 7
click at [238, 117] on div at bounding box center [237, 116] width 5 height 5
type input "#358E6C"
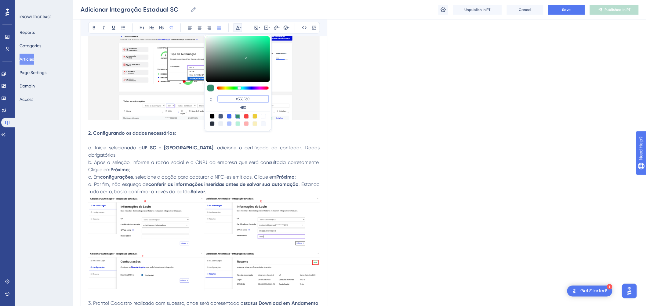
click at [253, 101] on input "#358E6C" at bounding box center [242, 99] width 51 height 7
click at [276, 165] on span "b. Após a seleção, informe a razão social e o CNPJ da empresa que será consulta…" at bounding box center [204, 166] width 233 height 13
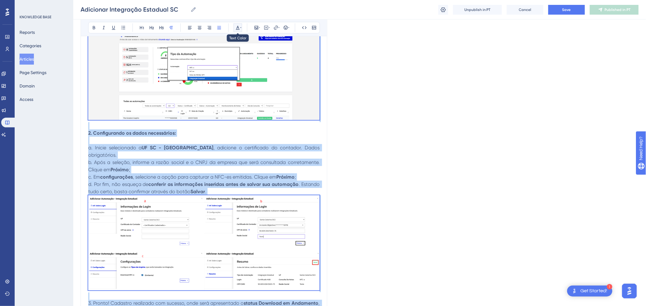
drag, startPoint x: 239, startPoint y: 25, endPoint x: 244, endPoint y: 31, distance: 8.0
click at [240, 25] on button at bounding box center [237, 28] width 9 height 9
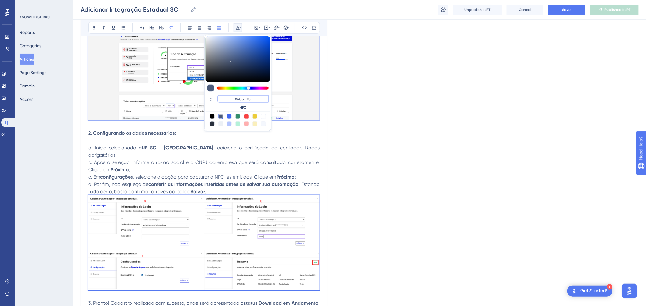
click at [249, 96] on input "#4C5C7C" at bounding box center [242, 99] width 51 height 7
paste input "2E4168"
type input "#2E4168"
click at [368, 147] on div "Language Portuguese (Default) Adicionar Integração Estadual SC Disponibiliza os…" at bounding box center [360, 206] width 558 height 861
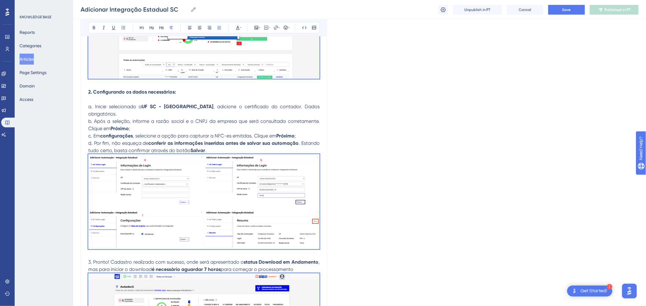
scroll to position [331, 0]
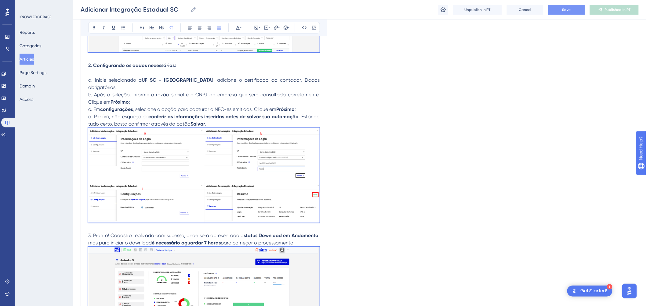
click at [583, 6] on button "Save" at bounding box center [566, 10] width 37 height 10
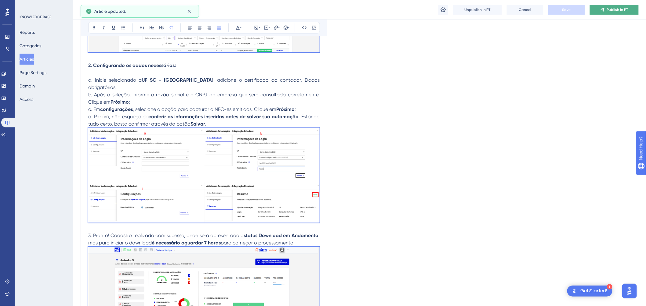
click at [609, 10] on span "Publish in PT" at bounding box center [617, 9] width 21 height 5
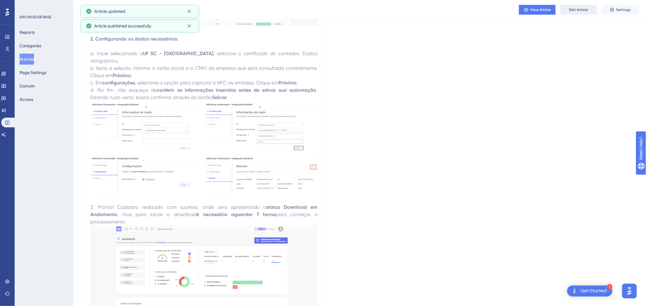
click at [578, 8] on span "Edit Article" at bounding box center [578, 9] width 19 height 5
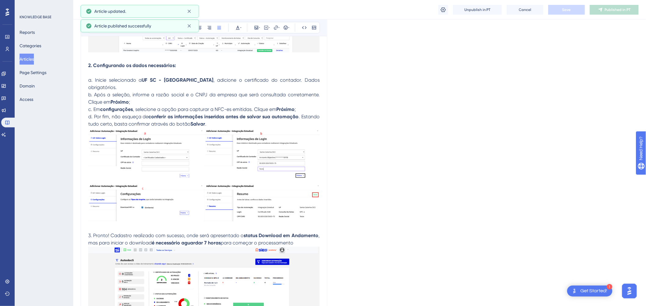
scroll to position [263, 0]
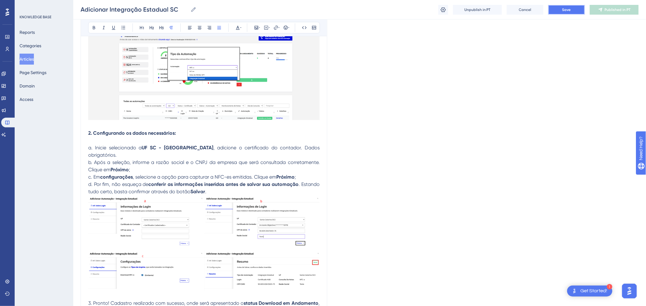
click at [573, 9] on button "Save" at bounding box center [566, 10] width 37 height 10
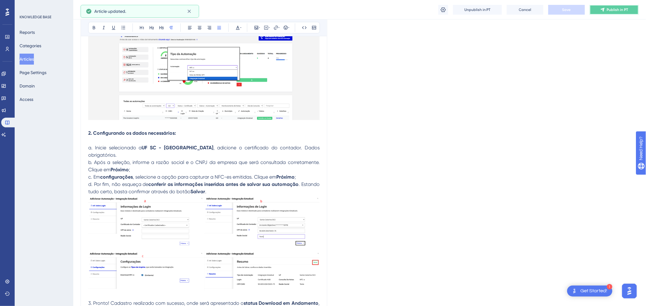
click at [605, 11] on icon at bounding box center [602, 9] width 5 height 5
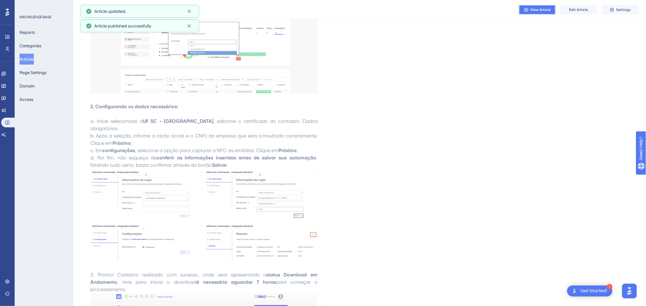
click at [536, 9] on span "View Article" at bounding box center [540, 9] width 20 height 5
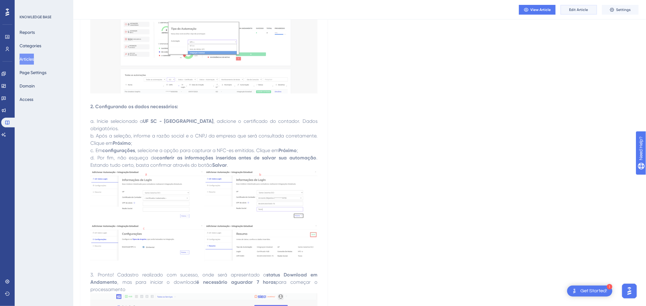
click at [585, 9] on span "Edit Article" at bounding box center [578, 9] width 19 height 5
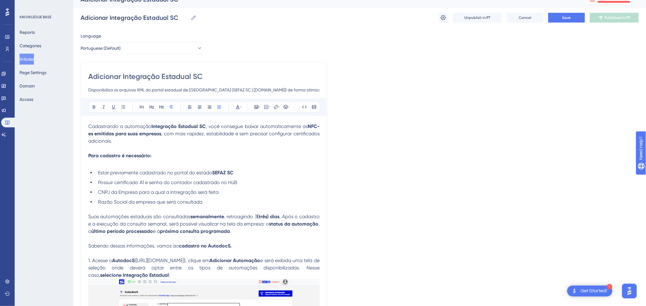
scroll to position [0, 0]
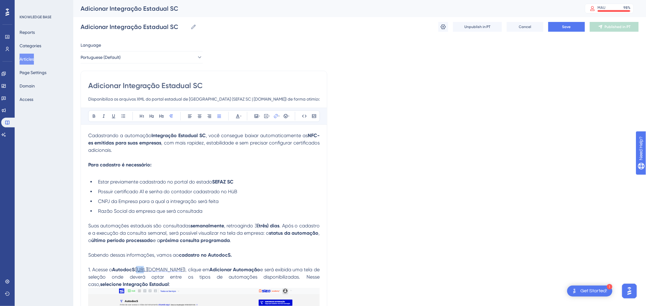
drag, startPoint x: 138, startPoint y: 271, endPoint x: 145, endPoint y: 270, distance: 6.7
click at [145, 270] on p "1. Acesse o AutodocS ( https://hub.sieg.com/AutoDocs/Home ), clique em Adiciona…" at bounding box center [203, 273] width 231 height 29
click at [139, 274] on p "1. Acesse o AutodocS ( https://hub.sieg.com/AutoDocs/Home ), clique em Adiciona…" at bounding box center [203, 273] width 231 height 29
drag, startPoint x: 139, startPoint y: 270, endPoint x: 226, endPoint y: 270, distance: 87.6
click at [226, 270] on p "1. Acesse o AutodocS ( https://hub.sieg.com/AutoDocs/Home ), clique em Adiciona…" at bounding box center [203, 273] width 231 height 29
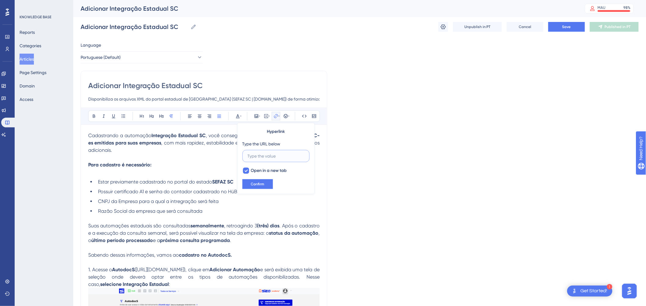
click at [263, 156] on input "text" at bounding box center [276, 156] width 57 height 7
paste input "[URL][DOMAIN_NAME]"
type input "[URL][DOMAIN_NAME]"
click at [263, 182] on span "Confirm" at bounding box center [257, 184] width 13 height 5
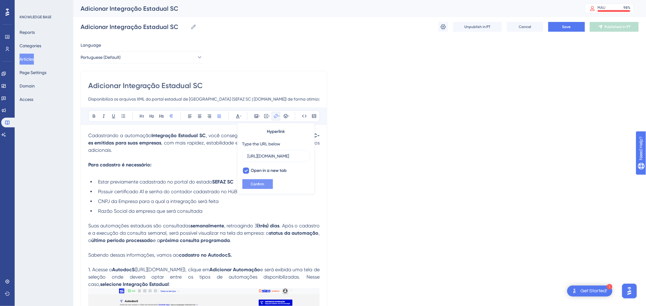
scroll to position [0, 0]
click at [568, 25] on span "Save" at bounding box center [566, 26] width 9 height 5
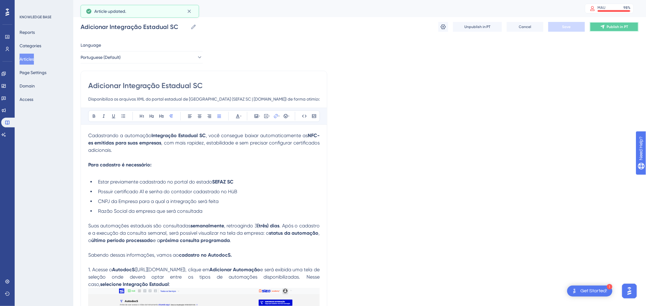
click at [607, 27] on span "Publish in PT" at bounding box center [617, 26] width 21 height 5
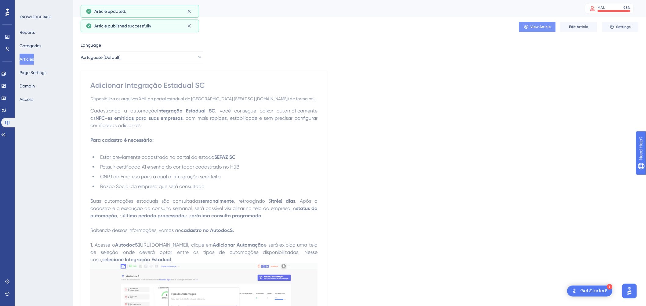
click at [538, 25] on span "View Article" at bounding box center [540, 26] width 20 height 5
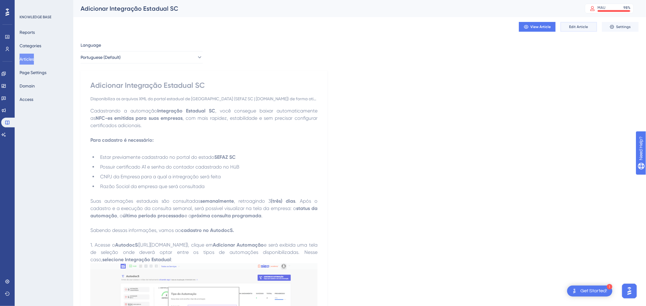
click at [568, 26] on button "Edit Article" at bounding box center [578, 27] width 37 height 10
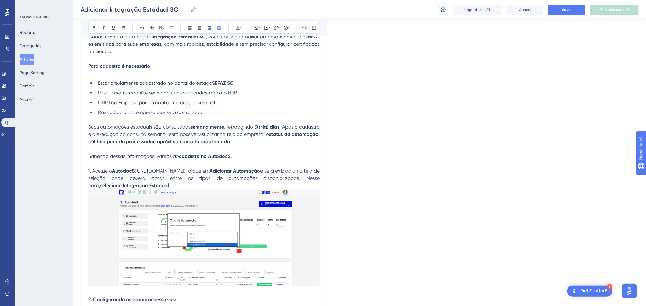
scroll to position [93, 0]
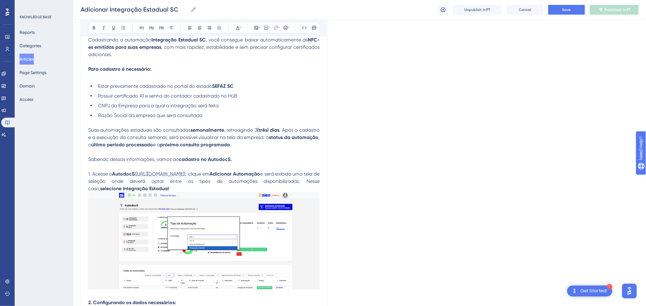
drag, startPoint x: 141, startPoint y: 175, endPoint x: 226, endPoint y: 172, distance: 85.5
click at [184, 172] on span "[URL][DOMAIN_NAME]" at bounding box center [160, 174] width 48 height 6
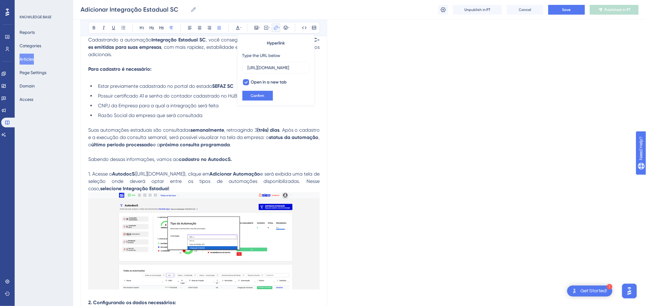
scroll to position [0, 0]
click at [236, 27] on icon at bounding box center [237, 27] width 5 height 5
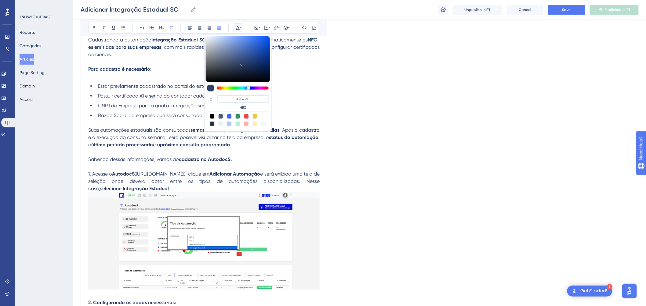
click at [229, 117] on div at bounding box center [229, 116] width 5 height 5
type input "#4169F0"
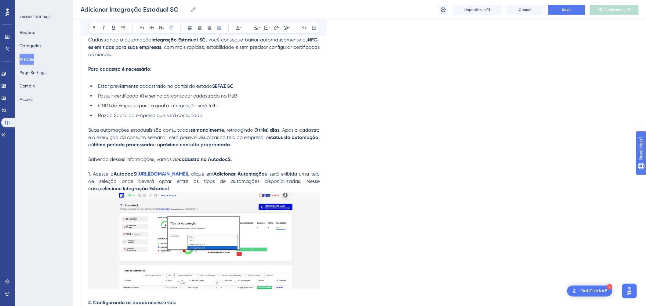
click at [230, 167] on p "1. Acesse o AutodocS ( https://hub.sieg.com/AutoDocs/Home ), clique em Adiciona…" at bounding box center [203, 177] width 231 height 29
drag, startPoint x: 229, startPoint y: 174, endPoint x: 136, endPoint y: 176, distance: 92.8
click at [136, 176] on p "1. Acesse o AutodocS ( https://hub.sieg.com/AutoDocs/Home ), clique em Adiciona…" at bounding box center [203, 177] width 231 height 29
drag, startPoint x: 230, startPoint y: 171, endPoint x: 136, endPoint y: 176, distance: 94.4
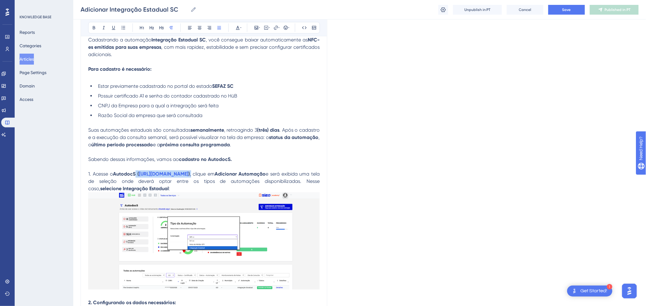
click at [136, 176] on p "1. Acesse o AutodocS ( https://hub.sieg.com/AutoDocs/Home ) , clique em Adicion…" at bounding box center [203, 177] width 231 height 29
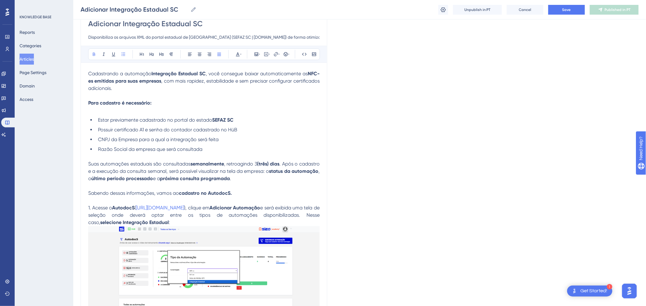
click at [239, 117] on li "Estar previamente cadastrado no portal do estado SEFAZ SC" at bounding box center [208, 120] width 224 height 7
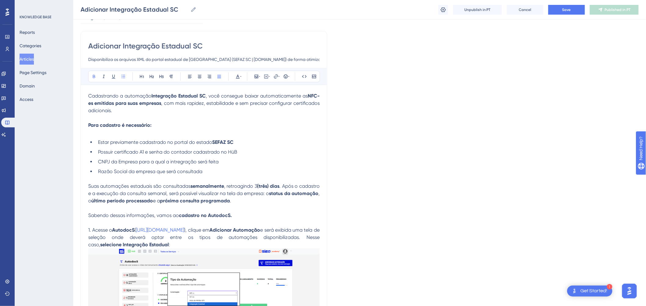
scroll to position [26, 0]
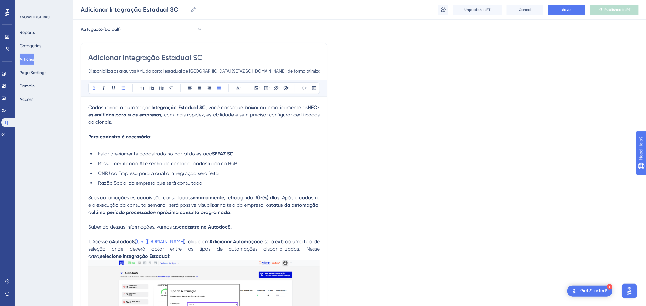
click at [237, 152] on li "Estar previamente cadastrado no portal do estado SEFAZ SC" at bounding box center [208, 153] width 224 height 7
drag, startPoint x: 263, startPoint y: 154, endPoint x: 239, endPoint y: 156, distance: 24.2
click at [239, 156] on li "Estar previamente cadastrado no portal do estado SEFAZ SC | sat.sef.sc" at bounding box center [208, 153] width 224 height 7
click at [237, 87] on icon at bounding box center [238, 88] width 4 height 4
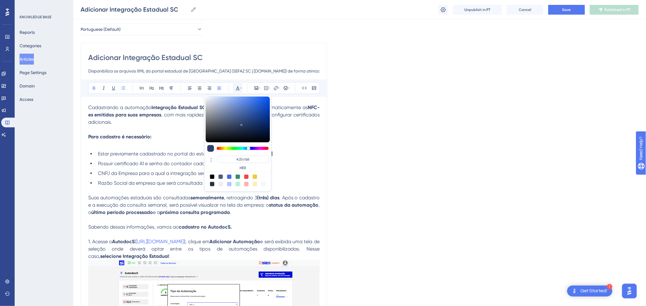
click at [229, 176] on div at bounding box center [229, 177] width 5 height 5
type input "#4169F0"
click at [254, 162] on input "#4169F0" at bounding box center [242, 159] width 51 height 7
click at [315, 145] on p at bounding box center [203, 144] width 231 height 7
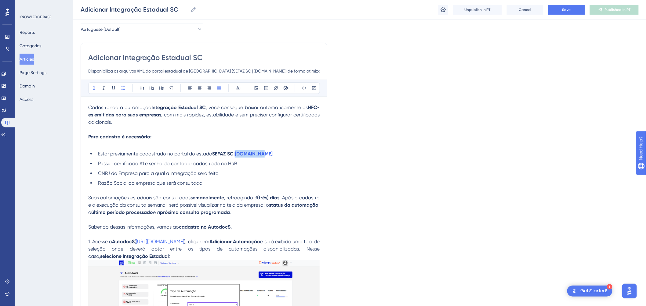
drag, startPoint x: 262, startPoint y: 153, endPoint x: 240, endPoint y: 153, distance: 22.9
click at [240, 153] on li "Estar previamente cadastrado no portal do estado SEFAZ SC | sat.sef.sc" at bounding box center [208, 153] width 224 height 7
click at [275, 87] on icon at bounding box center [275, 88] width 5 height 5
type input "https://https://sat.sef.sc.gov.br/tax.NET/Login.aspx"
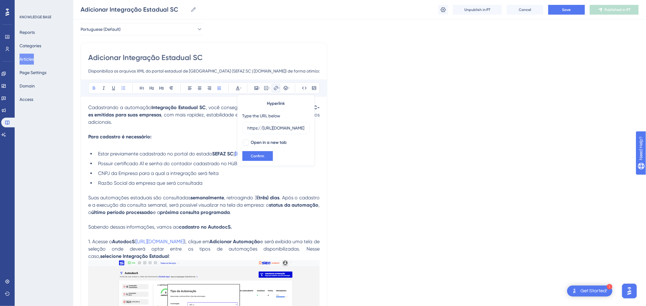
drag, startPoint x: 267, startPoint y: 127, endPoint x: 232, endPoint y: 131, distance: 35.0
click at [275, 87] on icon at bounding box center [275, 88] width 5 height 5
drag, startPoint x: 355, startPoint y: 153, endPoint x: 295, endPoint y: 150, distance: 59.6
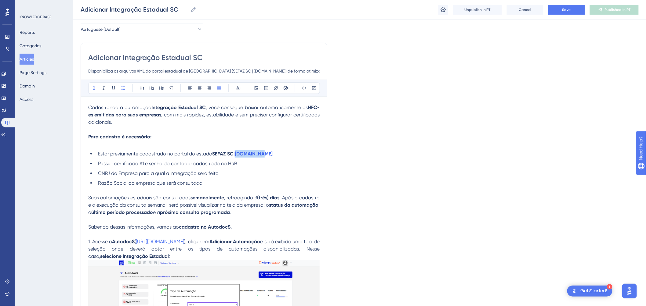
drag, startPoint x: 251, startPoint y: 154, endPoint x: 239, endPoint y: 155, distance: 12.2
click at [239, 155] on li "Estar previamente cadastrado no portal do estado SEFAZ SC | sat.sef.sc" at bounding box center [208, 153] width 224 height 7
click at [275, 87] on icon at bounding box center [275, 88] width 5 height 5
drag, startPoint x: 285, startPoint y: 129, endPoint x: 250, endPoint y: 130, distance: 35.1
click at [248, 130] on input "https://https://sat.sef.sc.gov.br/tax.NET/Login.aspx" at bounding box center [276, 128] width 57 height 7
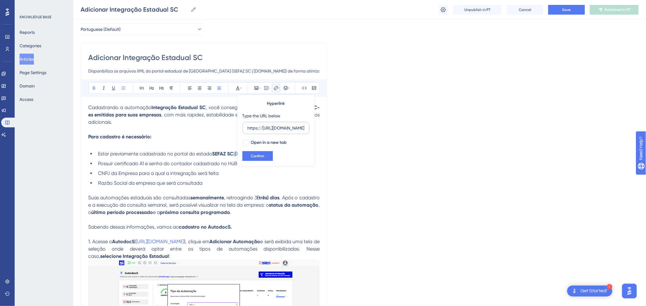
click at [279, 127] on input "https://https://sat.sef.sc.gov.br/tax.NET/Login.aspx" at bounding box center [276, 128] width 57 height 7
type input "https://sat.sef.sc.gov.br/tax.NET/Login.aspx"
click at [246, 144] on div at bounding box center [246, 143] width 6 height 6
checkbox input "true"
click at [258, 153] on button "Confirm" at bounding box center [257, 156] width 31 height 10
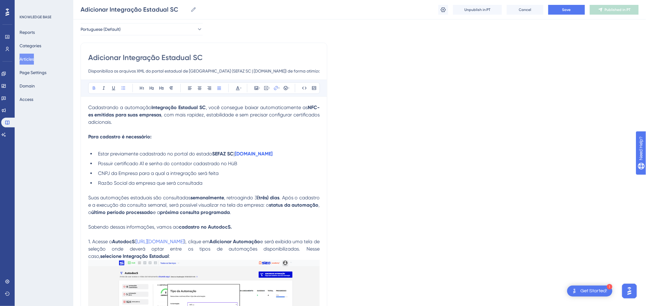
click at [258, 171] on li "CNPJ da Empresa para a qual a intregração será feita" at bounding box center [208, 173] width 224 height 7
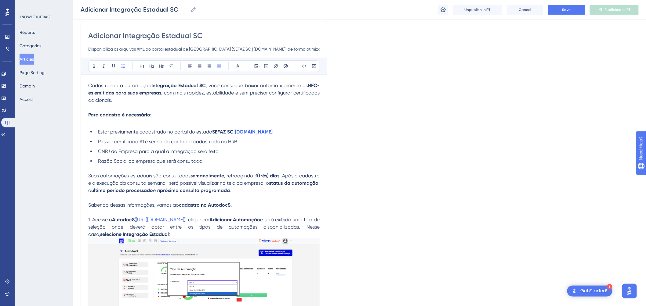
scroll to position [60, 0]
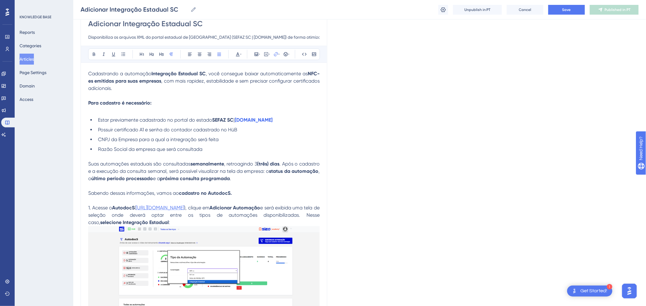
drag, startPoint x: 227, startPoint y: 207, endPoint x: 139, endPoint y: 209, distance: 87.9
click at [139, 209] on p "1. Acesse o AutodocS ( https://hub.sieg.com/AutoDocs/Home ), clique em Adiciona…" at bounding box center [203, 211] width 231 height 29
drag, startPoint x: 265, startPoint y: 96, endPoint x: 261, endPoint y: 95, distance: 3.8
click at [245, 98] on label "[URL][DOMAIN_NAME]" at bounding box center [275, 94] width 67 height 12
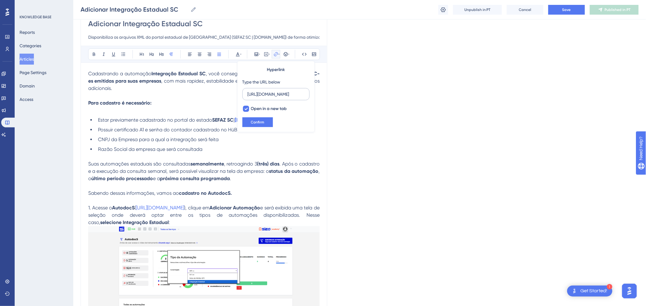
click at [248, 98] on input "[URL][DOMAIN_NAME]" at bounding box center [276, 94] width 57 height 7
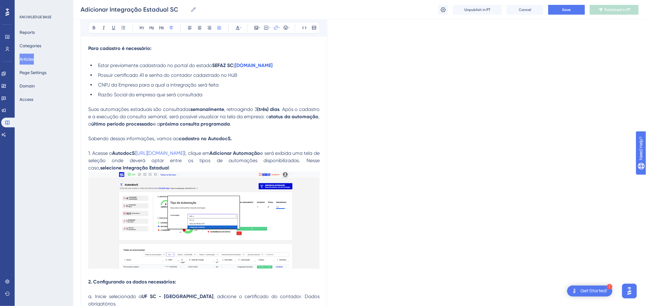
scroll to position [587, 0]
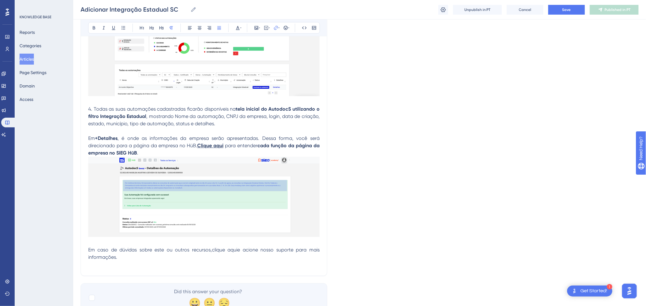
click at [260, 135] on p at bounding box center [203, 131] width 231 height 7
click at [251, 128] on p "4. Todas as suas automações cadastradas ficarão disponíveis na tela inicial do …" at bounding box center [203, 117] width 231 height 22
drag, startPoint x: 224, startPoint y: 154, endPoint x: 197, endPoint y: 157, distance: 26.4
click at [197, 157] on p "Em +Detalhes , é onde as informações da empresa serão apresentadas. Dessa forma…" at bounding box center [203, 146] width 231 height 22
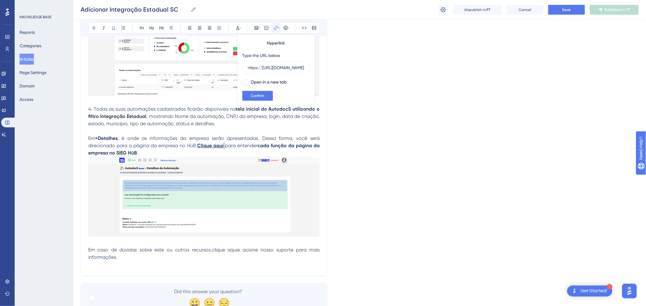
scroll to position [0, 0]
drag, startPoint x: 224, startPoint y: 155, endPoint x: 233, endPoint y: 131, distance: 24.9
click at [198, 157] on p "Em +Detalhes , é onde as informações da empresa serão apresentadas. Dessa forma…" at bounding box center [203, 146] width 231 height 22
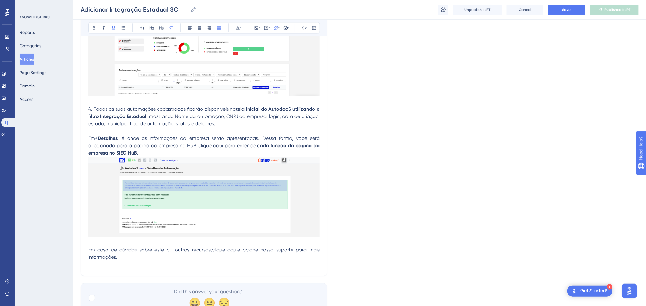
click at [228, 149] on span "para entender" at bounding box center [241, 146] width 32 height 6
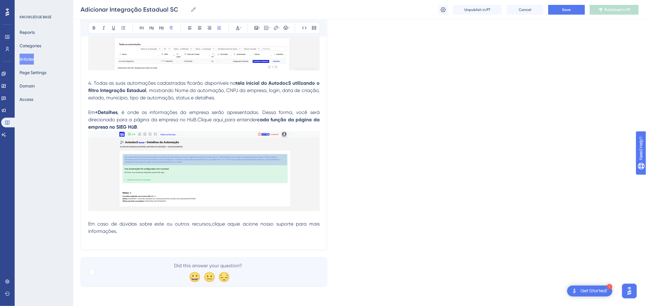
scroll to position [621, 0]
click at [226, 121] on span "para entender" at bounding box center [241, 120] width 32 height 6
click at [225, 121] on span "para entender" at bounding box center [241, 120] width 32 height 6
drag, startPoint x: 223, startPoint y: 121, endPoint x: 198, endPoint y: 122, distance: 25.7
click at [198, 122] on p "Em +Detalhes , é onde as informações da empresa serão apresentadas. Dessa forma…" at bounding box center [203, 120] width 231 height 22
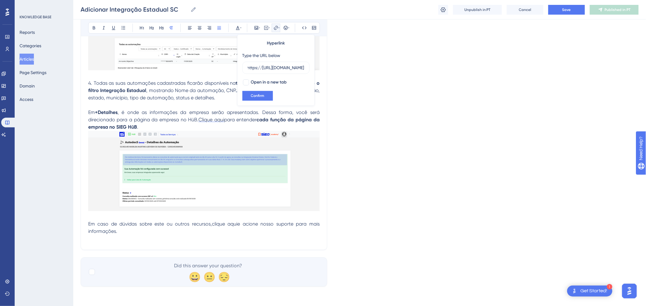
scroll to position [0, 0]
drag, startPoint x: 196, startPoint y: 118, endPoint x: 223, endPoint y: 118, distance: 27.5
click at [223, 118] on p "Em +Detalhes , é onde as informações da empresa serão apresentadas. Dessa forma…" at bounding box center [203, 120] width 231 height 22
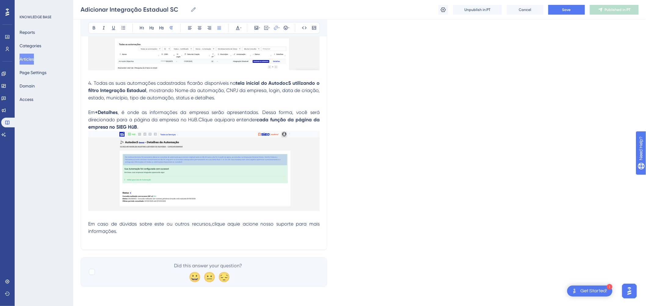
drag, startPoint x: 198, startPoint y: 120, endPoint x: 223, endPoint y: 120, distance: 24.7
click at [223, 120] on p "Em +Detalhes , é onde as informações da empresa serão apresentadas. Dessa forma…" at bounding box center [203, 120] width 231 height 22
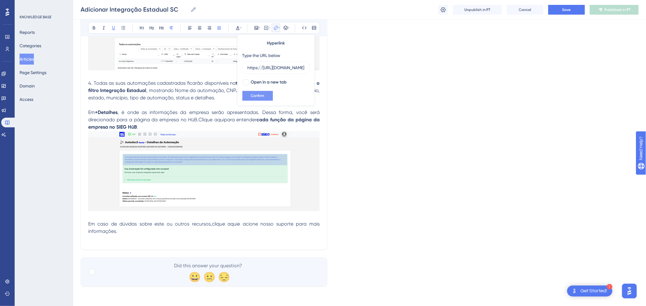
scroll to position [0, 171]
click at [237, 28] on icon at bounding box center [237, 27] width 5 height 5
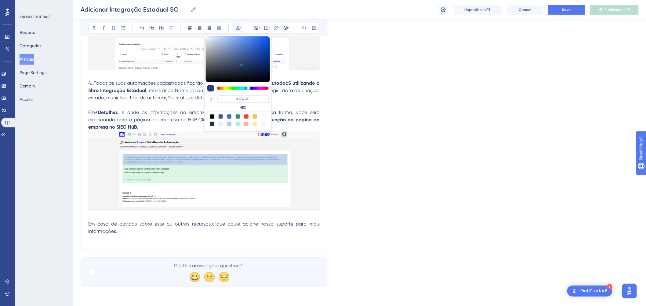
click at [231, 116] on div at bounding box center [229, 116] width 5 height 5
type input "#4169F0"
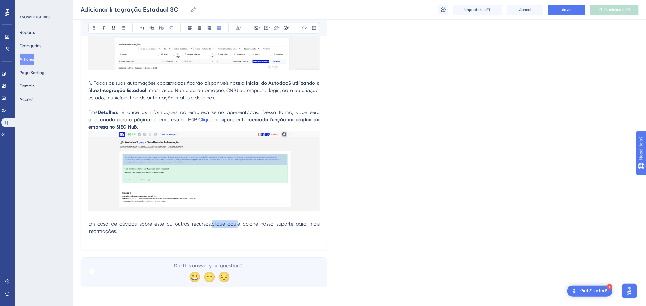
drag, startPoint x: 211, startPoint y: 225, endPoint x: 231, endPoint y: 218, distance: 20.8
click at [236, 222] on span "clique aqui" at bounding box center [225, 224] width 26 height 6
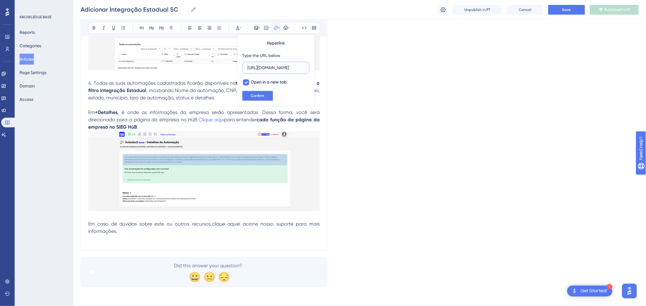
scroll to position [0, 14]
click at [237, 31] on button at bounding box center [237, 28] width 9 height 9
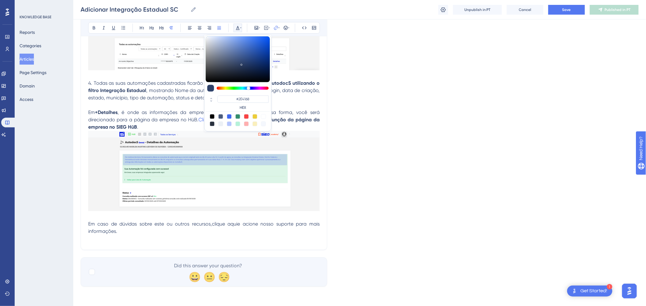
click at [229, 117] on div at bounding box center [229, 116] width 5 height 5
type input "#4169F0"
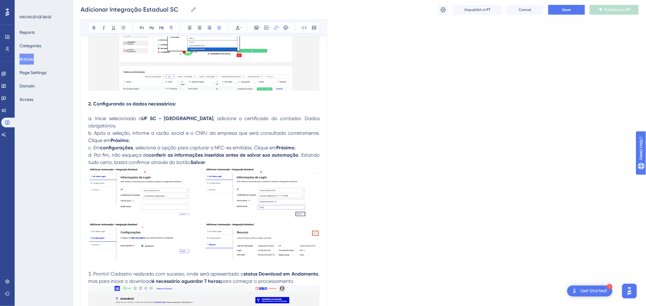
scroll to position [248, 0]
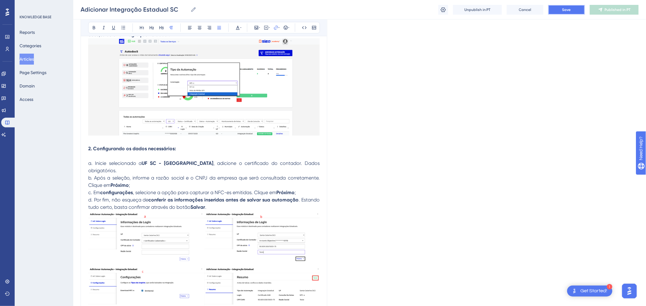
click at [558, 5] on button "Save" at bounding box center [566, 10] width 37 height 10
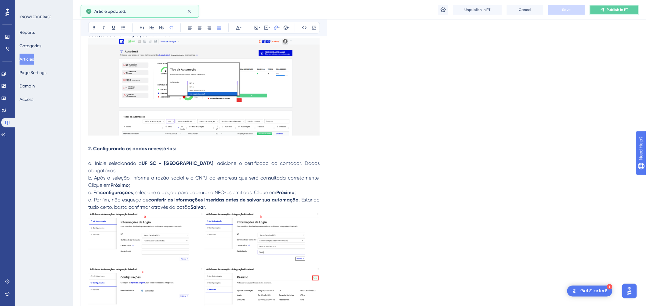
click at [613, 11] on span "Publish in PT" at bounding box center [617, 9] width 21 height 5
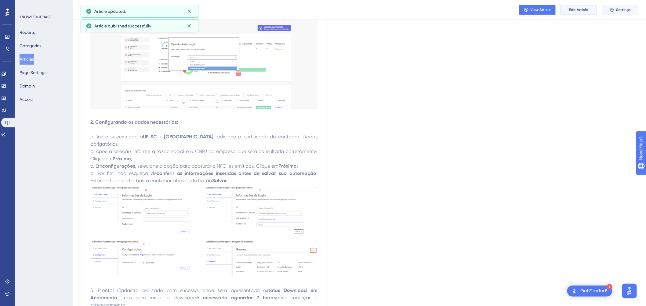
click at [570, 9] on span "Edit Article" at bounding box center [578, 9] width 19 height 5
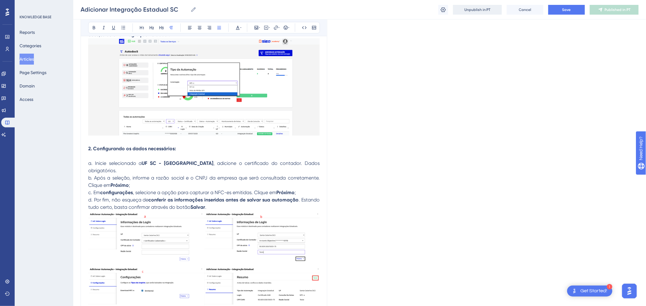
click at [477, 8] on span "Unpublish in PT" at bounding box center [477, 9] width 26 height 5
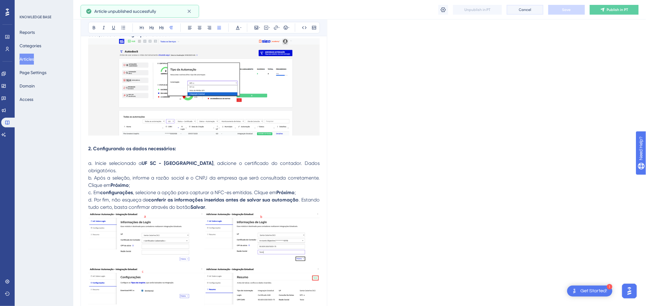
click at [529, 11] on span "Cancel" at bounding box center [525, 9] width 13 height 5
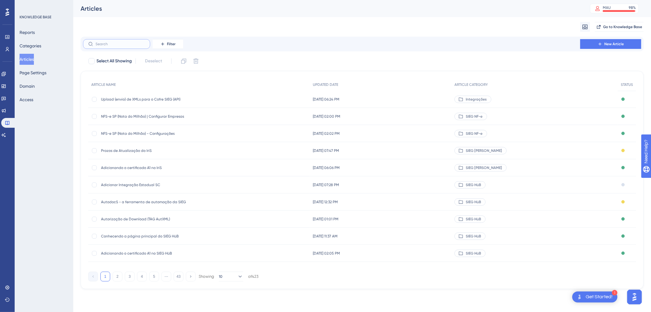
click at [127, 44] on input "text" at bounding box center [120, 44] width 49 height 4
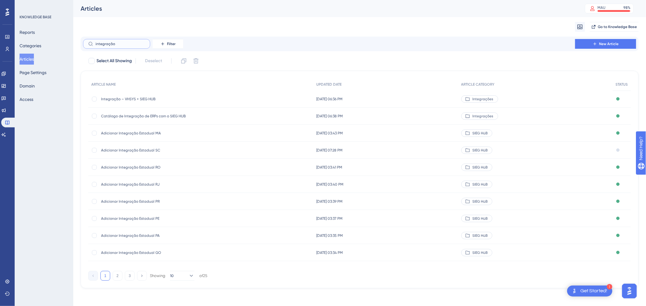
type input "integração"
click at [137, 151] on span "Adicionar Integração Estadual SC" at bounding box center [150, 150] width 98 height 5
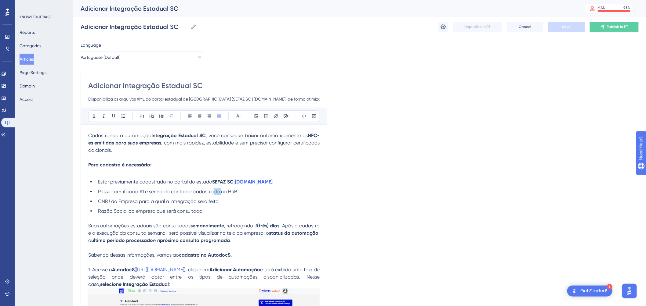
click at [223, 186] on ul "Estar previamente cadastrado no portal do estado SEFAZ SC | sat.sef.sc Possuir …" at bounding box center [203, 197] width 231 height 37
click at [617, 28] on font "Publicar em PT" at bounding box center [617, 27] width 25 height 4
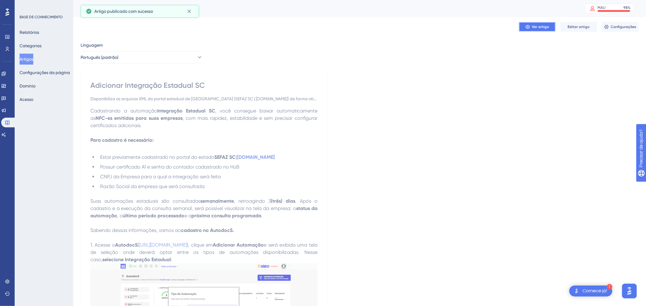
click at [541, 28] on font "Ver artigo" at bounding box center [540, 27] width 17 height 4
click at [584, 27] on font "Editar artigo" at bounding box center [579, 27] width 22 height 4
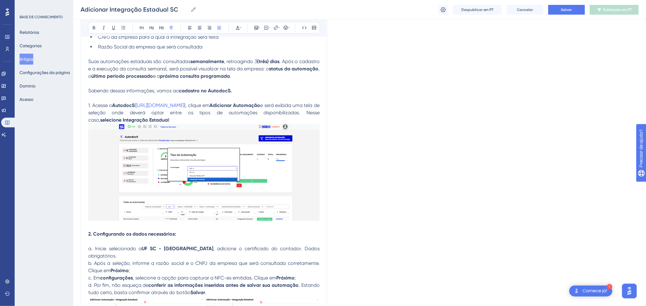
scroll to position [161, 0]
click at [270, 62] on strong "(três) dias" at bounding box center [268, 63] width 23 height 6
click at [257, 62] on span ", retroagindo 3" at bounding box center [240, 63] width 33 height 6
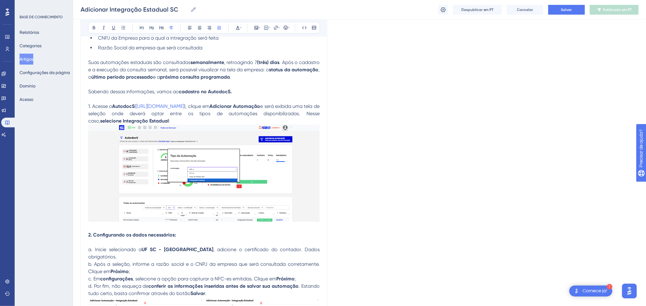
click at [280, 62] on strong "(três) dias" at bounding box center [268, 63] width 23 height 6
click at [299, 61] on span ". Após o cadastro e a execução da consulta semanal, será possível visualizar na…" at bounding box center [204, 66] width 233 height 13
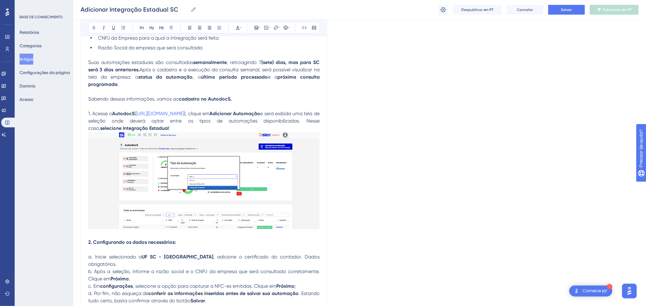
drag, startPoint x: 288, startPoint y: 63, endPoint x: 263, endPoint y: 62, distance: 25.4
click at [263, 62] on strong "(sete) dias, mas para SC será 3 dias anteriores." at bounding box center [204, 66] width 233 height 13
click at [258, 69] on span "Após o cadastro e a execução da consulta semanal, será possível visualizar na t…" at bounding box center [204, 73] width 233 height 13
click at [571, 9] on font "Salvar" at bounding box center [566, 10] width 11 height 4
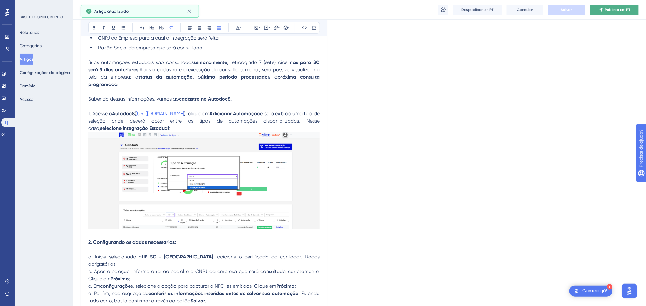
drag, startPoint x: 609, startPoint y: 5, endPoint x: 623, endPoint y: 9, distance: 14.4
click at [623, 9] on font "Publicar em PT" at bounding box center [617, 10] width 25 height 4
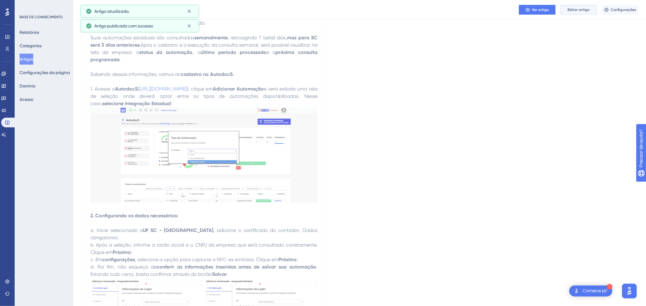
drag, startPoint x: 577, startPoint y: 10, endPoint x: 539, endPoint y: 31, distance: 44.0
click at [539, 44] on div "Desempenho Usuários Noivado Widgets Opinião Atualizações de produtos Base de co…" at bounding box center [359, 268] width 573 height 859
click at [538, 11] on font "Ver artigo" at bounding box center [540, 10] width 17 height 4
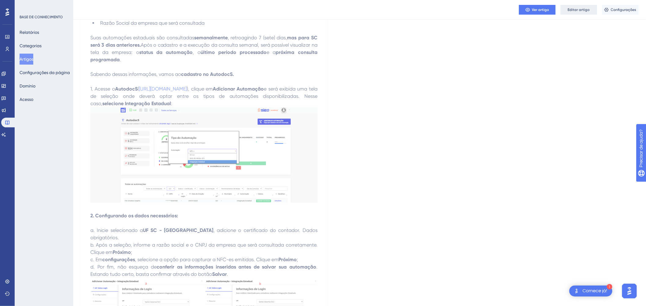
click at [571, 6] on button "Editar artigo" at bounding box center [578, 10] width 37 height 10
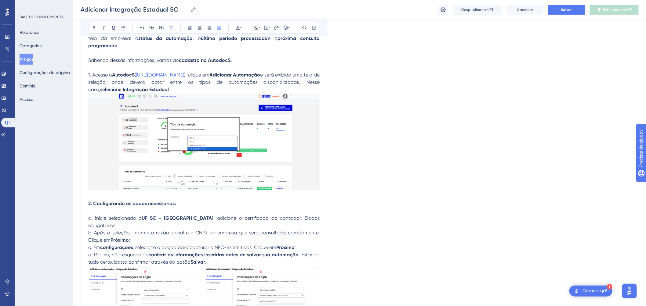
scroll to position [268, 0]
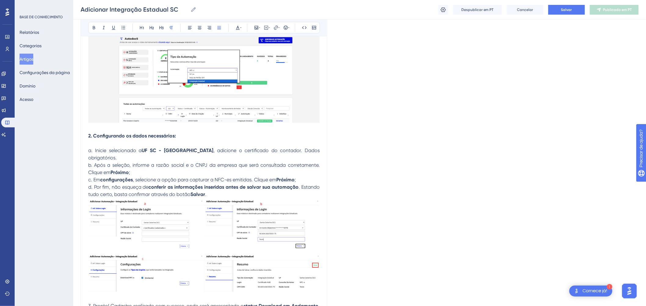
click at [306, 163] on span "b. Após a seleção, informe a razão social e o CNPJ da empresa que será consulta…" at bounding box center [204, 168] width 233 height 13
click at [578, 14] on button "Salvar" at bounding box center [566, 10] width 37 height 10
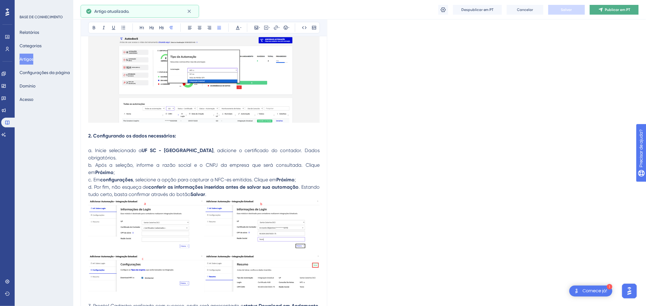
click at [610, 9] on font "Publicar em PT" at bounding box center [617, 10] width 25 height 4
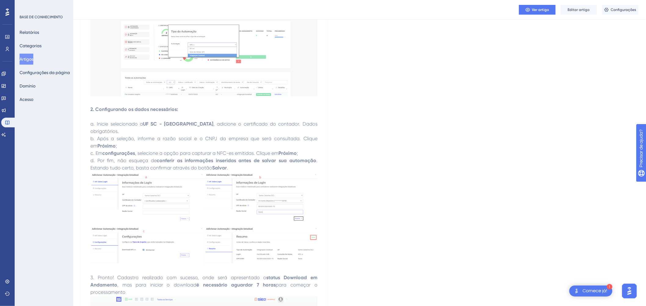
click at [485, 110] on div "Linguagem Português (padrão) Adicionar Integração Estadual SC Disponibiliza os …" at bounding box center [360, 176] width 558 height 811
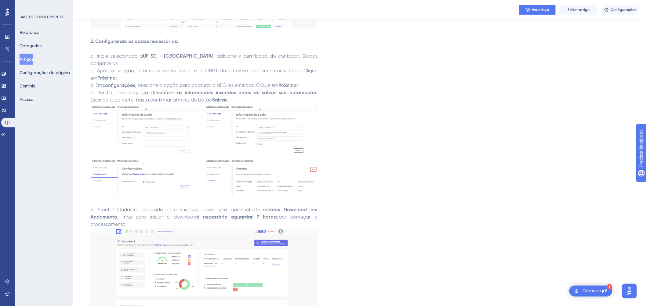
click at [410, 114] on div "Linguagem Português (padrão) Adicionar Integração Estadual SC Disponibiliza os …" at bounding box center [360, 108] width 558 height 811
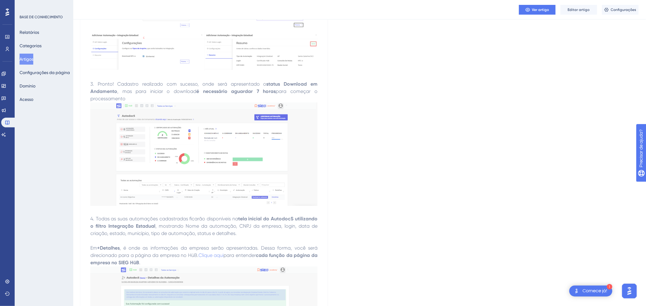
scroll to position [471, 0]
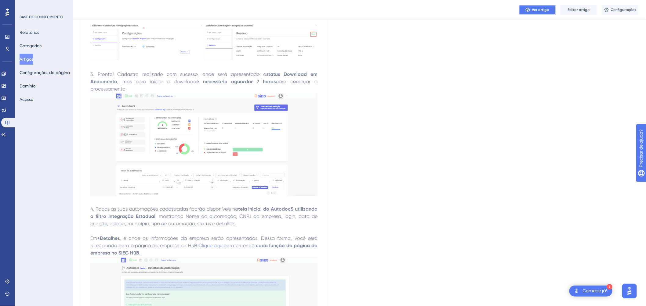
click at [551, 10] on button "Ver artigo" at bounding box center [537, 10] width 37 height 10
click at [246, 157] on img at bounding box center [203, 144] width 227 height 103
click at [584, 9] on font "Editar artigo" at bounding box center [579, 10] width 22 height 4
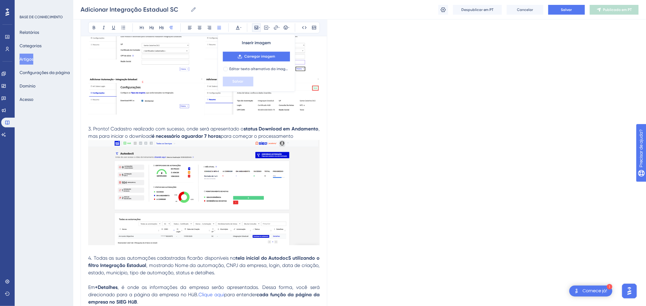
scroll to position [406, 0]
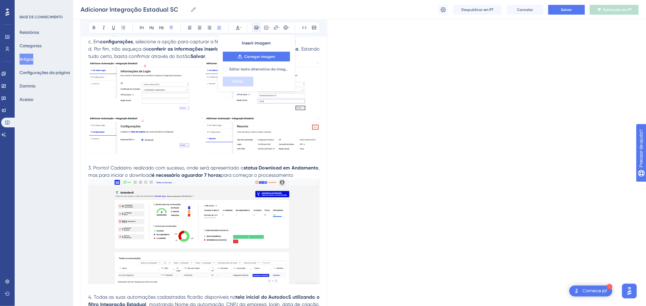
click at [249, 141] on img at bounding box center [203, 107] width 231 height 95
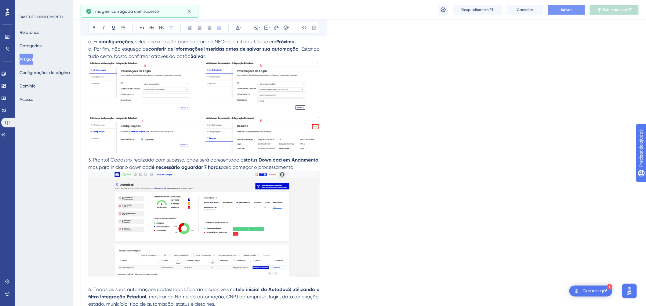
click at [559, 9] on button "Salvar" at bounding box center [566, 10] width 37 height 10
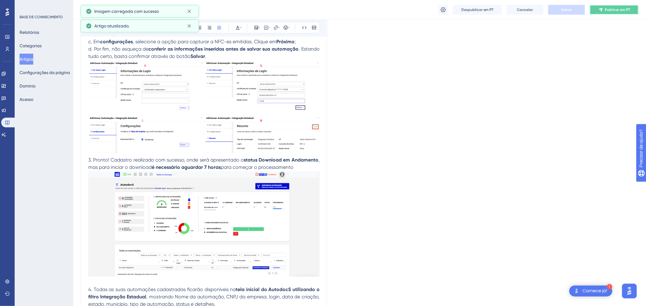
click at [606, 8] on font "Publicar em PT" at bounding box center [617, 10] width 25 height 4
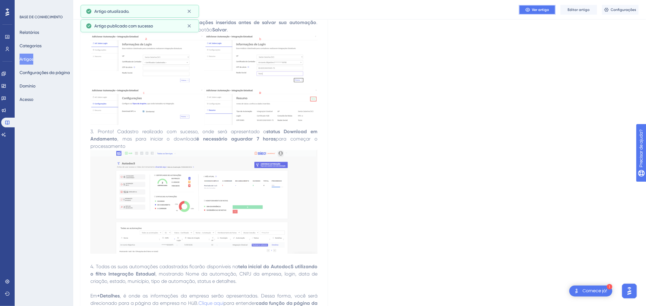
click at [541, 10] on font "Ver artigo" at bounding box center [540, 10] width 17 height 4
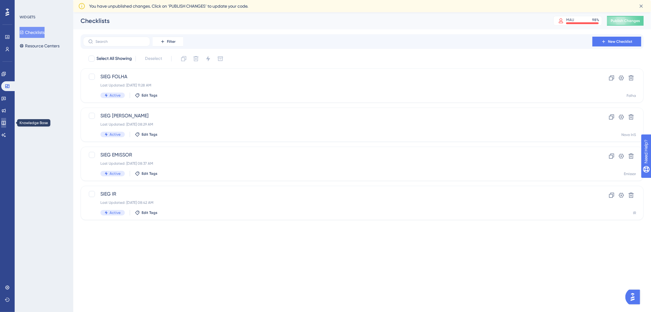
click at [6, 120] on link at bounding box center [3, 123] width 5 height 10
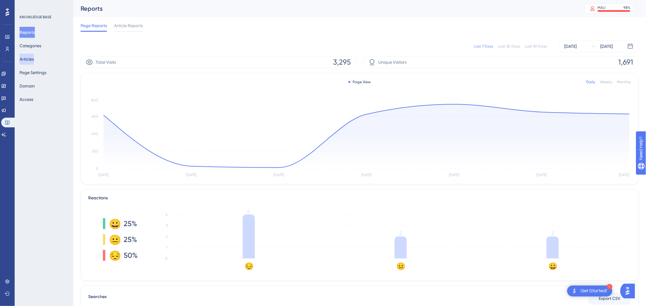
drag, startPoint x: 36, startPoint y: 61, endPoint x: 32, endPoint y: 60, distance: 3.9
click at [34, 61] on button "Articles" at bounding box center [27, 59] width 14 height 11
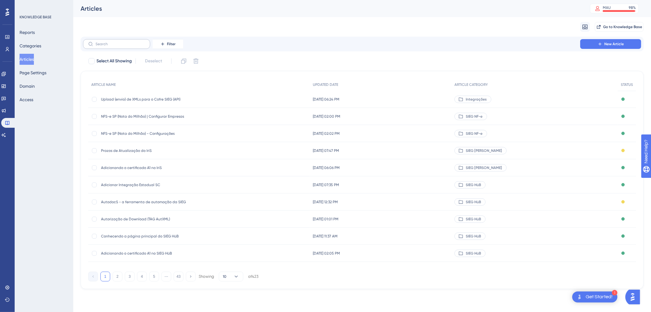
click at [121, 41] on label at bounding box center [116, 44] width 67 height 10
click at [121, 42] on input "text" at bounding box center [120, 44] width 49 height 4
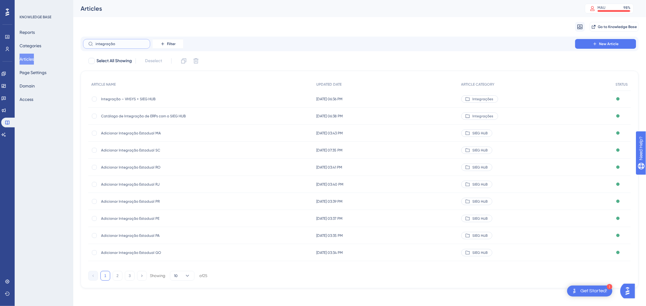
type input "integração"
click at [161, 146] on div "Adicionar Integração Estadual SC Adicionar Integração Estadual SC" at bounding box center [150, 150] width 98 height 17
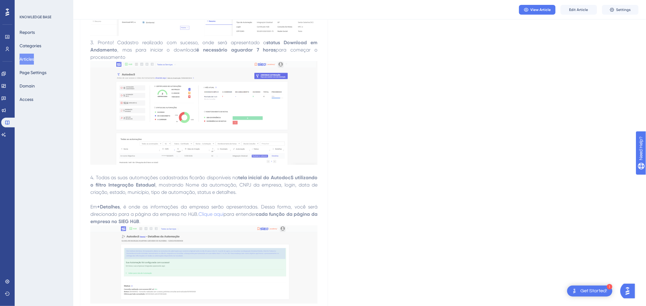
scroll to position [495, 0]
click at [546, 10] on span "View Article" at bounding box center [540, 9] width 20 height 5
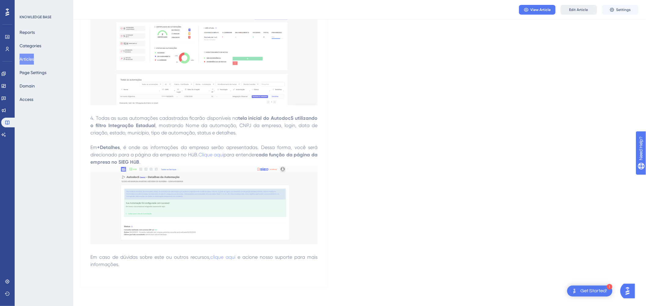
click at [575, 11] on span "Edit Article" at bounding box center [578, 9] width 19 height 5
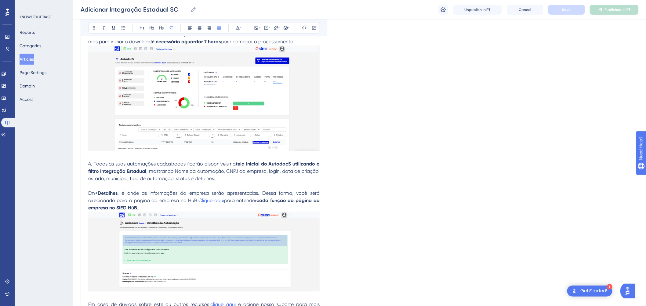
scroll to position [620, 0]
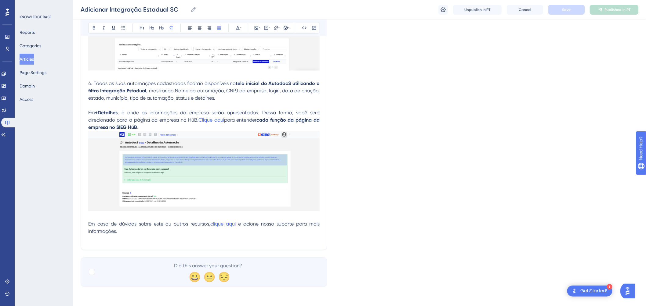
click at [191, 233] on p "Em caso de dúvidas sobre este ou outros recursos, clique aqui e acione nosso su…" at bounding box center [203, 228] width 231 height 15
click at [102, 214] on p at bounding box center [203, 176] width 231 height 90
click at [100, 217] on p at bounding box center [203, 176] width 231 height 90
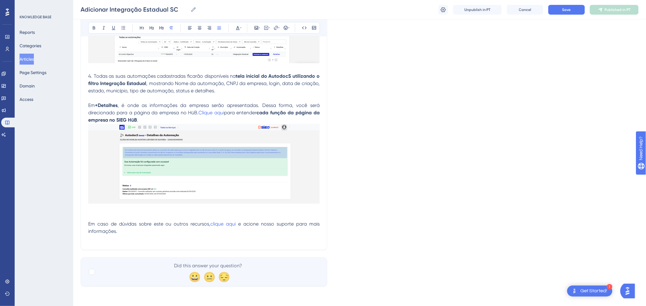
click at [289, 206] on div at bounding box center [203, 165] width 231 height 82
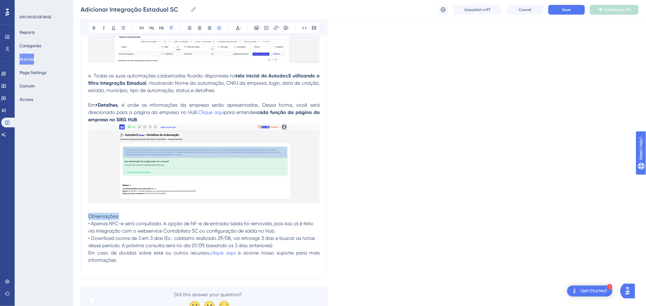
drag, startPoint x: 127, startPoint y: 224, endPoint x: 88, endPoint y: 222, distance: 39.1
click at [88, 223] on p "Observações: • Apenas NFC-e será consultada. A opção de NF-e de entrada/saída f…" at bounding box center [203, 187] width 231 height 126
click at [142, 219] on p "Observações: • Apenas NFC-e será consultada. A opção de NF-e de entrada/saída f…" at bounding box center [203, 187] width 231 height 126
click at [129, 223] on p "Observações: • Apenas NFC-e será consultada. A opção de NF-e de entrada/saída f…" at bounding box center [203, 187] width 231 height 126
click at [284, 250] on p "Observações: • Apenas NFC-e será consultada. A opção de NF-e de entrada/saída f…" at bounding box center [203, 187] width 231 height 126
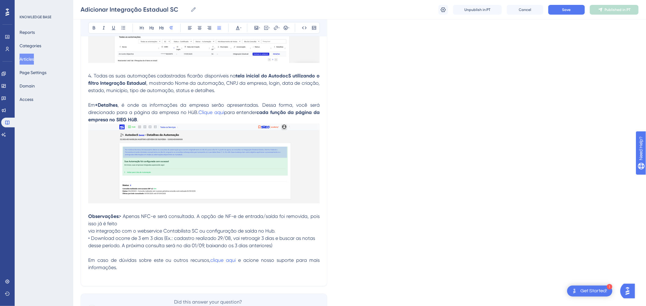
click at [280, 239] on p "Observações: • Apenas NFC-e será consultada. A opção de NF-e de entrada/saída f…" at bounding box center [203, 191] width 231 height 134
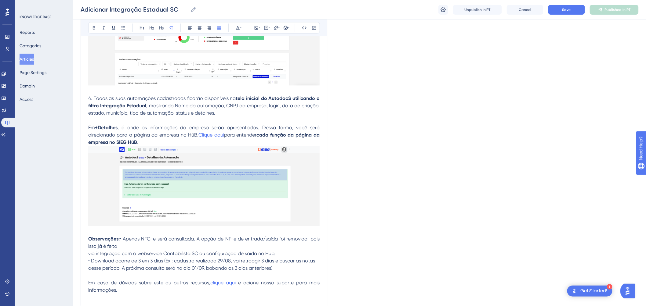
scroll to position [586, 0]
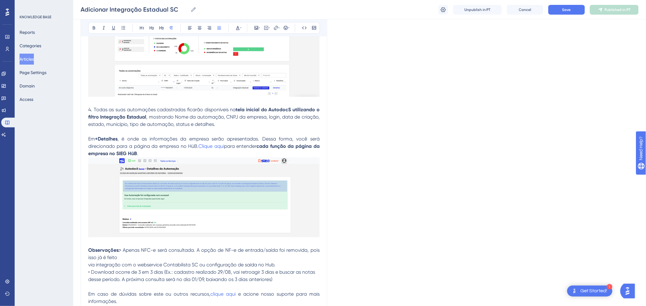
click at [208, 211] on img at bounding box center [203, 197] width 231 height 80
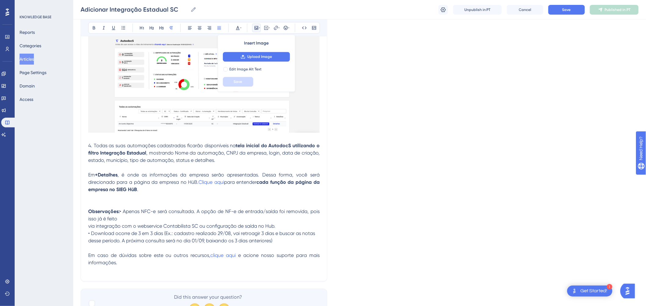
scroll to position [487, 0]
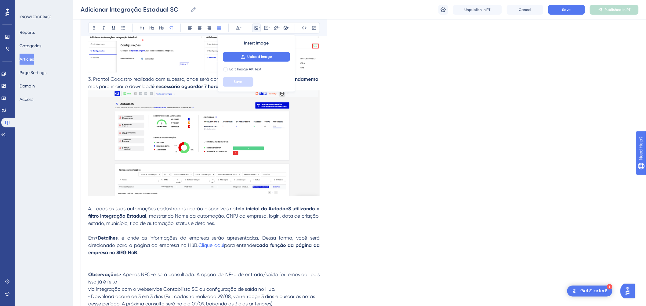
click at [142, 235] on p at bounding box center [203, 230] width 231 height 7
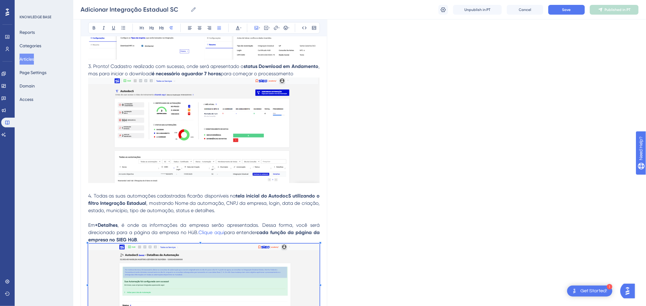
scroll to position [521, 0]
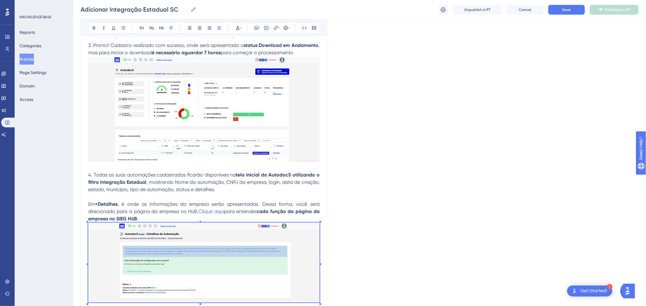
click at [164, 255] on img at bounding box center [203, 263] width 231 height 80
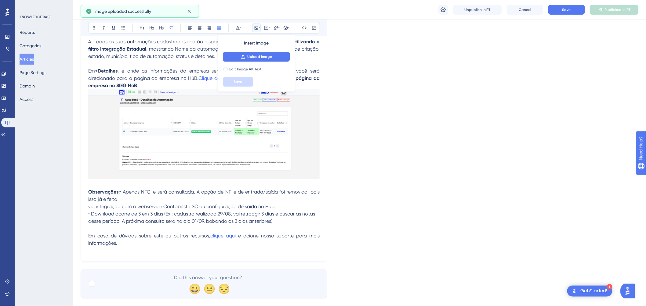
scroll to position [657, 0]
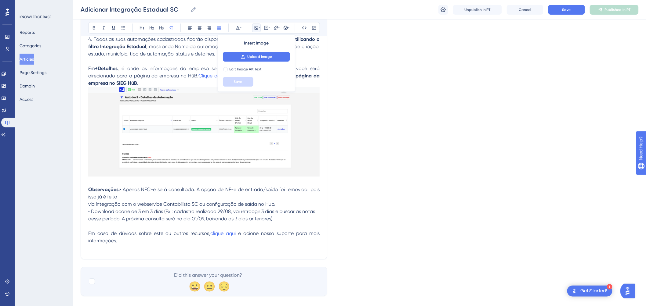
click at [282, 212] on p "Observações: • Apenas NFC-e será consultada. A opção de NF-e de entrada/saída f…" at bounding box center [203, 158] width 231 height 143
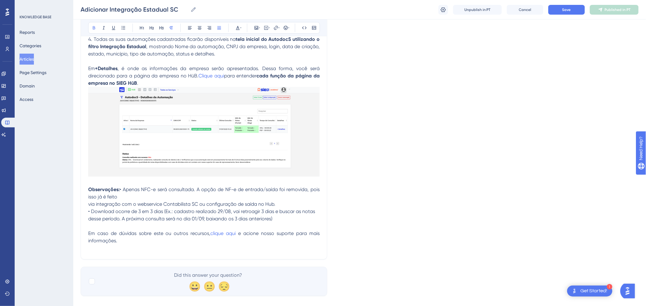
click at [157, 194] on p "Observações: • Apenas NFC-e será consultada. A opção de NF-e de entrada/saída f…" at bounding box center [203, 147] width 231 height 121
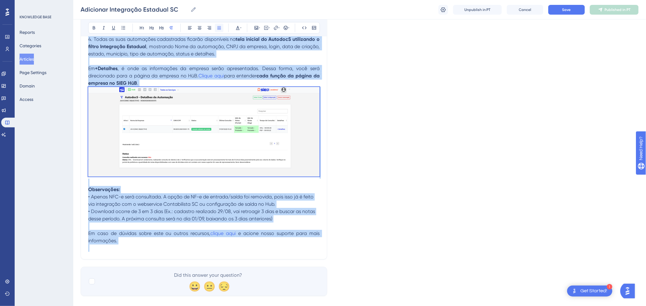
click at [220, 29] on icon at bounding box center [219, 27] width 4 height 3
click at [184, 222] on span "• Download ocorre de 3 em 3 dias (Ex.: cadastro realizado 29/08, vai retroagir …" at bounding box center [201, 215] width 227 height 13
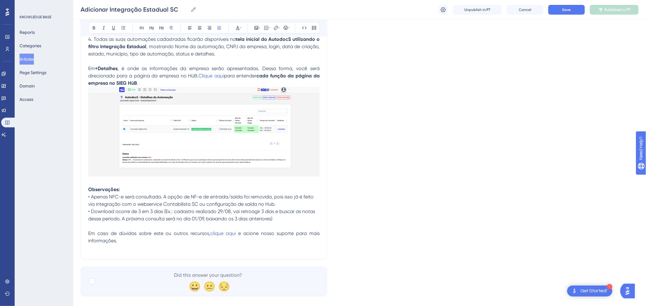
drag, startPoint x: 208, startPoint y: 219, endPoint x: 286, endPoint y: 215, distance: 77.6
click at [289, 208] on p "• Apenas NFC-e será consultada. A opção de NF-e de entrada/saída foi removida, …" at bounding box center [203, 201] width 231 height 15
copy span "onfiguração de saída no Hub."
click at [204, 225] on p "• Download ocorre de 3 em 3 dias (Ex.: cadastro realizado 29/08, vai retroagir …" at bounding box center [203, 219] width 231 height 22
drag, startPoint x: 206, startPoint y: 220, endPoint x: 273, endPoint y: 220, distance: 67.1
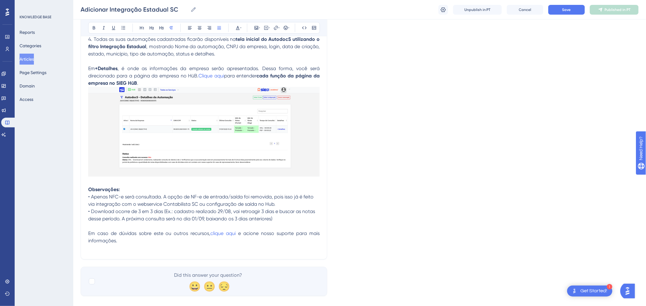
click at [273, 207] on span "• Apenas NFC-e será consultada. A opção de NF-e de entrada/saída foi removida, …" at bounding box center [200, 200] width 225 height 13
click at [272, 28] on button at bounding box center [276, 28] width 9 height 9
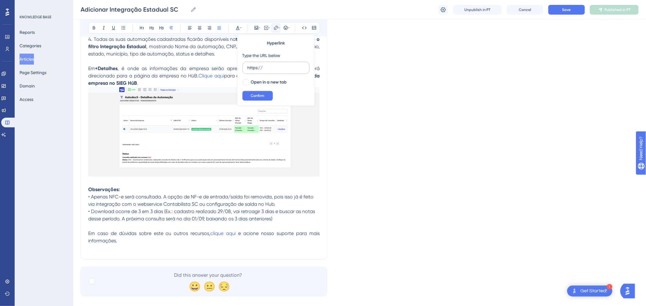
type input "https://[URL][DOMAIN_NAME]"
drag, startPoint x: 267, startPoint y: 67, endPoint x: 223, endPoint y: 72, distance: 44.2
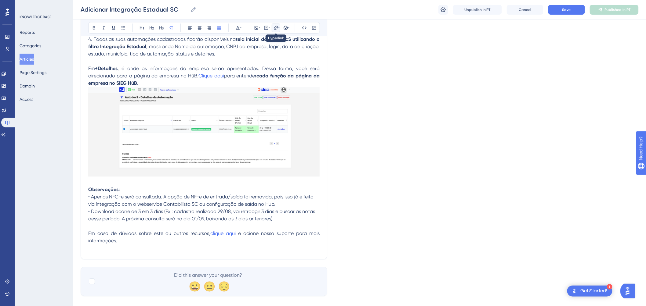
click at [276, 28] on icon at bounding box center [275, 27] width 5 height 5
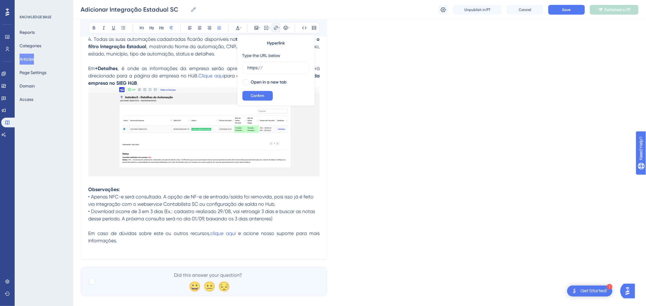
click at [220, 227] on p "• Download ocorre de 3 em 3 dias (Ex.: cadastro realizado 29/08, vai retroagir …" at bounding box center [203, 219] width 231 height 22
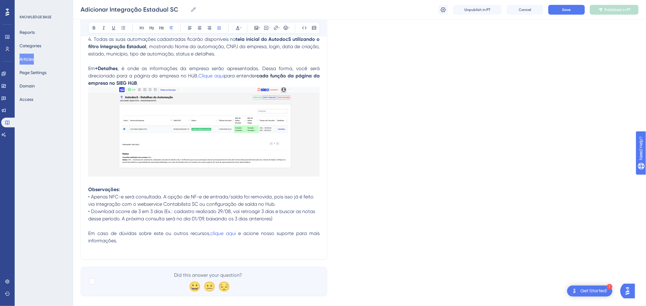
drag, startPoint x: 206, startPoint y: 221, endPoint x: 273, endPoint y: 218, distance: 67.2
click at [273, 207] on span "• Apenas NFC-e será consultada. A opção de NF-e de entrada/saída foi removida, …" at bounding box center [200, 200] width 225 height 13
click at [276, 27] on icon at bounding box center [275, 27] width 5 height 5
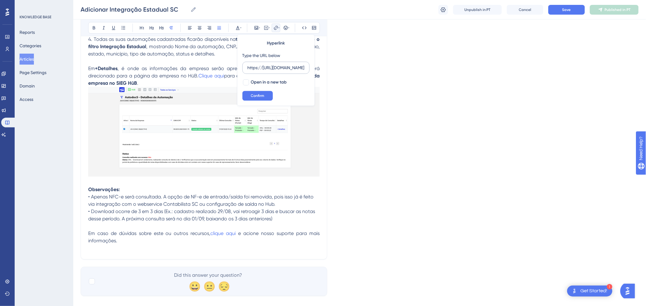
scroll to position [0, 184]
click at [262, 69] on input "https://[URL][DOMAIN_NAME]" at bounding box center [276, 67] width 57 height 7
type input "[URL][DOMAIN_NAME]"
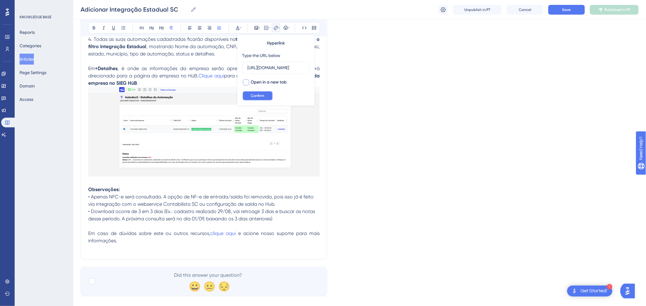
drag, startPoint x: 260, startPoint y: 98, endPoint x: 267, endPoint y: 80, distance: 19.3
click at [269, 80] on div "Hyperlink Type the URL below [URL][DOMAIN_NAME] Open in a new tab Confirm" at bounding box center [276, 69] width 78 height 71
click at [248, 83] on div at bounding box center [246, 82] width 6 height 6
checkbox input "true"
click at [256, 92] on button "Confirm" at bounding box center [257, 96] width 31 height 10
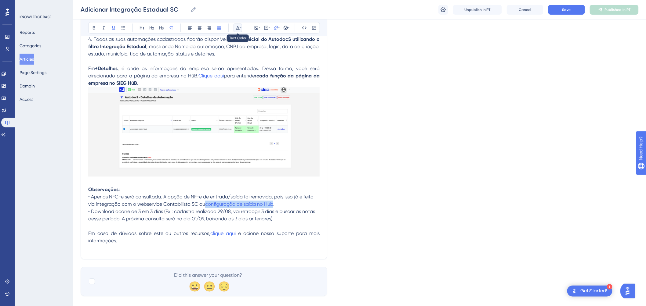
click at [239, 28] on icon at bounding box center [237, 27] width 5 height 5
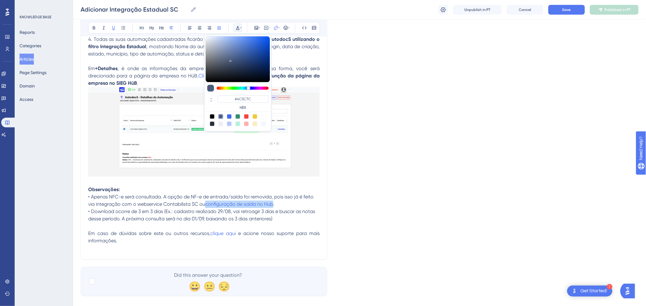
click at [229, 116] on div at bounding box center [229, 116] width 5 height 5
type input "#4169F0"
click at [179, 224] on p "• Download ocorre de 3 em 3 dias (Ex.: cadastro realizado 29/08, vai retroagir …" at bounding box center [203, 219] width 231 height 22
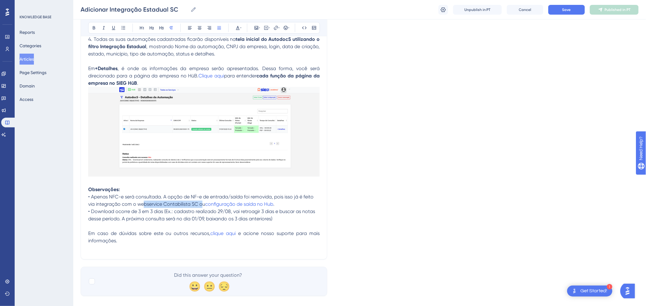
drag, startPoint x: 138, startPoint y: 220, endPoint x: 194, endPoint y: 217, distance: 56.5
click at [197, 207] on span "• Apenas NFC-e será consultada. A opção de NF-e de entrada/saída foi removida, …" at bounding box center [200, 200] width 225 height 13
click at [275, 28] on icon at bounding box center [275, 27] width 5 height 5
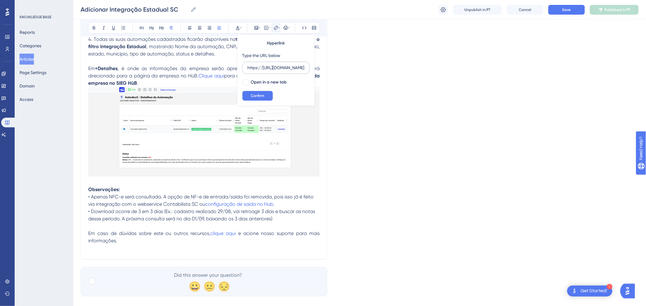
scroll to position [0, 176]
click at [266, 67] on input "https://[URL][DOMAIN_NAME]" at bounding box center [276, 67] width 57 height 7
type input "[URL][DOMAIN_NAME]"
click at [259, 94] on span "Confirm" at bounding box center [257, 95] width 13 height 5
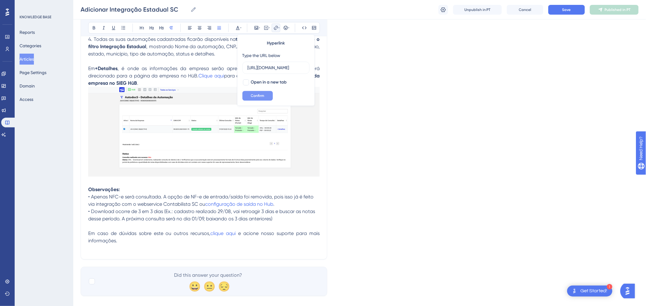
scroll to position [0, 0]
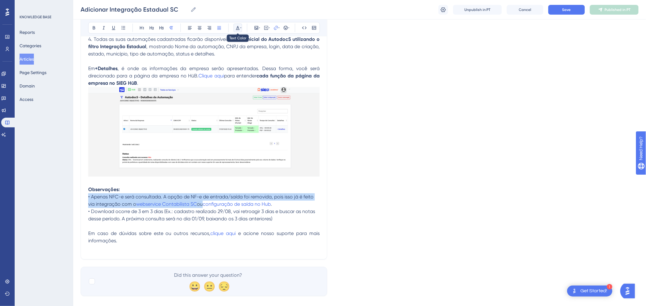
click at [241, 29] on button at bounding box center [237, 28] width 9 height 9
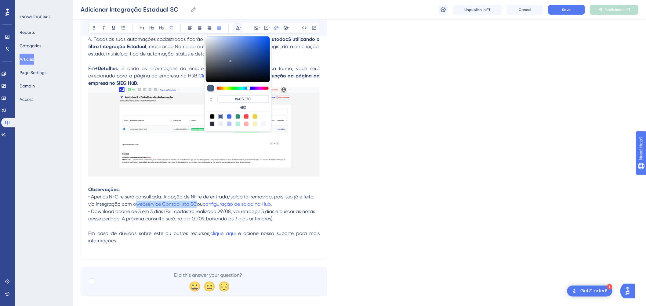
click at [227, 117] on div at bounding box center [229, 116] width 5 height 5
type input "#4169F0"
click at [189, 222] on span "• Download ocorre de 3 em 3 dias (Ex.: cadastro realizado 29/08, vai retroagir …" at bounding box center [201, 215] width 227 height 13
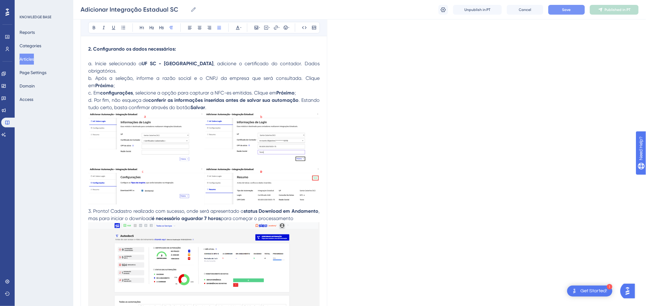
scroll to position [352, 0]
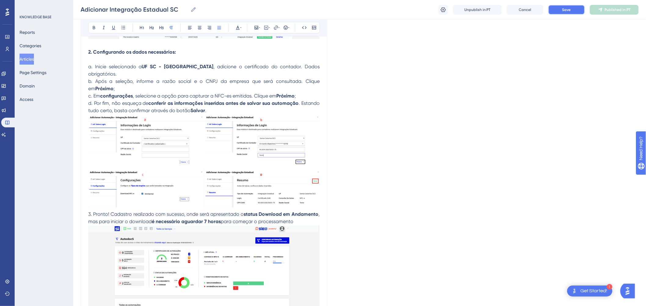
click at [574, 13] on button "Save" at bounding box center [566, 10] width 37 height 10
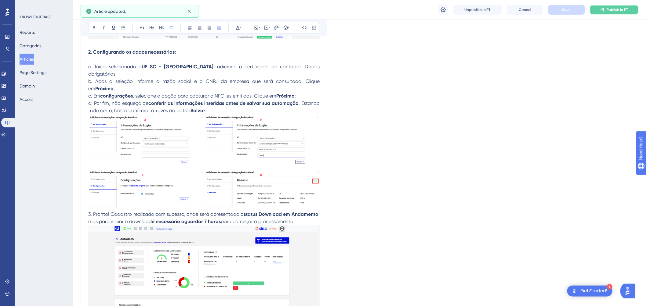
click at [628, 6] on button "Publish in PT" at bounding box center [614, 10] width 49 height 10
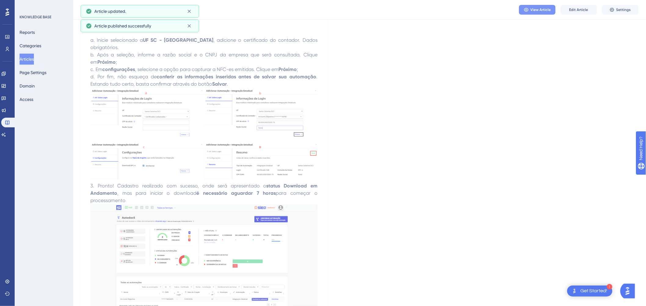
click at [536, 10] on span "View Article" at bounding box center [540, 9] width 20 height 5
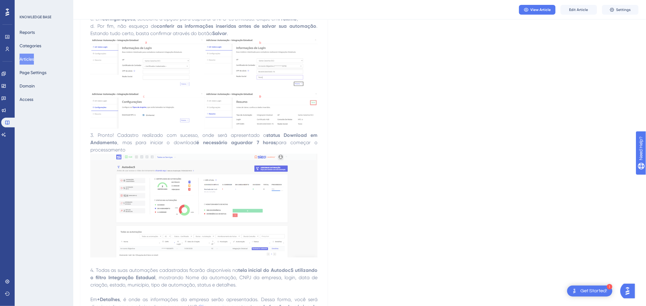
scroll to position [453, 0]
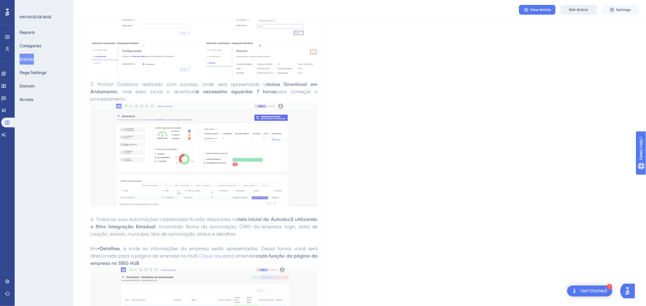
click at [574, 9] on span "Edit Article" at bounding box center [578, 9] width 19 height 5
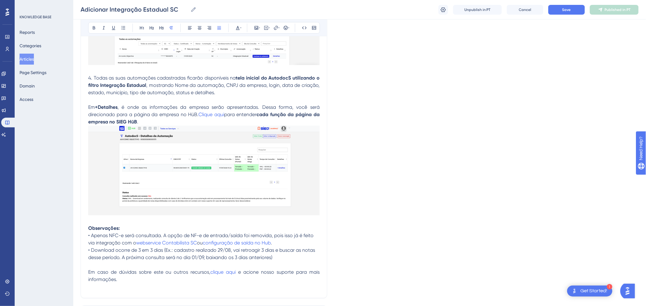
scroll to position [688, 0]
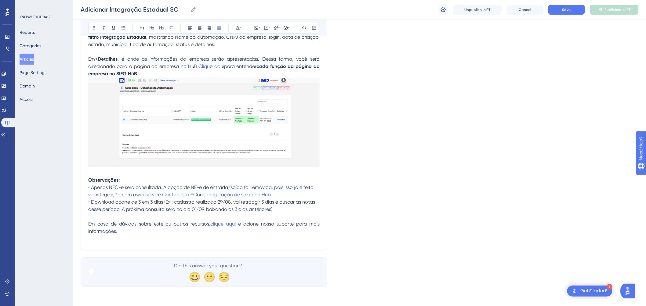
click at [210, 127] on img at bounding box center [203, 123] width 231 height 90
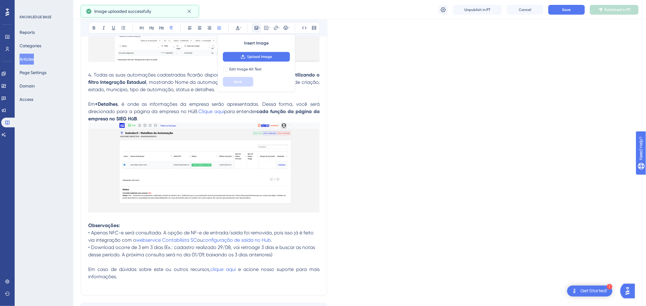
scroll to position [621, 0]
click at [553, 8] on button "Save" at bounding box center [566, 10] width 37 height 10
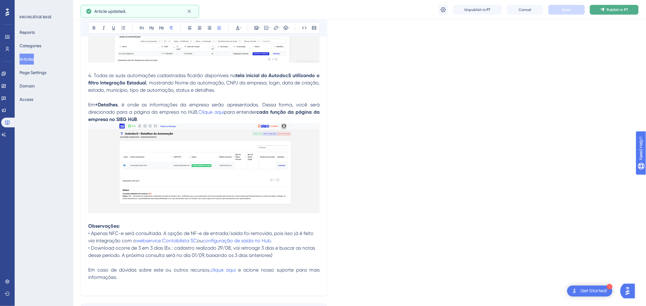
click at [605, 7] on icon at bounding box center [602, 9] width 5 height 5
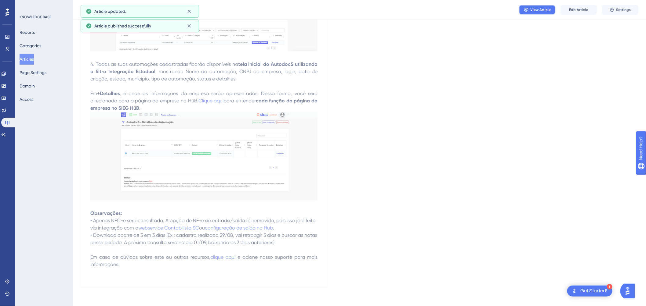
click at [548, 8] on span "View Article" at bounding box center [540, 9] width 20 height 5
